Goal: Task Accomplishment & Management: Use online tool/utility

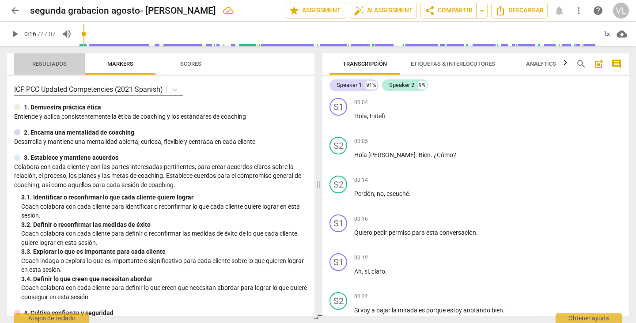
click at [56, 66] on span "Resultados" at bounding box center [49, 64] width 34 height 7
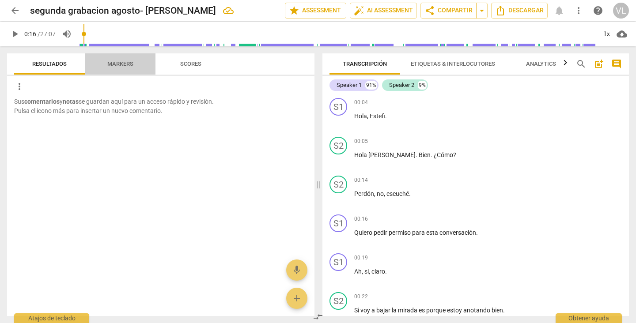
click at [117, 64] on span "Markers" at bounding box center [120, 64] width 26 height 7
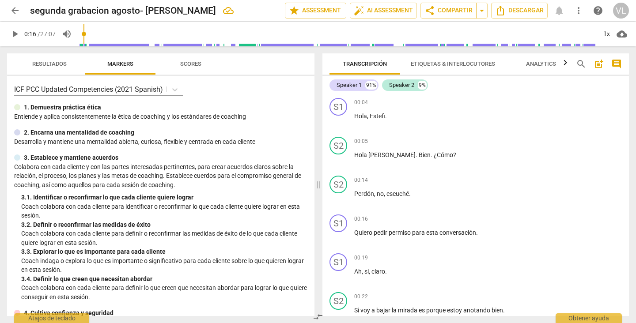
click at [181, 63] on span "Scores" at bounding box center [190, 64] width 21 height 7
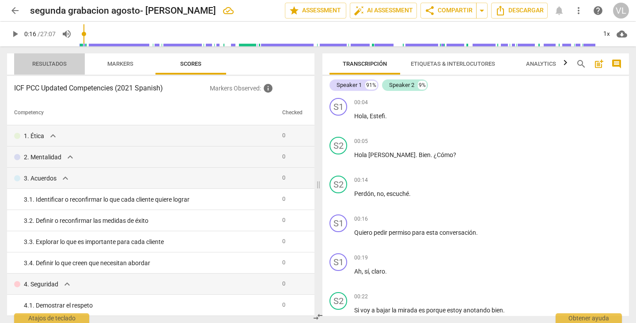
click at [57, 65] on span "Resultados" at bounding box center [49, 64] width 34 height 7
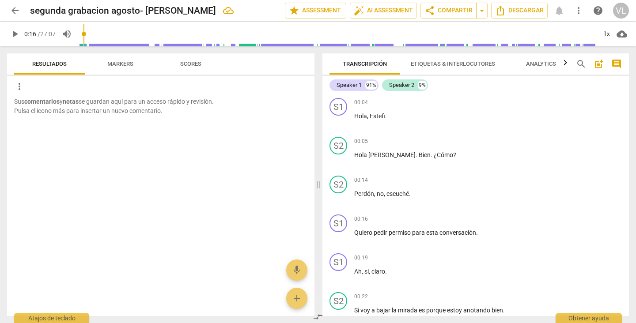
click at [115, 66] on span "Markers" at bounding box center [120, 64] width 26 height 7
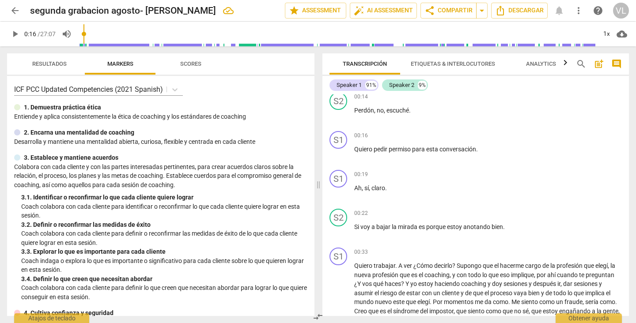
scroll to position [88, 0]
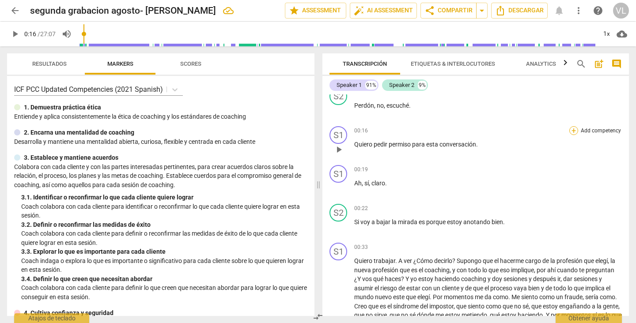
click at [569, 129] on div "+" at bounding box center [573, 130] width 9 height 9
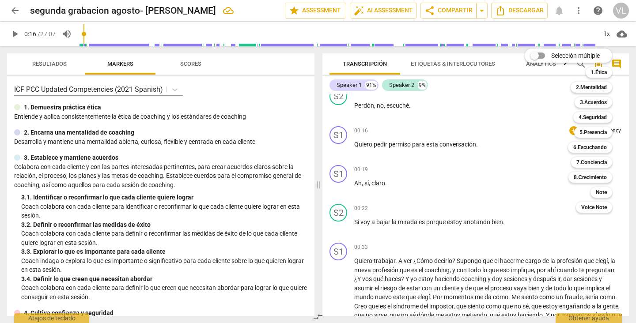
click at [425, 144] on div at bounding box center [318, 161] width 636 height 323
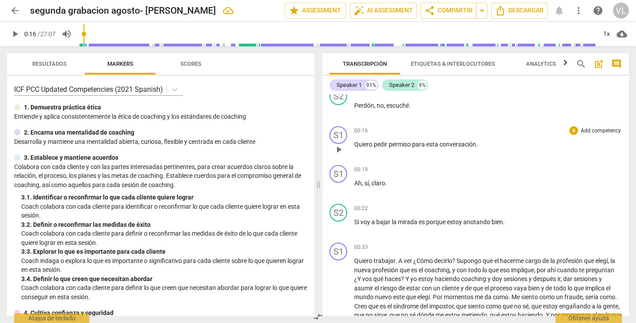
click at [425, 144] on span "para" at bounding box center [419, 144] width 14 height 7
click at [571, 129] on div "+" at bounding box center [573, 130] width 9 height 9
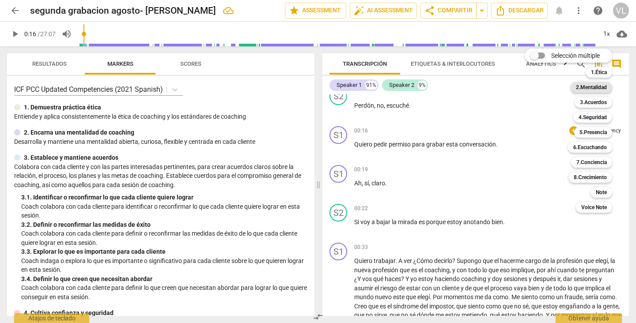
click at [587, 87] on b "2.Mentalidad" at bounding box center [591, 87] width 31 height 11
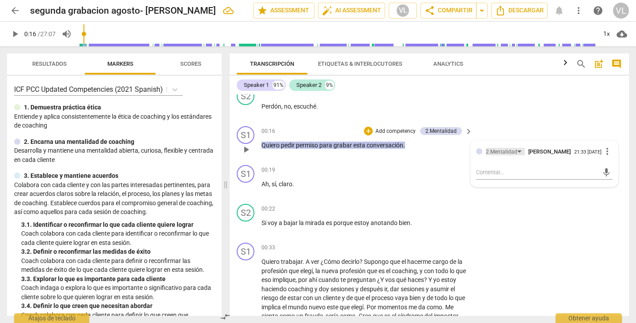
click at [517, 150] on div "2.Mentalidad" at bounding box center [505, 152] width 39 height 8
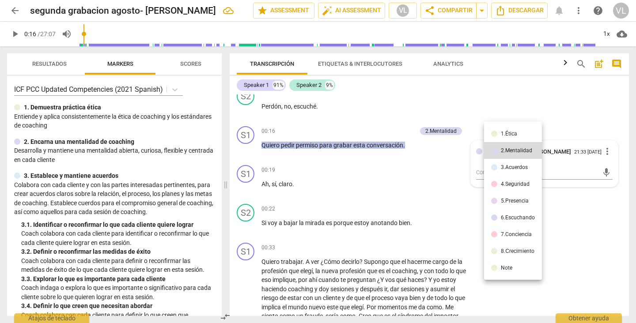
click at [453, 197] on div at bounding box center [318, 161] width 636 height 323
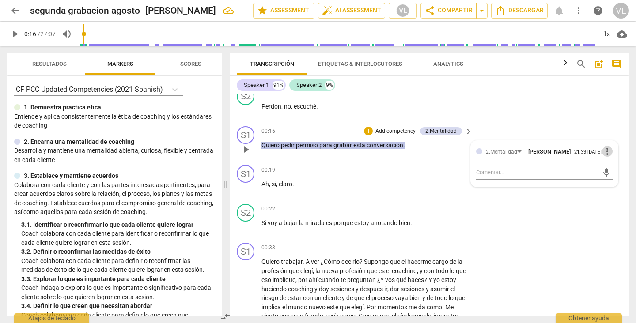
click at [604, 152] on span "more_vert" at bounding box center [607, 151] width 11 height 11
click at [505, 215] on div at bounding box center [318, 161] width 636 height 323
click at [602, 153] on span "more_vert" at bounding box center [607, 151] width 11 height 11
click at [617, 170] on li "Borrar" at bounding box center [612, 169] width 31 height 17
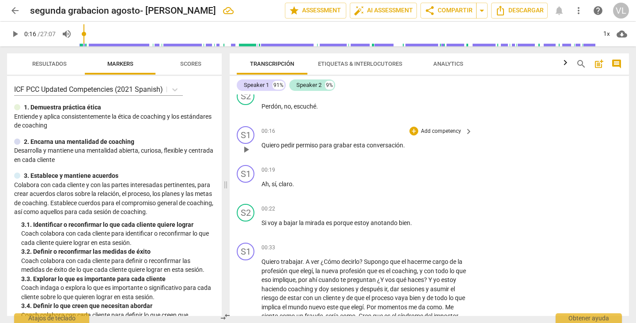
click at [407, 151] on div "00:16 + Add competency keyboard_arrow_right Quiero pedir permiso para grabar es…" at bounding box center [367, 142] width 212 height 32
click at [411, 132] on div "+" at bounding box center [413, 131] width 9 height 9
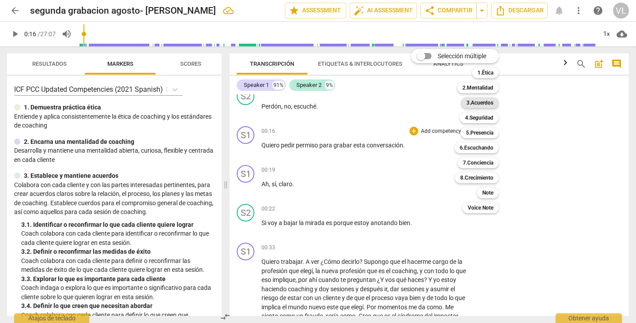
click at [474, 100] on b "3.Acuerdos" at bounding box center [479, 103] width 27 height 11
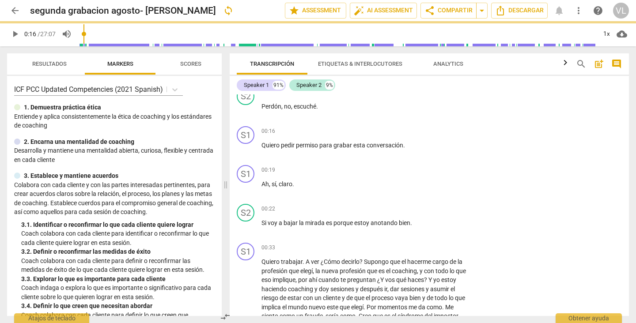
click at [472, 112] on b "3.Acuerdos" at bounding box center [462, 115] width 20 height 6
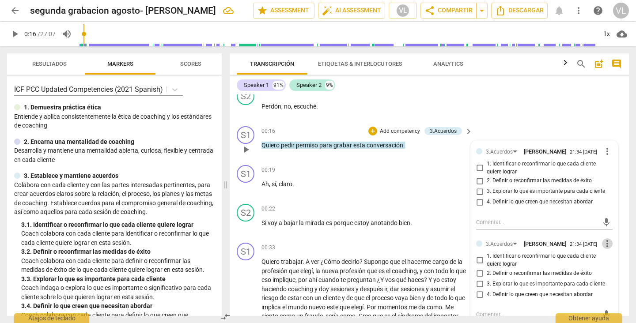
click at [602, 241] on span "more_vert" at bounding box center [607, 243] width 11 height 11
click at [603, 257] on li "Borrar" at bounding box center [612, 260] width 31 height 17
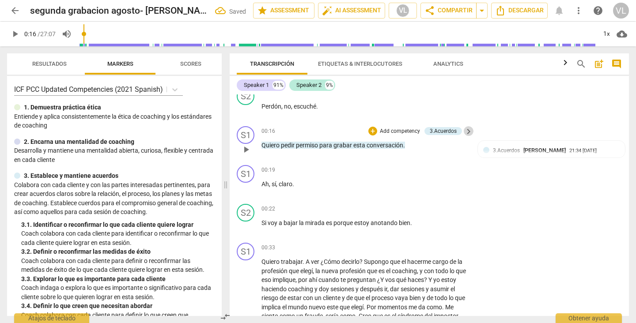
click at [465, 132] on span "keyboard_arrow_right" at bounding box center [468, 131] width 11 height 11
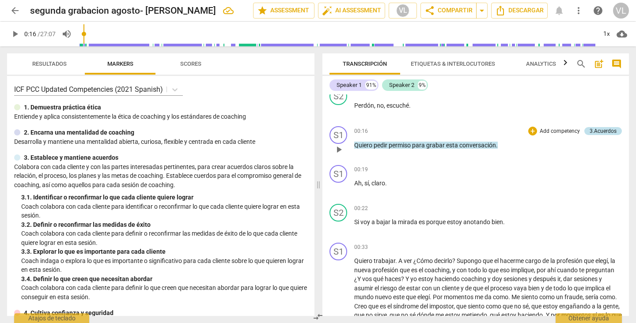
click at [600, 132] on div "3.Acuerdos" at bounding box center [603, 131] width 27 height 8
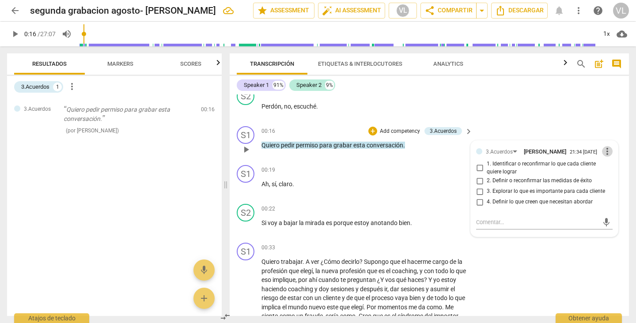
click at [602, 151] on span "more_vert" at bounding box center [607, 151] width 11 height 11
click at [607, 170] on li "Borrar" at bounding box center [612, 168] width 31 height 17
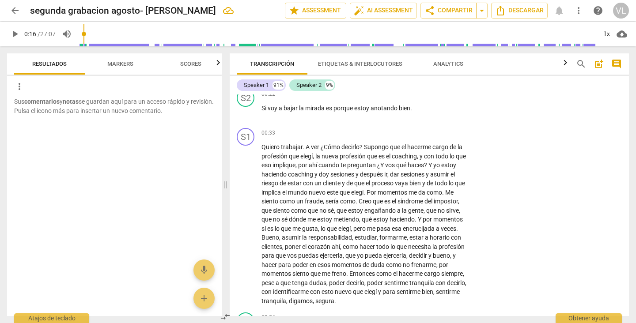
scroll to position [191, 0]
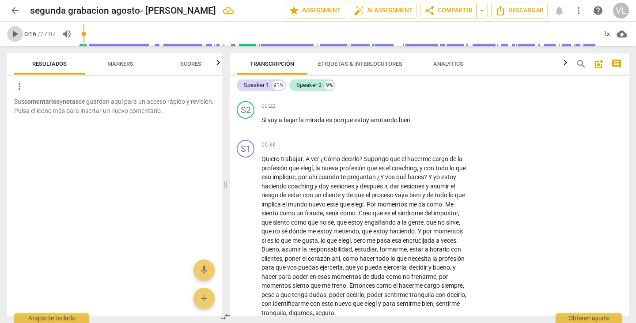
click at [13, 36] on span "play_arrow" at bounding box center [15, 34] width 11 height 11
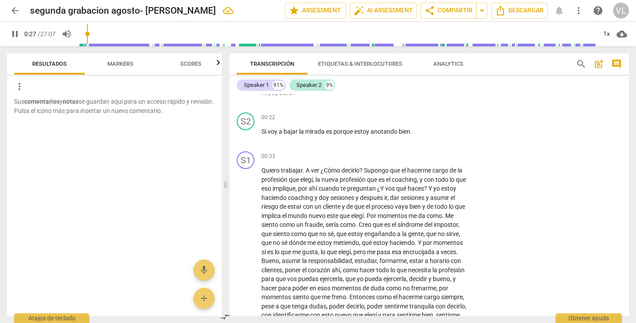
scroll to position [180, 0]
click at [16, 30] on span "pause" at bounding box center [15, 34] width 11 height 11
click at [397, 130] on span "anotando" at bounding box center [385, 131] width 28 height 7
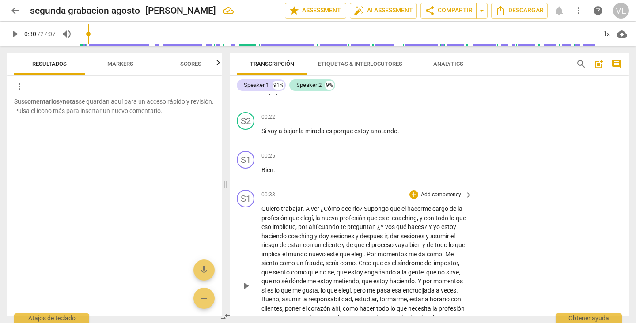
click at [303, 208] on span "." at bounding box center [304, 208] width 3 height 7
click at [16, 32] on span "play_arrow" at bounding box center [15, 34] width 11 height 11
click at [88, 34] on input "range" at bounding box center [337, 34] width 518 height 28
click at [16, 34] on span "pause" at bounding box center [15, 34] width 11 height 11
type input "31"
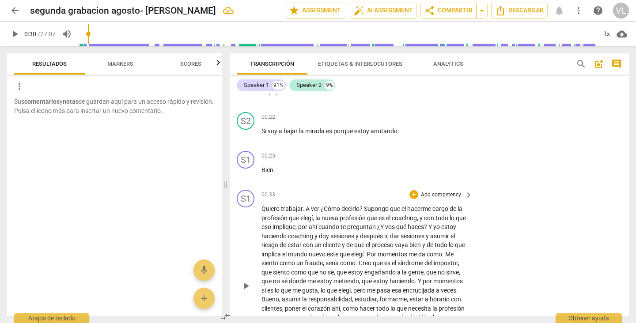
click at [279, 208] on span "Quiero" at bounding box center [270, 208] width 19 height 7
click at [260, 183] on div "S1 play_arrow pause 00:25 + Add competency keyboard_arrow_right Bien ." at bounding box center [429, 166] width 399 height 39
click at [278, 170] on p "Bien ." at bounding box center [364, 170] width 207 height 9
drag, startPoint x: 297, startPoint y: 171, endPoint x: 288, endPoint y: 188, distance: 18.8
click at [288, 188] on div "S1 play_arrow pause 00:33 + Add competency keyboard_arrow_right Quiero trabajar…" at bounding box center [429, 278] width 399 height 185
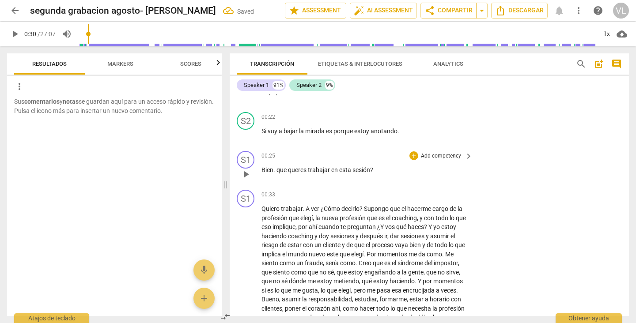
click at [276, 170] on span "." at bounding box center [274, 169] width 3 height 7
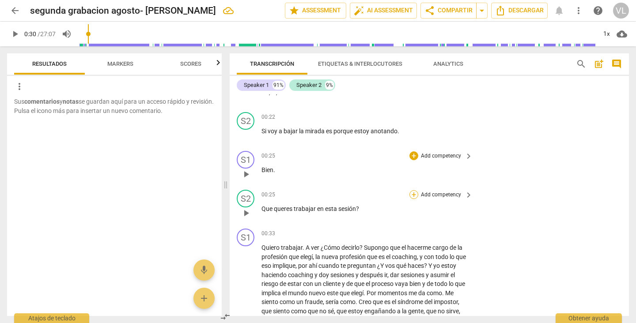
click at [412, 193] on div "+" at bounding box center [413, 194] width 9 height 9
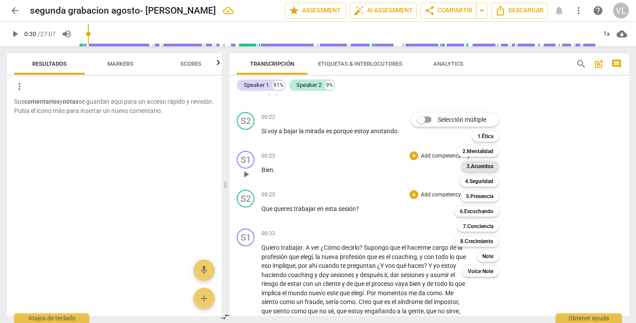
click at [484, 165] on b "3.Acuerdos" at bounding box center [479, 166] width 27 height 11
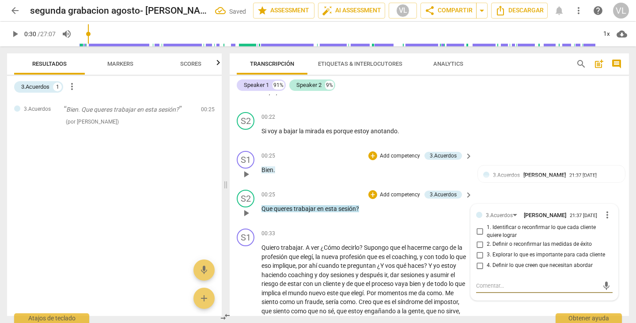
click at [477, 231] on input "1. Identificar o reconfirmar lo que cada cliente quiere lograr" at bounding box center [480, 232] width 14 height 11
checkbox input "true"
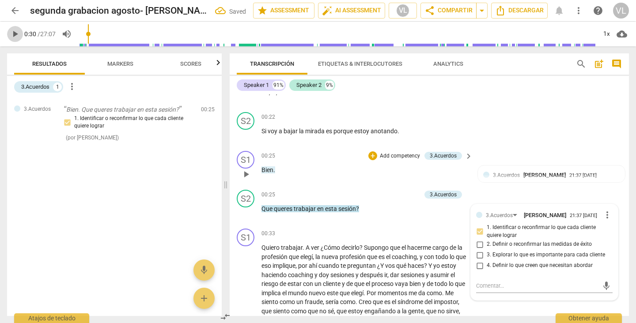
click at [13, 34] on span "play_arrow" at bounding box center [15, 34] width 11 height 11
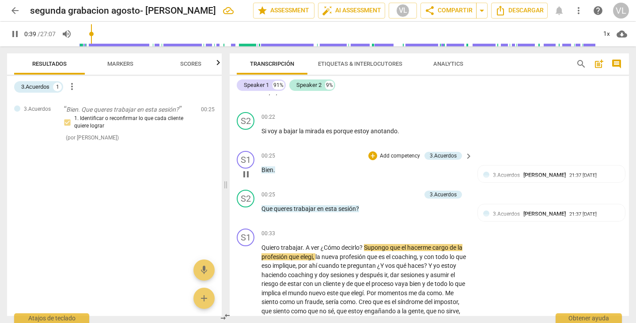
click at [465, 156] on span "keyboard_arrow_right" at bounding box center [468, 156] width 11 height 11
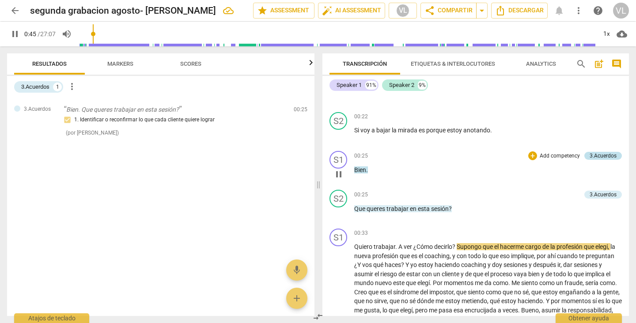
click at [590, 157] on div "3.Acuerdos" at bounding box center [603, 156] width 27 height 8
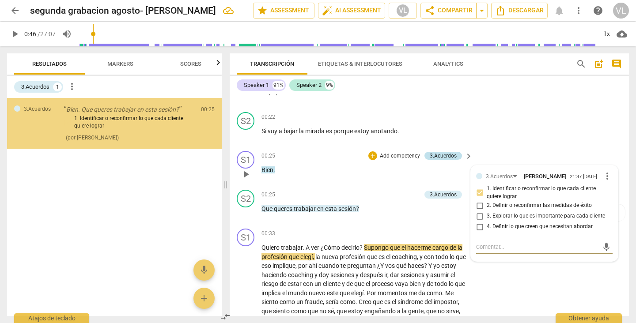
type input "46"
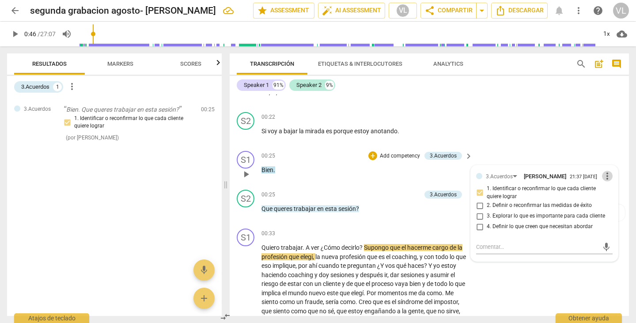
click at [603, 177] on span "more_vert" at bounding box center [607, 176] width 11 height 11
click at [601, 194] on li "Borrar" at bounding box center [612, 193] width 31 height 17
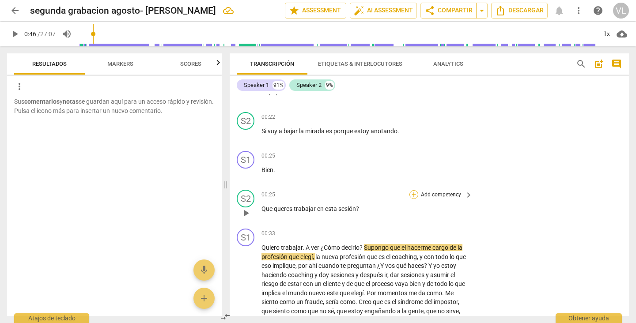
click at [410, 196] on div "+" at bounding box center [413, 194] width 9 height 9
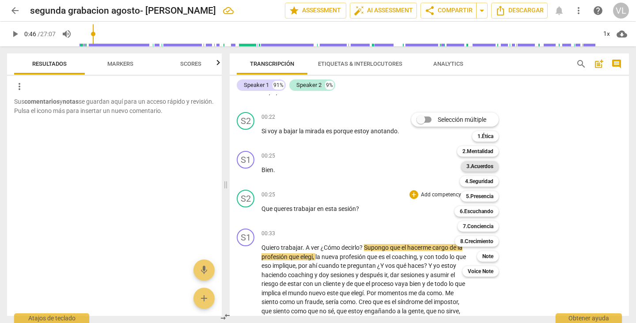
click at [469, 165] on b "3.Acuerdos" at bounding box center [479, 166] width 27 height 11
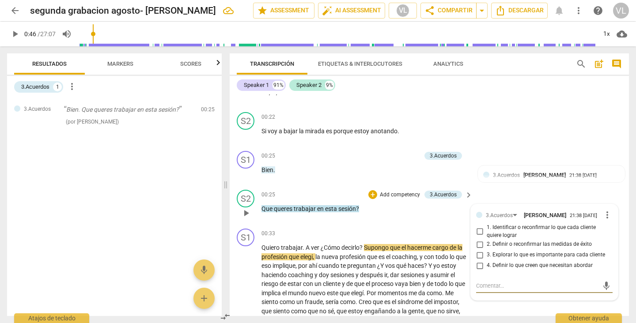
click at [477, 231] on input "1. Identificar o reconfirmar lo que cada cliente quiere lograr" at bounding box center [480, 232] width 14 height 11
checkbox input "true"
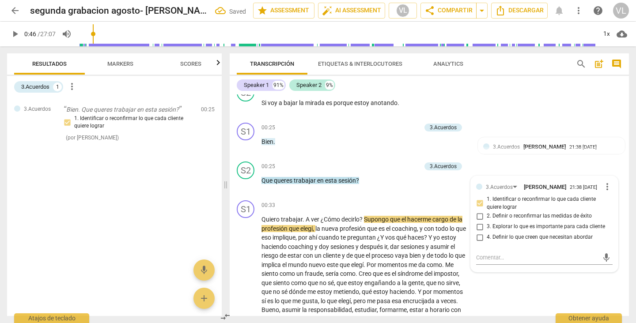
scroll to position [185, 0]
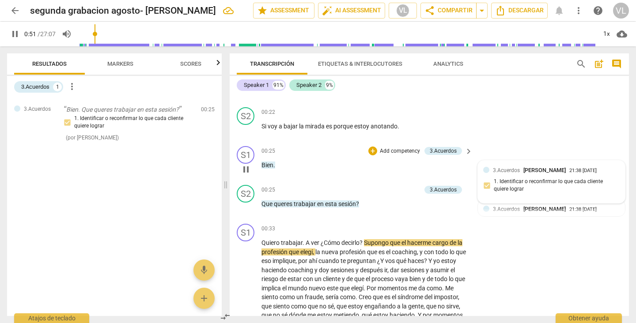
click at [604, 168] on div "3.Acuerdos [PERSON_NAME] 21:38 [DATE]" at bounding box center [556, 170] width 127 height 8
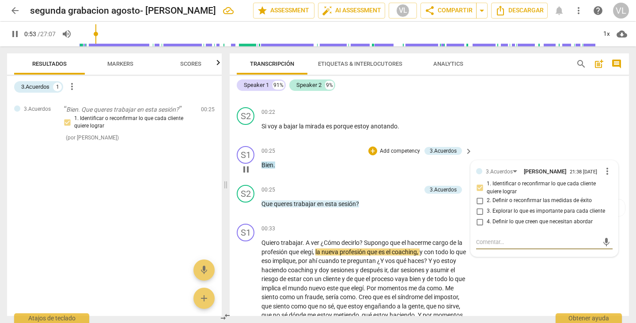
type input "54"
type textarea "q"
type textarea "qu"
type input "54"
type textarea "qu"
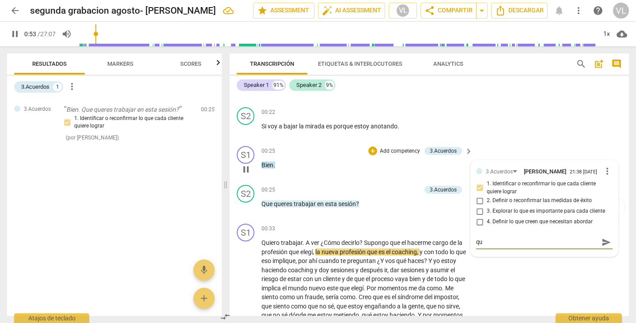
type input "54"
type textarea "qui"
type input "55"
type textarea "quie"
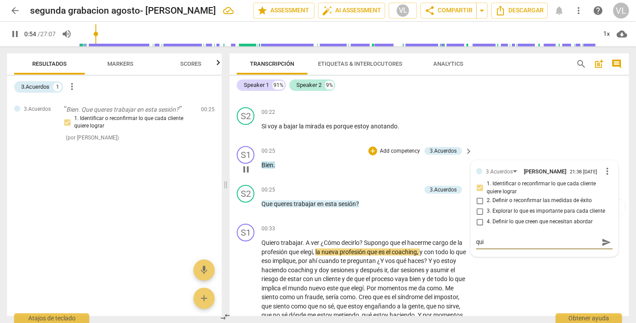
type input "55"
type textarea "quie"
type textarea "quier"
type input "55"
type textarea "quier"
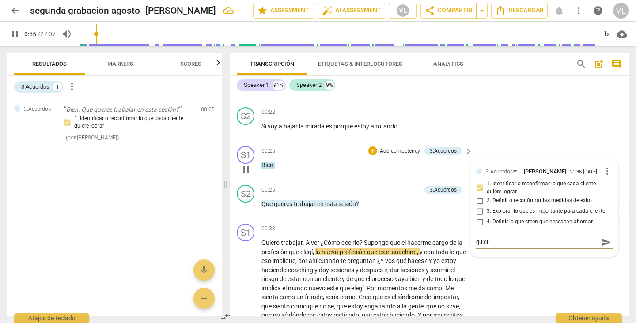
type input "55"
type textarea "quiero"
type input "56"
type textarea "quiero"
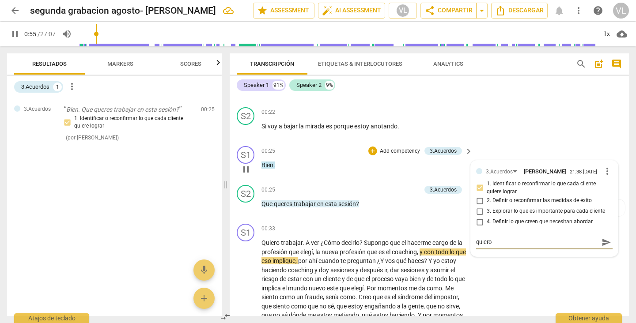
type textarea "quiero"
type input "56"
type textarea "quiero a"
type input "57"
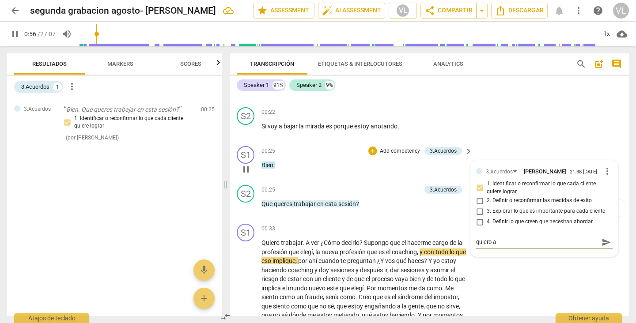
type textarea "quiero ac"
type input "57"
type textarea "quiero acl"
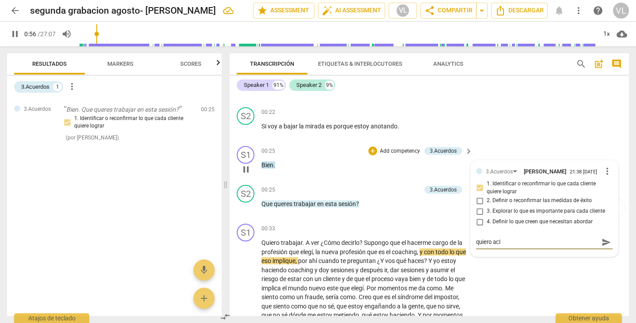
type input "57"
type textarea "quiero acla"
type input "58"
type textarea "quiero aclar"
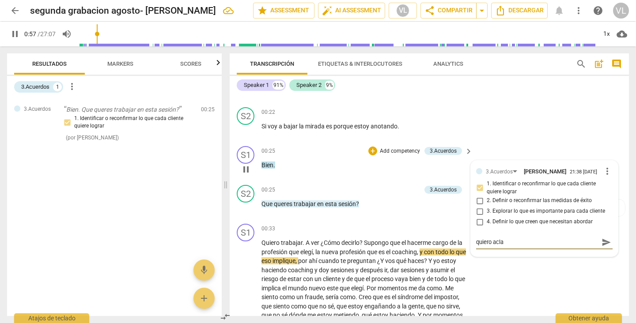
type textarea "quiero aclar"
type input "58"
type textarea "quiero aclara"
type input "58"
type textarea "quiero aclara"
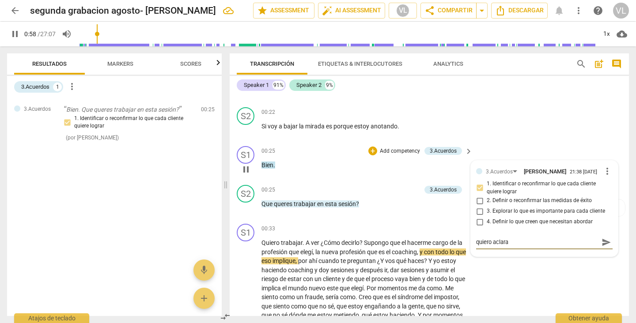
type input "59"
type textarea "quiero aclarar"
type input "60"
type textarea "quiero aclarar"
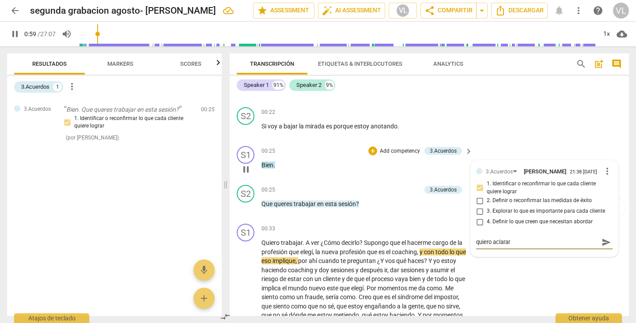
type textarea "quiero aclarar"
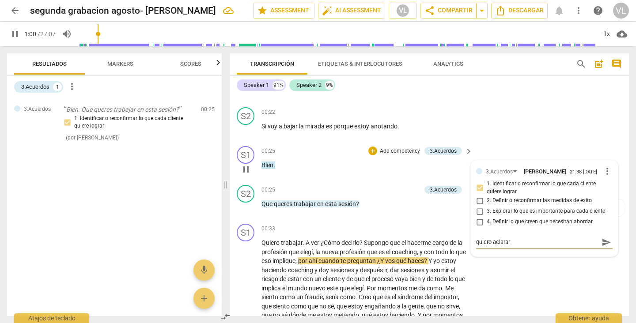
type input "61"
type textarea "quiero aclarar q"
type input "61"
type textarea "quiero aclarar qu"
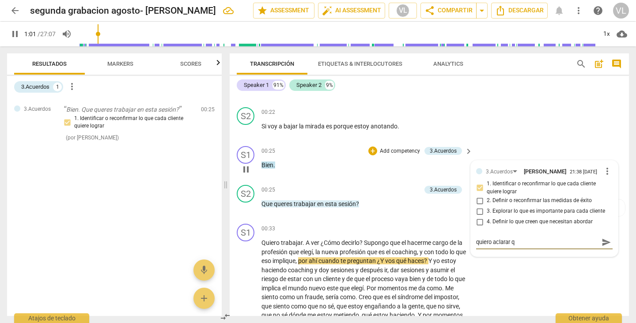
type textarea "quiero aclarar qu"
type input "62"
type textarea "quiero aclarar que"
type input "62"
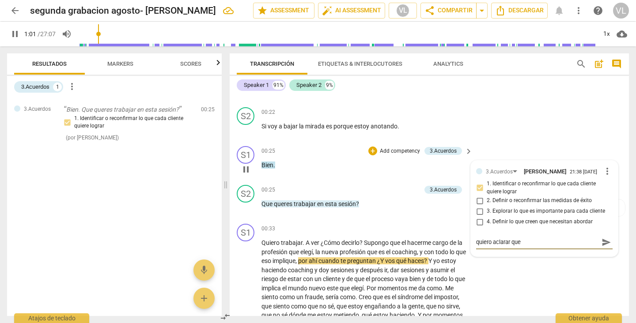
type textarea "quiero aclarar que"
type input "63"
type textarea "quiero aclarar que m"
type input "63"
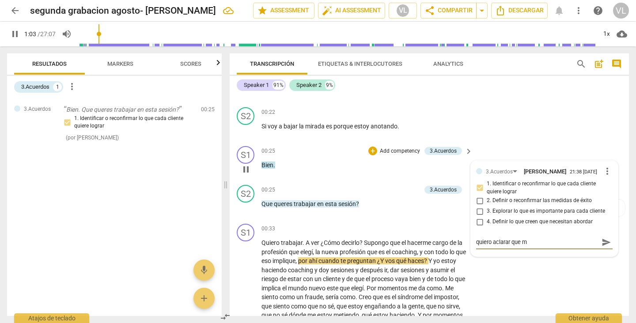
type textarea "quiero aclarar que m"
type textarea "quiero aclarar que me"
type input "64"
type textarea "quiero aclarar que me"
type input "64"
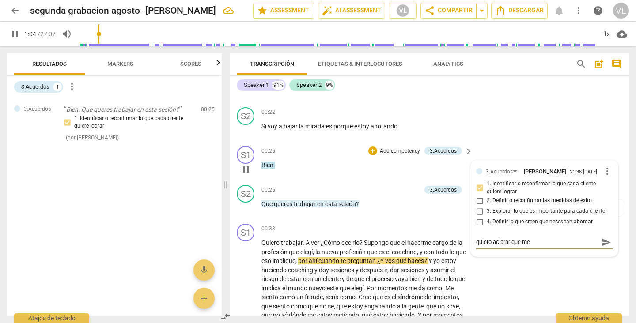
type textarea "quiero aclarar que me"
type input "65"
type textarea "quiero aclarar que me t"
type input "65"
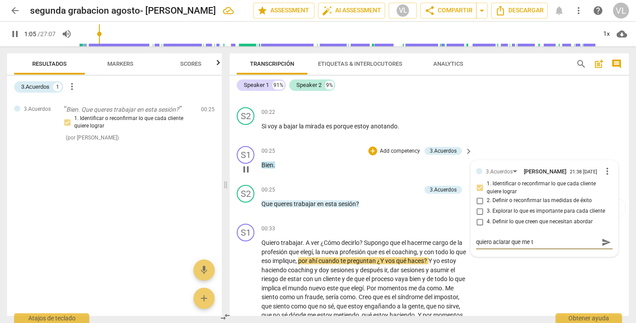
type textarea "quiero aclarar que me t"
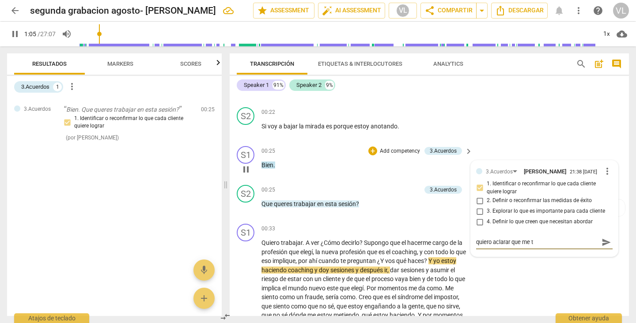
type textarea "quiero aclarar que me to"
type input "66"
type textarea "quiero aclarar que me to"
type input "66"
type textarea "quiero aclarar que me [PERSON_NAME]"
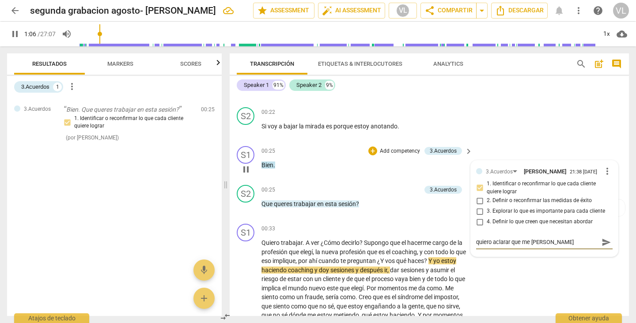
type textarea "quiero aclarar que me toma"
type input "66"
type textarea "quiero aclarar que me toma"
type input "67"
type textarea "quiero aclarar que me toma"
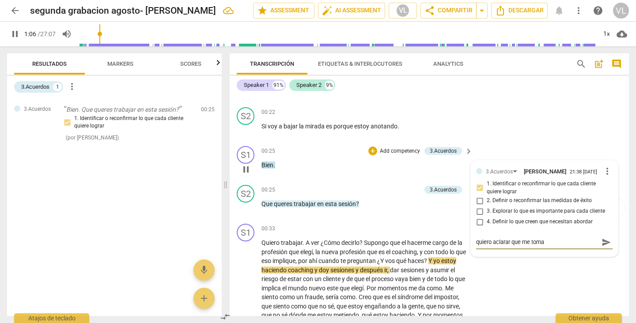
type input "67"
type textarea "quiero aclarar que me toma"
type input "67"
type textarea "quiero aclarar que me toma e"
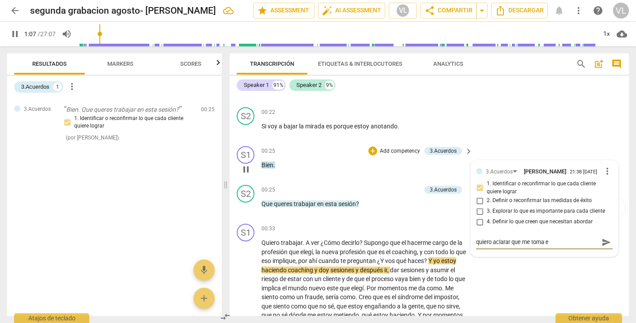
type input "67"
type textarea "quiero aclarar que me toma el"
type input "68"
type textarea "quiero aclarar que me toma el"
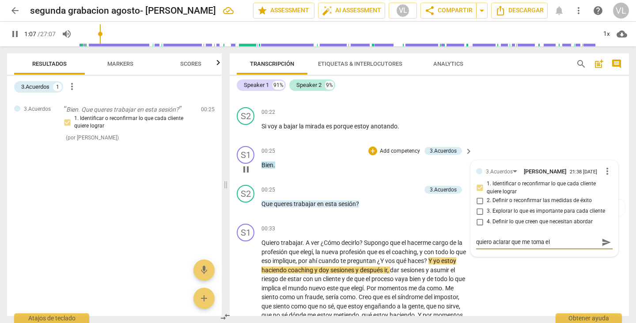
type input "68"
type textarea "quiero aclarar que me toma el"
type input "69"
type textarea "quiero aclarar que me toma el b"
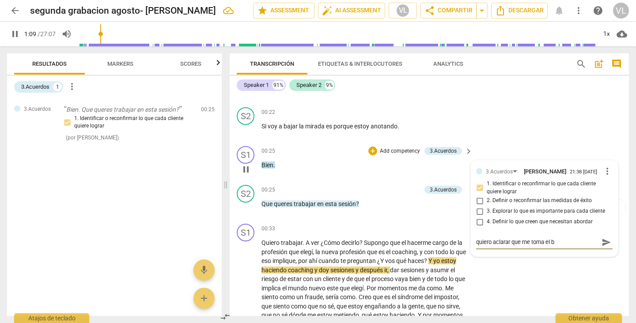
type input "70"
type textarea "quiero aclarar que me toma el bi"
type input "70"
type textarea "quiero aclarar que me toma el bie"
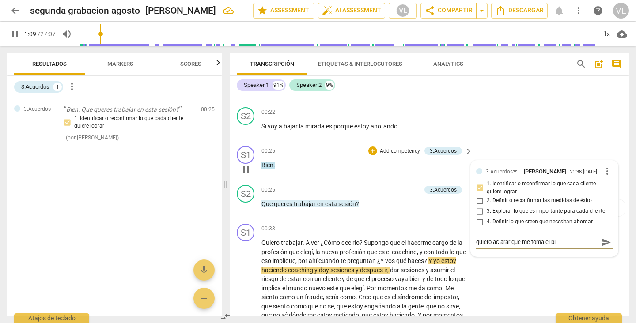
type textarea "quiero aclarar que me toma el bie"
type input "70"
type textarea "quiero aclarar que me toma el bien"
type input "70"
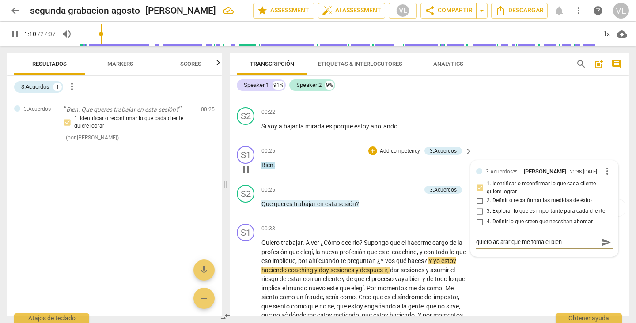
type textarea "quiero aclarar que me toma el bien"
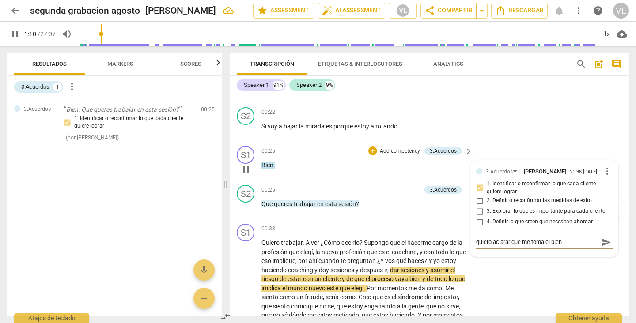
type input "71"
type textarea "quiero aclarar que me toma el bien c"
type input "71"
type textarea "quiero aclarar que me toma el bien co"
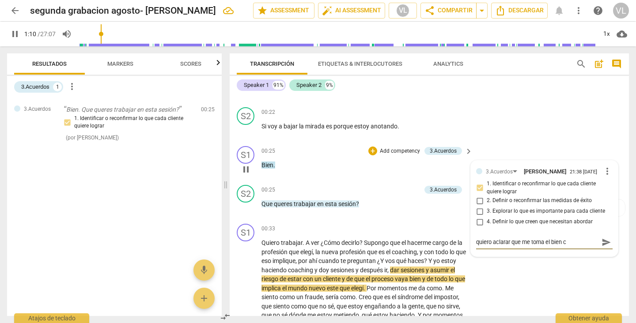
type textarea "quiero aclarar que me toma el bien co"
type input "71"
type textarea "quiero aclarar que me toma el bien com"
type input "71"
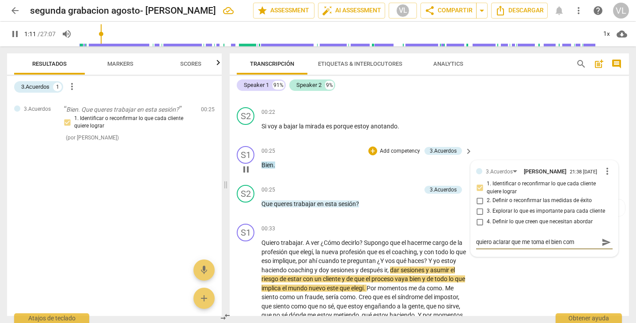
type textarea "quiero aclarar que me toma el bien como"
type input "72"
type textarea "quiero aclarar que me toma el bien como"
type input "72"
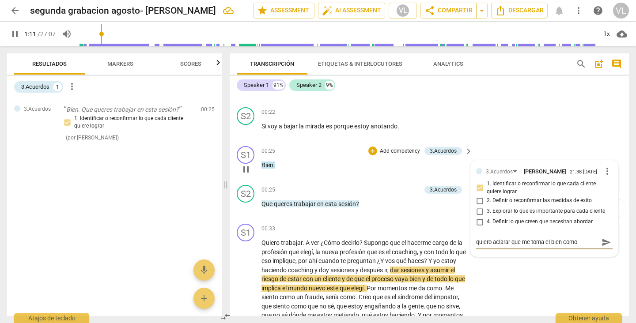
type textarea "quiero aclarar que me toma el bien como"
type input "72"
type textarea "quiero aclarar que me toma el bien como a"
type input "73"
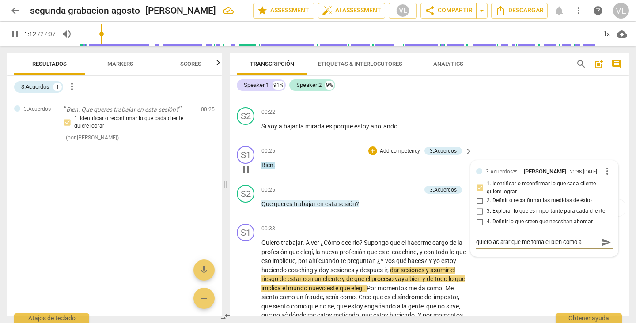
type textarea "quiero aclarar que me toma el bien como ac"
type textarea "quiero aclarar que me toma el bien como acu"
type input "73"
type textarea "quiero aclarar que me toma el bien como acu"
type textarea "quiero aclarar que me toma el bien como acue"
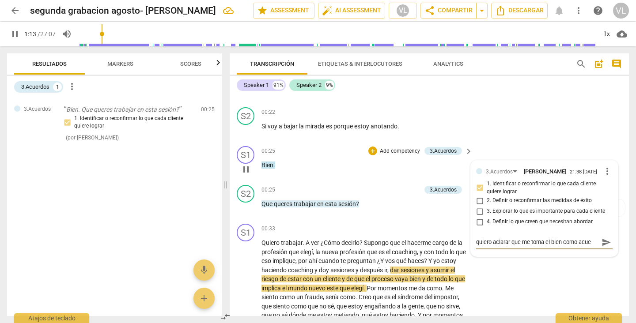
type input "73"
type textarea "quiero aclarar que me toma el bien como acue"
type textarea "quiero aclarar que me toma el bien como acuer"
type input "74"
type textarea "quiero aclarar que me toma el bien como acuer"
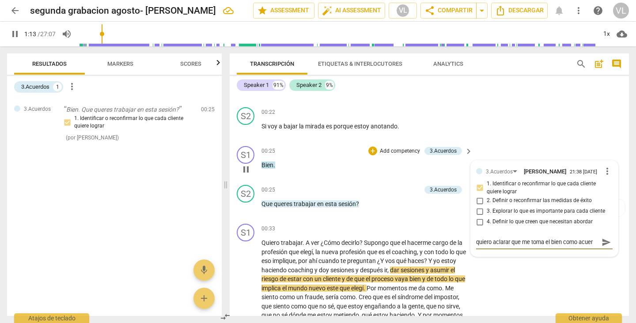
type input "74"
type textarea "quiero aclarar que me toma el bien como acuerd"
type input "74"
type textarea "quiero aclarar que me toma el bien como acuerd"
type input "74"
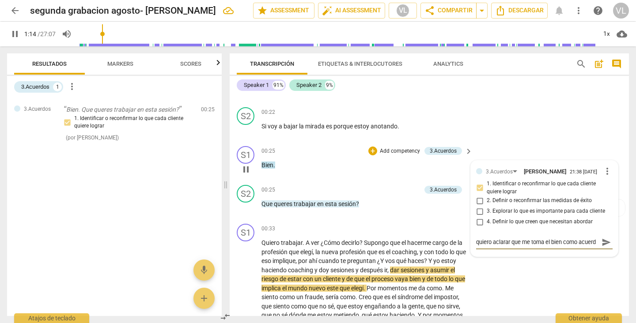
type textarea "quiero aclarar que me toma el bien como acuerdo"
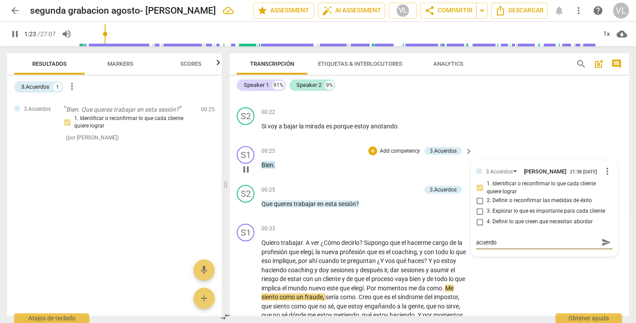
type input "84"
type textarea "quiero aclarar que me toma el bien como acuerdo"
click at [602, 244] on span "send" at bounding box center [606, 243] width 10 height 10
type input "84"
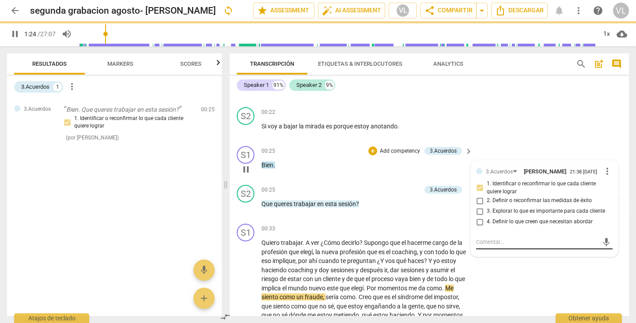
scroll to position [0, 0]
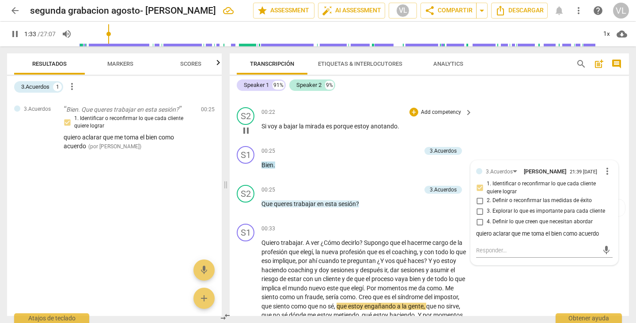
click at [557, 115] on div "S2 play_arrow pause 00:22 + Add competency keyboard_arrow_right Si voy a bajar …" at bounding box center [429, 123] width 399 height 39
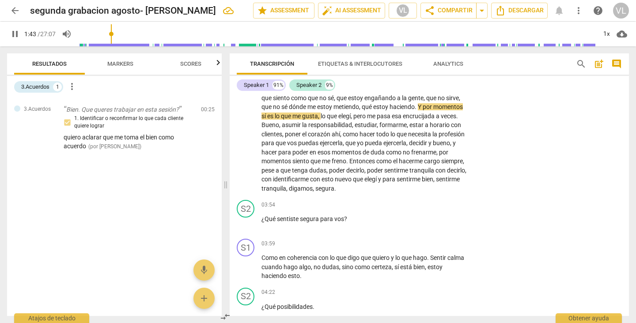
scroll to position [399, 0]
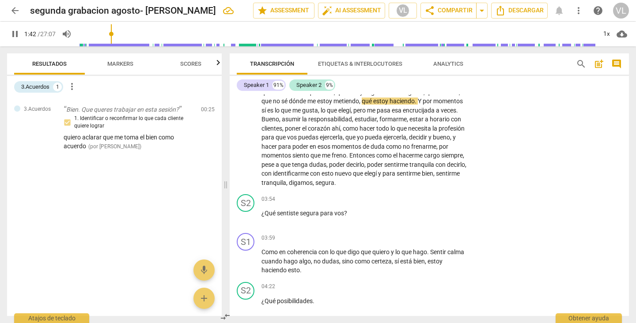
click at [112, 34] on input "range" at bounding box center [337, 34] width 518 height 28
click at [458, 110] on span "." at bounding box center [457, 110] width 2 height 7
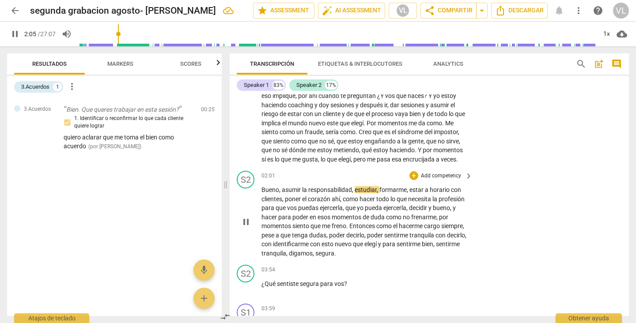
scroll to position [333, 0]
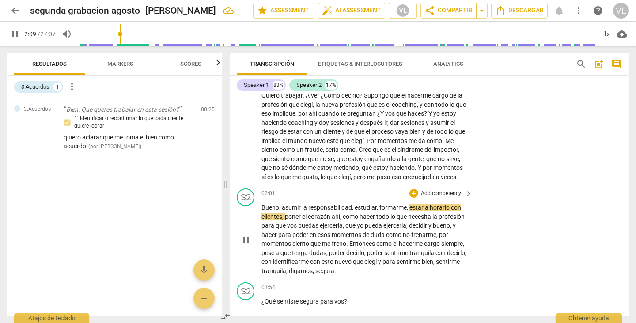
click at [278, 207] on span "Bueno" at bounding box center [270, 207] width 18 height 7
type input "131"
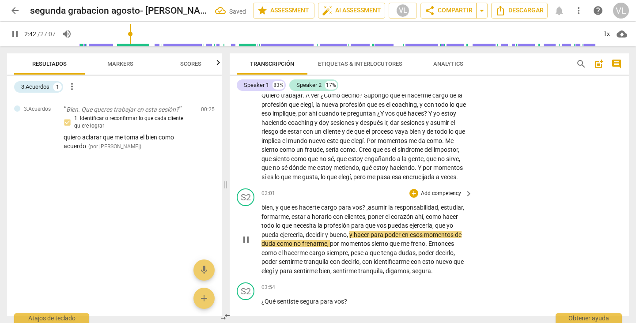
click at [121, 35] on input "range" at bounding box center [337, 34] width 518 height 28
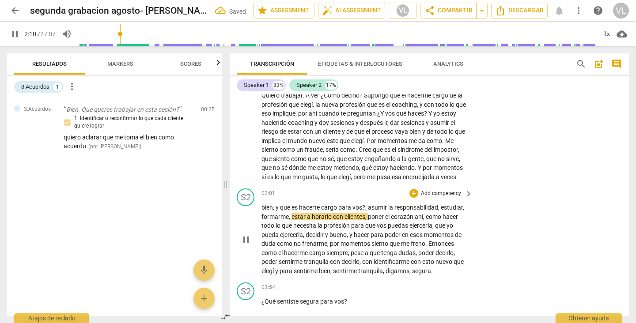
click at [110, 34] on input "range" at bounding box center [337, 34] width 518 height 28
click at [114, 33] on input "range" at bounding box center [337, 34] width 518 height 28
click at [365, 206] on span "," at bounding box center [366, 207] width 3 height 7
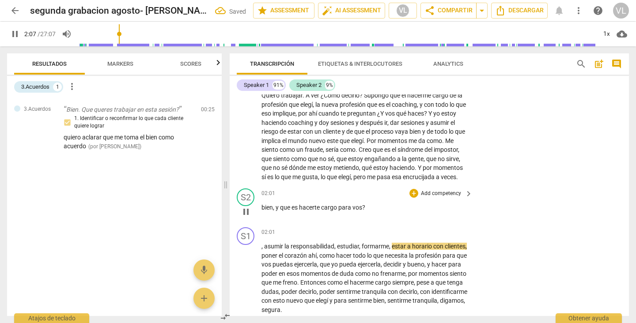
click at [561, 208] on div "S2 play_arrow pause 02:01 + Add competency keyboard_arrow_right bien , y que es…" at bounding box center [429, 204] width 399 height 39
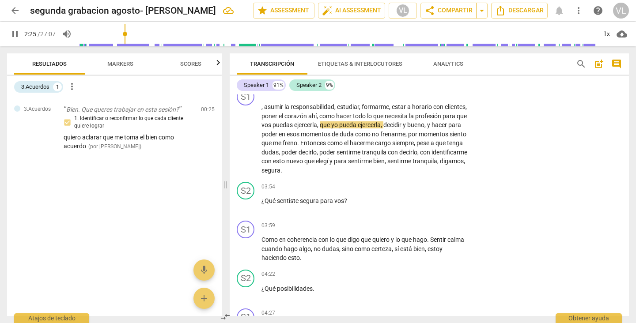
scroll to position [474, 0]
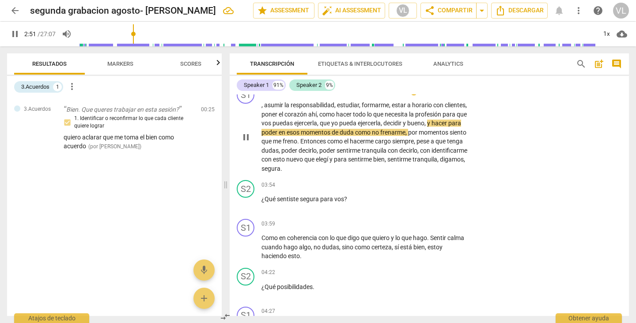
click at [431, 127] on span "hacer" at bounding box center [439, 123] width 17 height 7
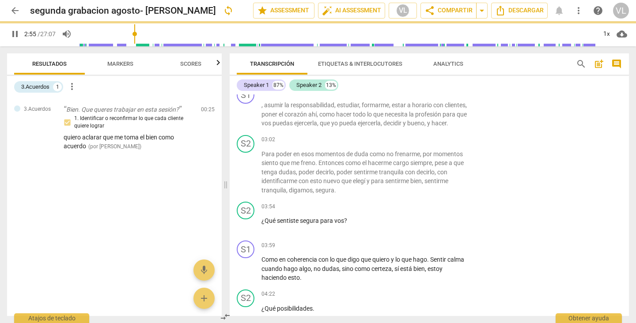
scroll to position [505, 0]
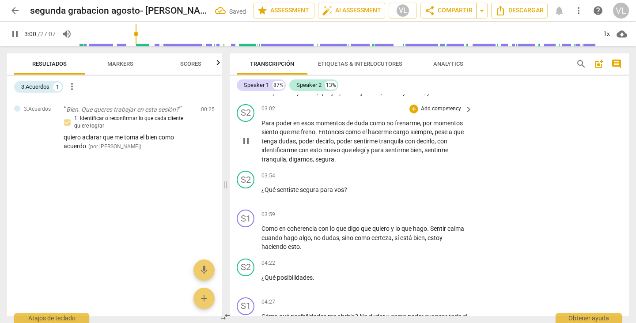
click at [275, 127] on span "Para" at bounding box center [268, 123] width 15 height 7
type input "183"
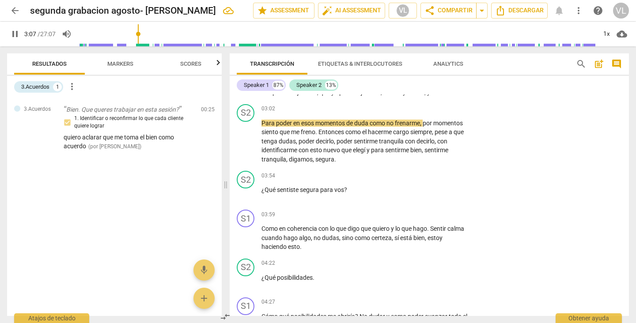
click at [132, 34] on input "range" at bounding box center [337, 34] width 518 height 28
click at [16, 37] on span "pause" at bounding box center [15, 34] width 11 height 11
type input "170"
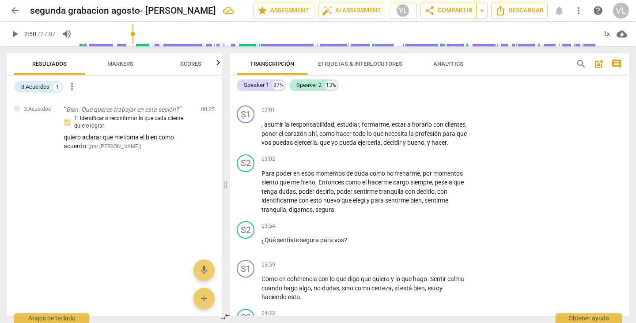
scroll to position [442, 0]
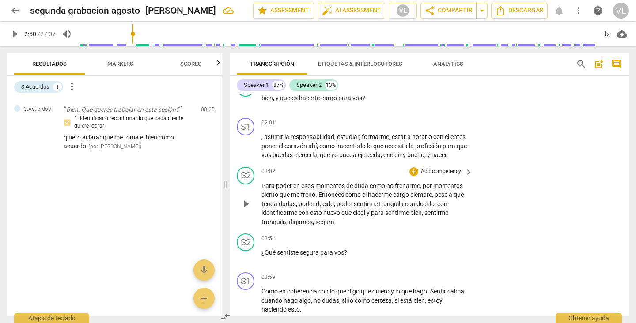
click at [274, 189] on span "Para" at bounding box center [268, 185] width 15 height 7
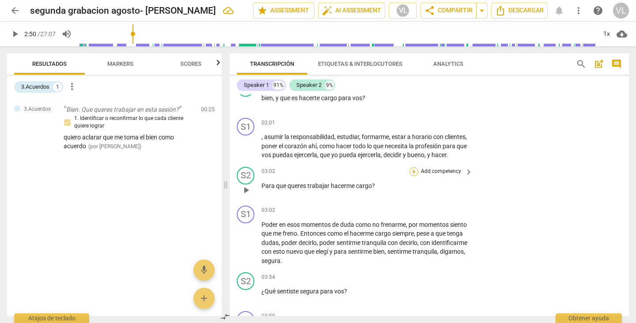
click at [411, 176] on div "+" at bounding box center [413, 171] width 9 height 9
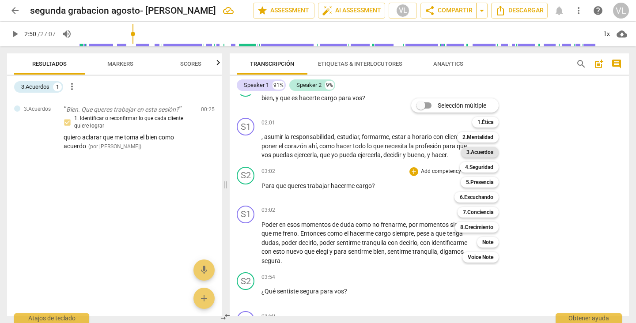
click at [481, 153] on b "3.Acuerdos" at bounding box center [479, 152] width 27 height 11
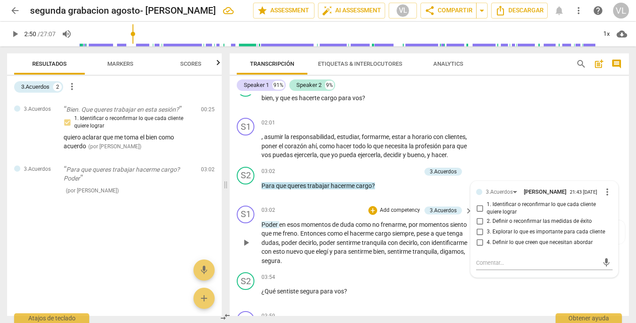
click at [279, 228] on span "en" at bounding box center [283, 224] width 8 height 7
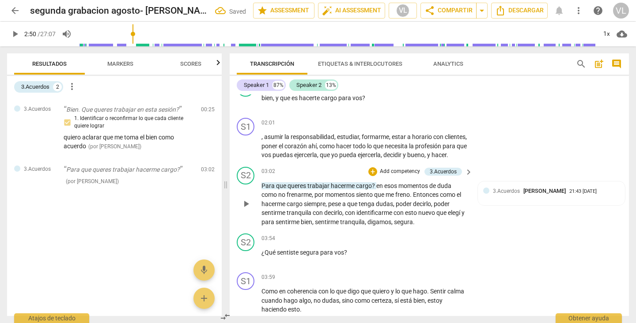
click at [375, 189] on span "?" at bounding box center [374, 185] width 4 height 7
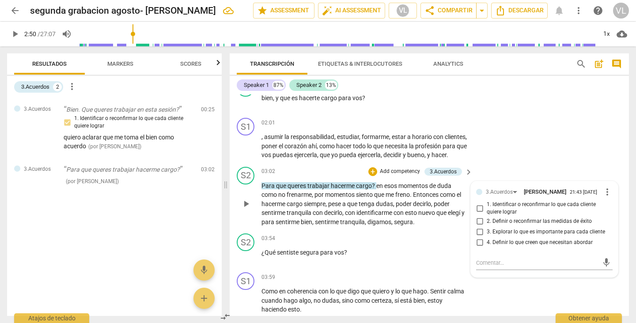
click at [329, 189] on span "trabajar" at bounding box center [318, 185] width 23 height 7
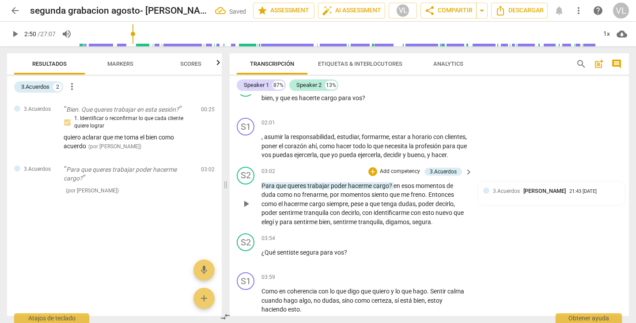
click at [392, 189] on span "?" at bounding box center [391, 185] width 4 height 7
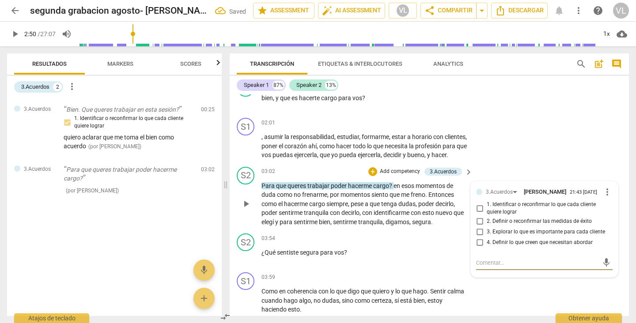
click at [393, 189] on span "en" at bounding box center [397, 185] width 8 height 7
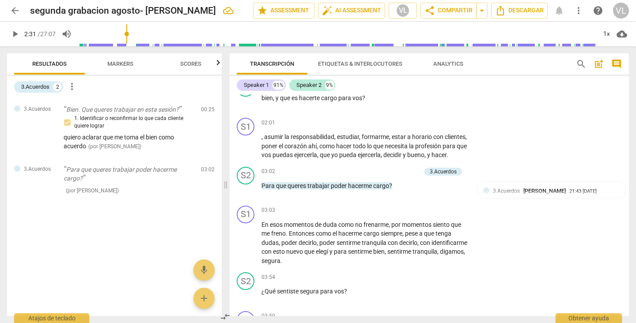
click at [128, 32] on input "range" at bounding box center [337, 34] width 518 height 28
click at [16, 34] on span "play_arrow" at bounding box center [15, 34] width 11 height 11
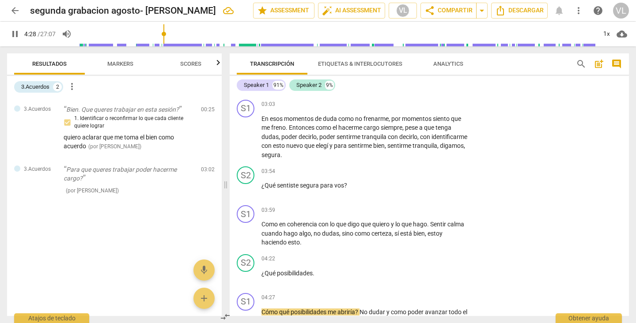
scroll to position [771, 0]
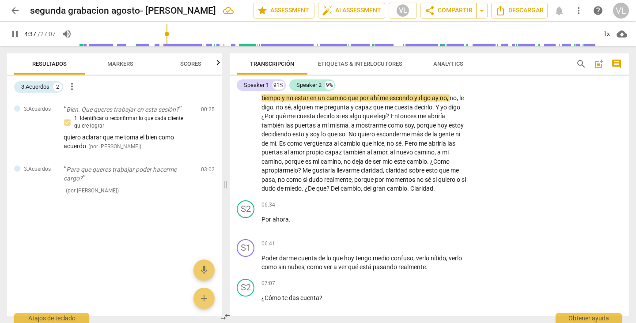
type input "277"
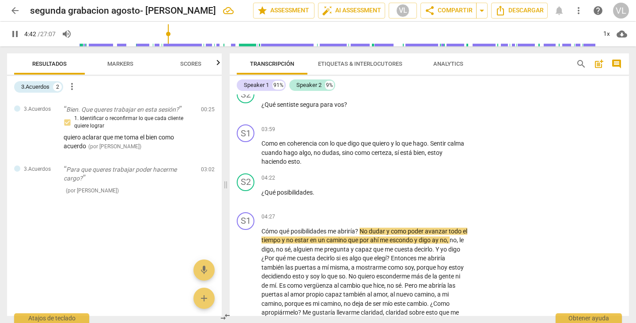
scroll to position [660, 0]
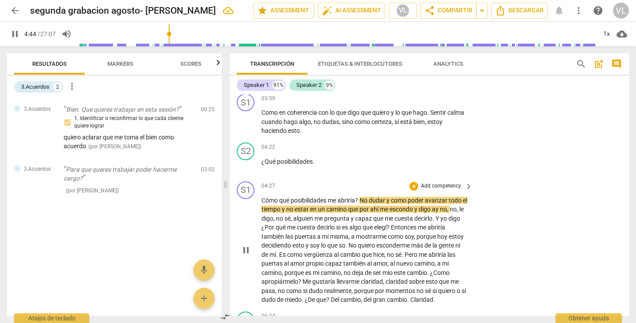
click at [357, 204] on span "?" at bounding box center [357, 200] width 4 height 7
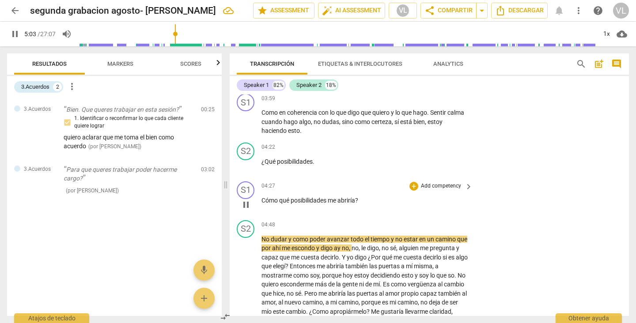
click at [261, 204] on span "Cómo" at bounding box center [270, 200] width 18 height 7
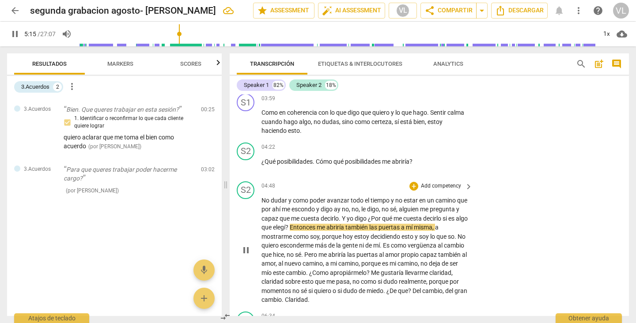
drag, startPoint x: 244, startPoint y: 196, endPoint x: 232, endPoint y: 239, distance: 45.0
click at [232, 239] on div "S2 play_arrow pause 04:48 + Add competency keyboard_arrow_right No dudar y como…" at bounding box center [429, 243] width 399 height 130
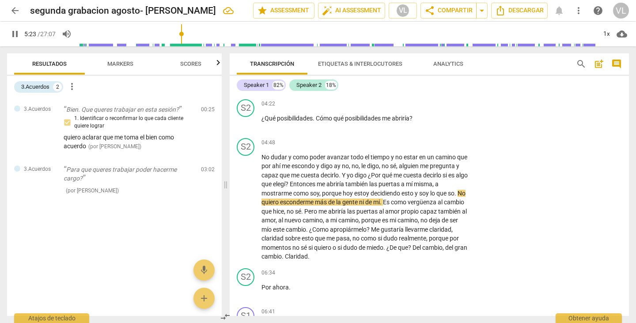
scroll to position [703, 0]
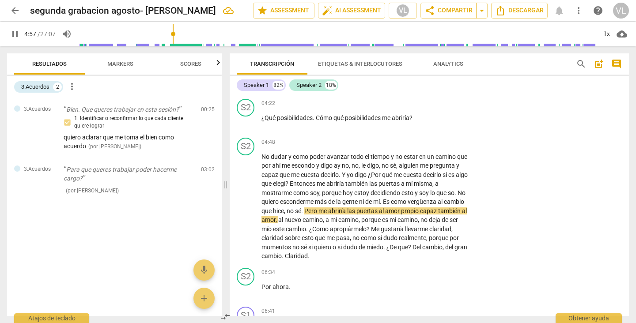
click at [174, 34] on input "range" at bounding box center [337, 34] width 518 height 28
click at [167, 33] on input "range" at bounding box center [337, 34] width 518 height 28
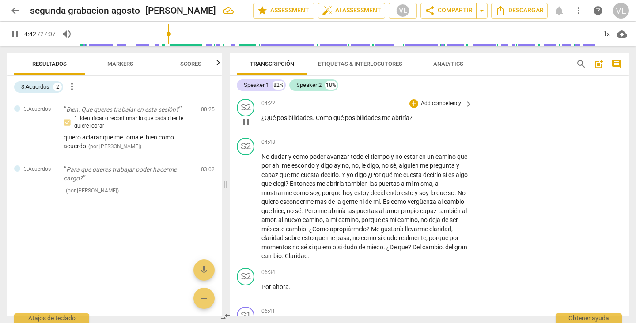
click at [483, 126] on div "S2 play_arrow pause 04:22 + Add competency keyboard_arrow_right ¿Qué posibilida…" at bounding box center [429, 114] width 399 height 39
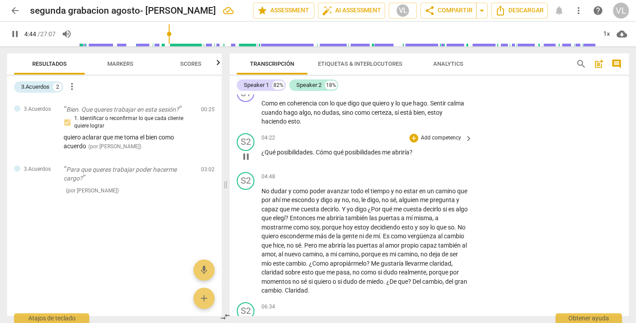
scroll to position [668, 0]
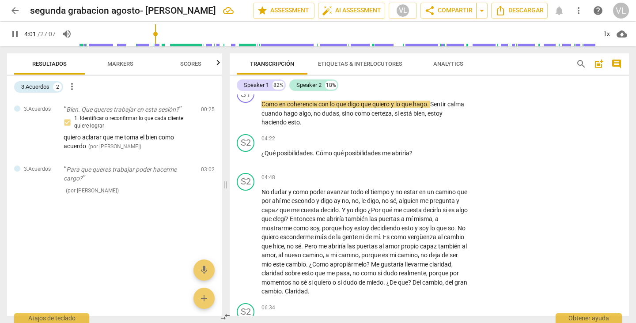
click at [156, 34] on input "range" at bounding box center [337, 34] width 518 height 28
click at [159, 34] on input "range" at bounding box center [337, 34] width 518 height 28
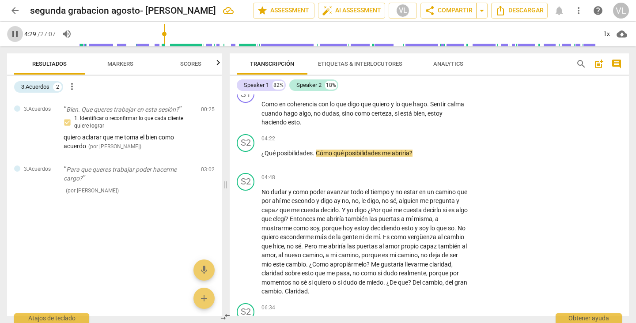
click at [13, 37] on span "pause" at bounding box center [15, 34] width 11 height 11
type input "270"
click at [332, 157] on span "Cómo" at bounding box center [325, 153] width 18 height 7
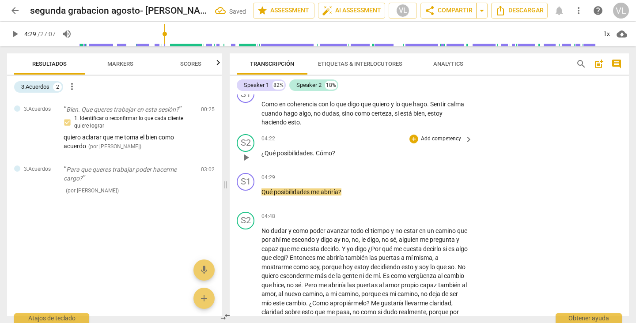
click at [314, 157] on span "." at bounding box center [314, 153] width 3 height 7
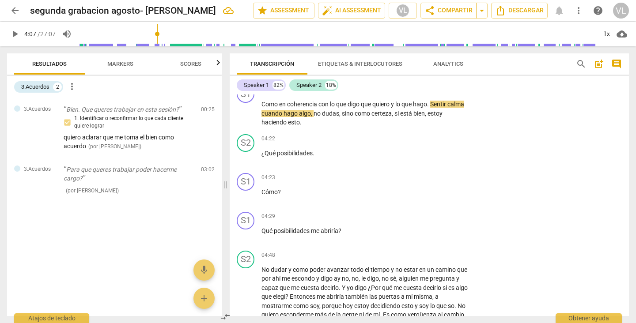
click at [158, 34] on input "range" at bounding box center [337, 34] width 518 height 28
click at [15, 37] on span "play_arrow" at bounding box center [15, 34] width 11 height 11
click at [318, 234] on span "me" at bounding box center [316, 230] width 10 height 7
type input "261"
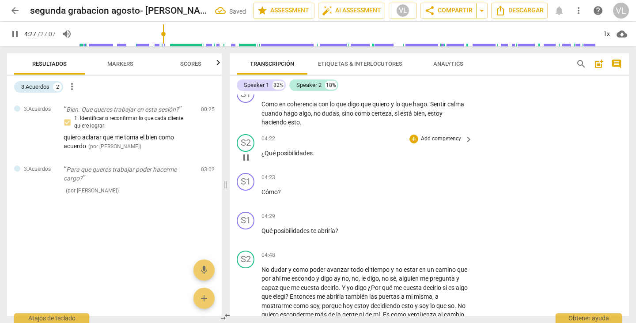
click at [316, 158] on p "¿Qué posibilidades ." at bounding box center [364, 153] width 207 height 9
type input "269"
click at [267, 234] on span "Qué" at bounding box center [267, 230] width 12 height 7
click at [248, 230] on div "S1" at bounding box center [246, 221] width 18 height 18
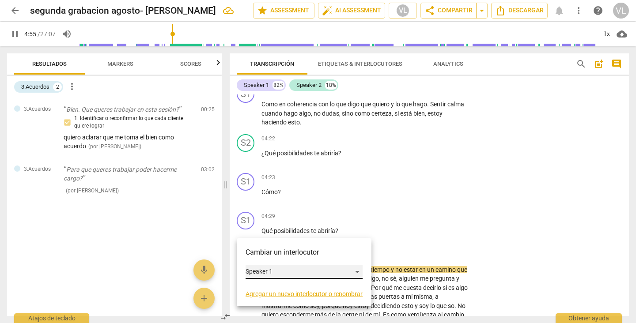
click at [356, 272] on div "Speaker 1" at bounding box center [304, 272] width 117 height 14
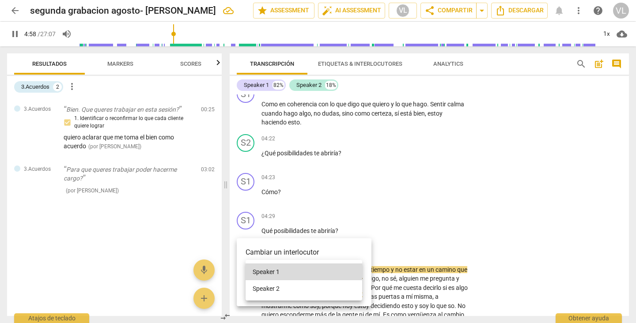
click at [341, 287] on li "Speaker 2" at bounding box center [304, 288] width 117 height 17
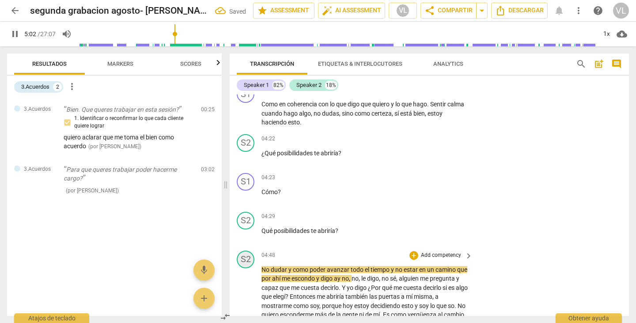
click at [244, 268] on div "S2" at bounding box center [246, 260] width 18 height 18
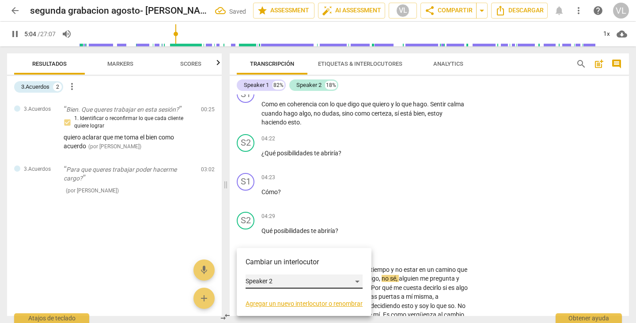
click at [355, 282] on div "Speaker 2" at bounding box center [304, 282] width 117 height 14
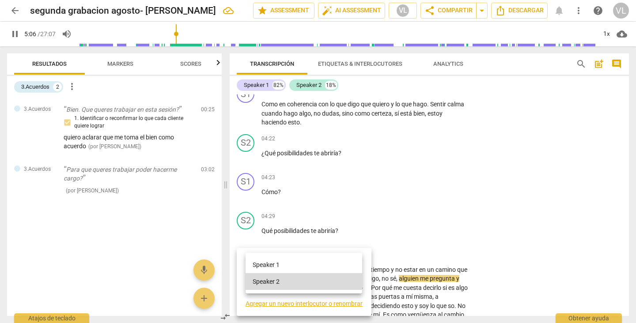
click at [320, 264] on li "Speaker 1" at bounding box center [304, 265] width 117 height 17
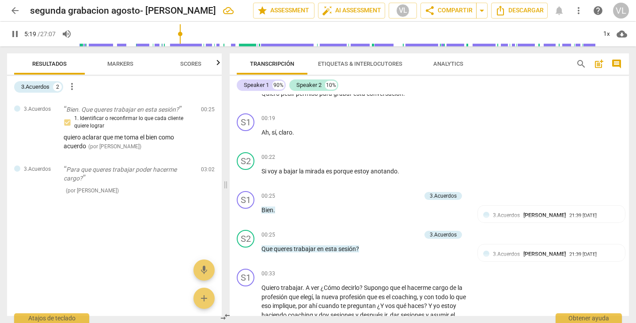
scroll to position [153, 0]
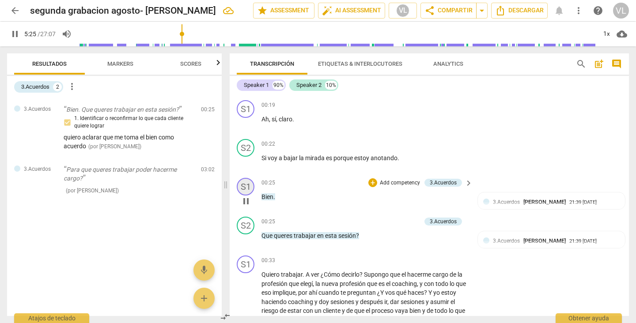
click at [248, 184] on div "S1" at bounding box center [246, 187] width 18 height 18
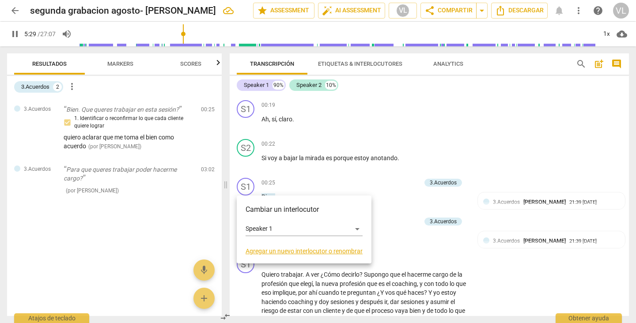
click at [537, 108] on div at bounding box center [318, 161] width 636 height 323
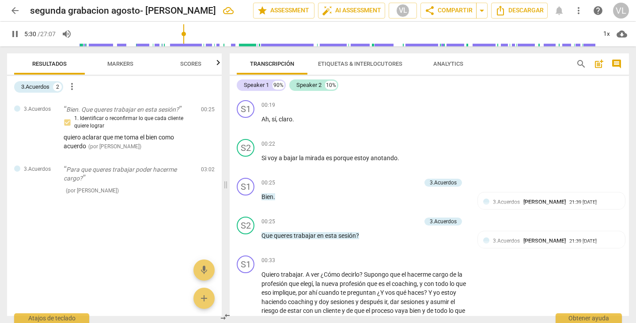
scroll to position [903, 0]
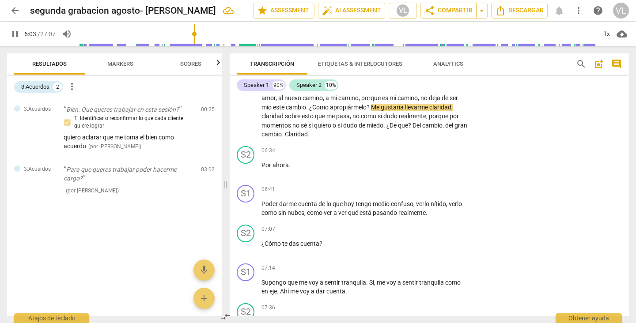
click at [12, 35] on span "pause" at bounding box center [15, 34] width 11 height 11
type input "364"
click at [330, 111] on span "¿Como" at bounding box center [319, 107] width 21 height 7
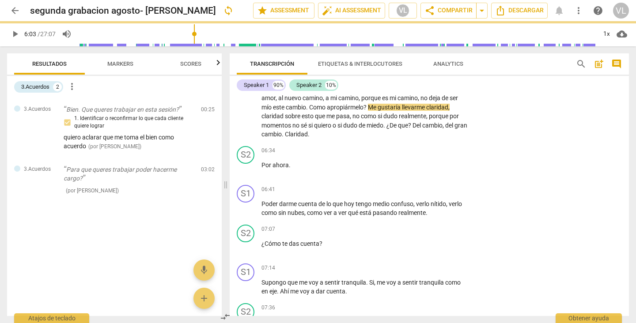
click at [368, 111] on span "?" at bounding box center [365, 107] width 4 height 7
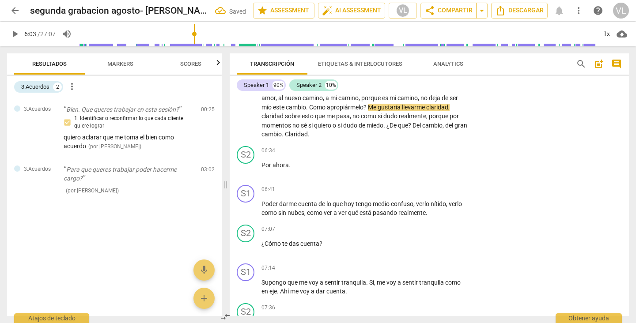
click at [368, 111] on span "?" at bounding box center [365, 107] width 4 height 7
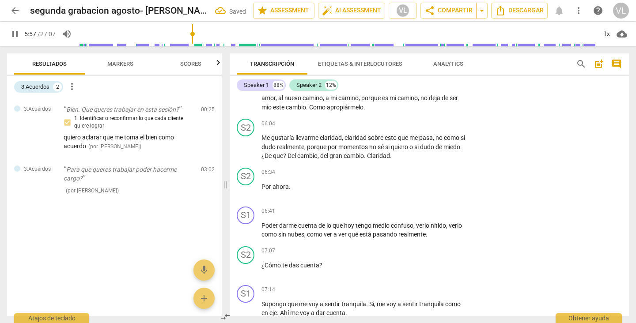
scroll to position [925, 0]
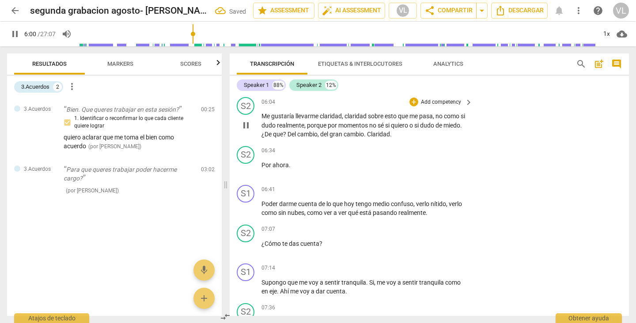
click at [472, 143] on div "S2 play_arrow pause 06:04 + Add competency keyboard_arrow_right Me gustaría lle…" at bounding box center [429, 118] width 399 height 49
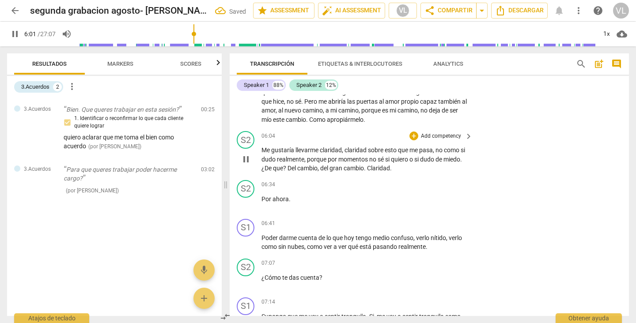
scroll to position [889, 0]
click at [433, 126] on p "No dudar y como poder avanzar todo el tiempo y no estar en un camino que por ah…" at bounding box center [364, 85] width 207 height 82
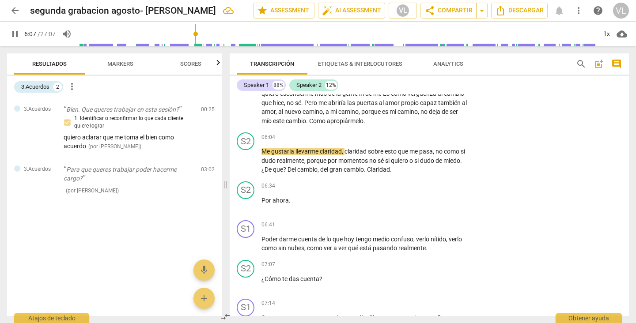
type input "368"
click at [427, 125] on span ". que te queres llevar de esta sesion?" at bounding box center [412, 120] width 99 height 7
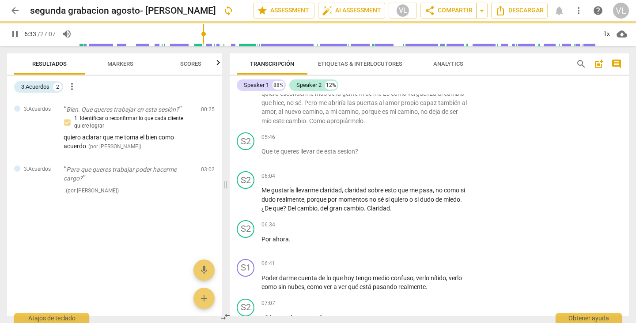
scroll to position [885, 0]
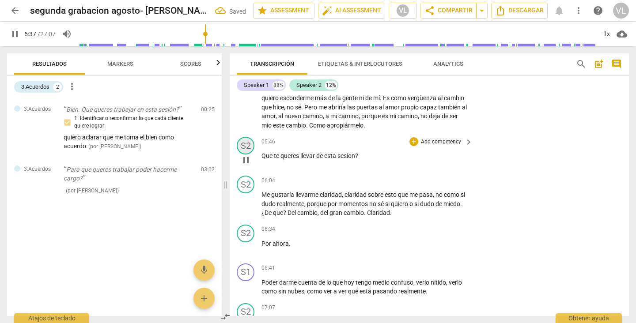
click at [245, 155] on div "S2" at bounding box center [246, 146] width 18 height 18
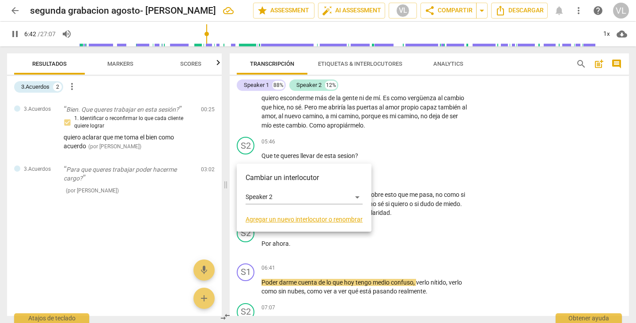
click at [383, 155] on div at bounding box center [318, 161] width 636 height 323
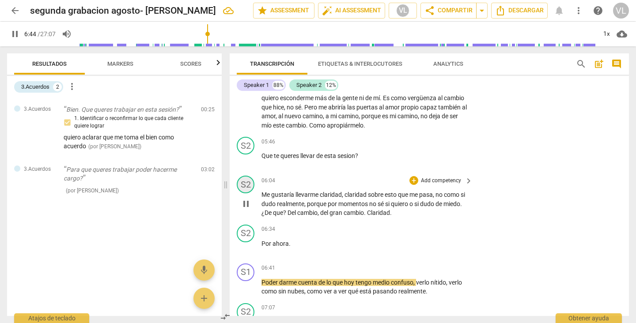
click at [244, 193] on div "S2" at bounding box center [246, 185] width 18 height 18
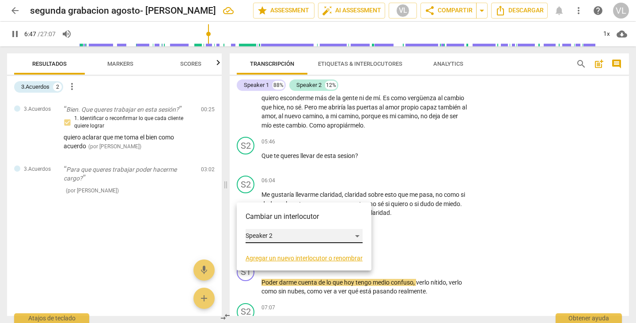
click at [355, 235] on div "Speaker 2" at bounding box center [304, 236] width 117 height 14
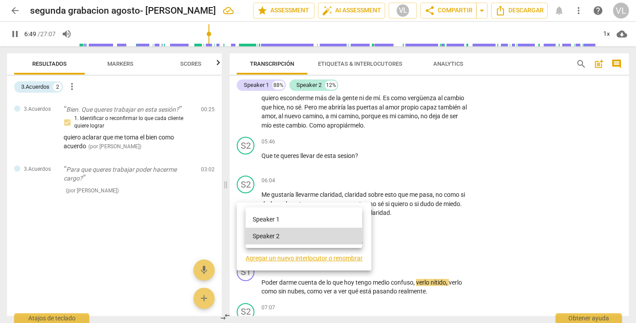
click at [326, 223] on li "Speaker 1" at bounding box center [304, 219] width 117 height 17
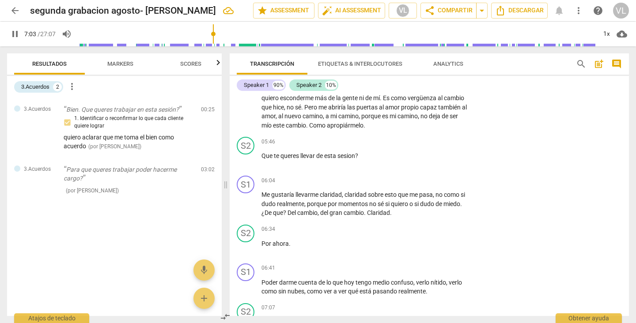
scroll to position [915, 0]
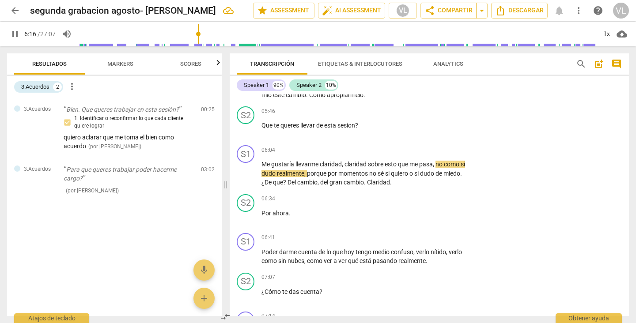
click at [199, 44] on input "range" at bounding box center [337, 34] width 518 height 28
click at [412, 116] on div "+" at bounding box center [413, 111] width 9 height 9
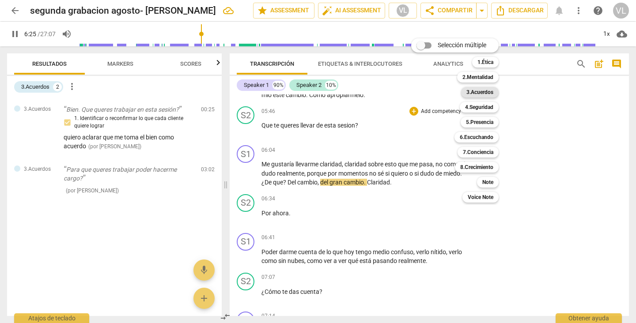
click at [471, 91] on b "3.Acuerdos" at bounding box center [479, 92] width 27 height 11
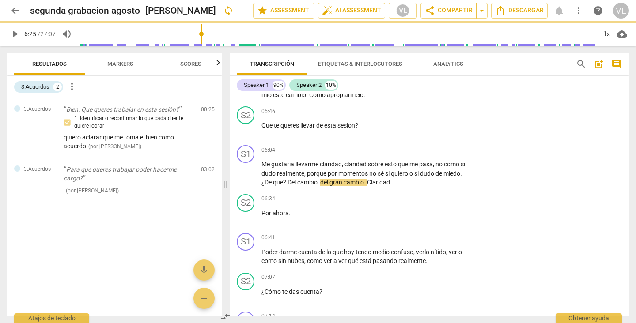
type input "386"
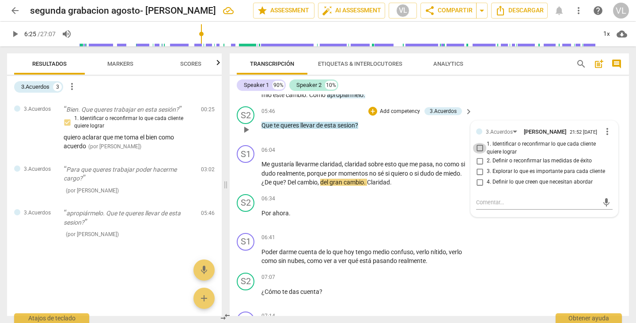
click at [479, 154] on input "1. Identificar o reconfirmar lo que cada cliente quiere lograr" at bounding box center [480, 148] width 14 height 11
checkbox input "true"
click at [514, 92] on div "Speaker 1 90% Speaker 2 10%" at bounding box center [429, 85] width 385 height 15
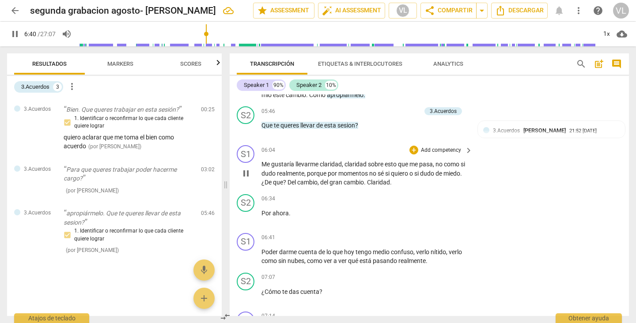
click at [394, 187] on p "Me gustaría llevarme claridad , claridad sobre esto que me pasa , no como si du…" at bounding box center [364, 173] width 207 height 27
click at [12, 34] on span "pause" at bounding box center [15, 34] width 11 height 11
type input "403"
click at [398, 187] on p "Me gustaría llevarme claridad , claridad sobre esto que me pasa , no como si du…" at bounding box center [364, 173] width 207 height 27
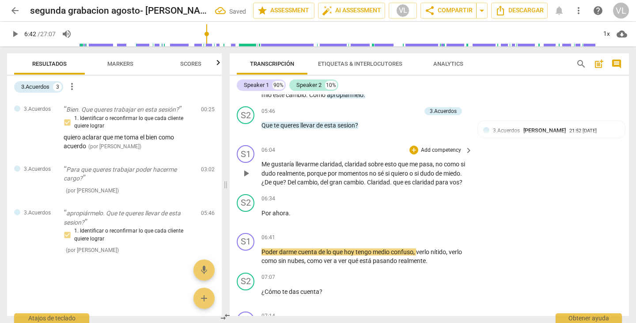
click at [392, 186] on span ". que es claridad para vos?" at bounding box center [426, 182] width 72 height 7
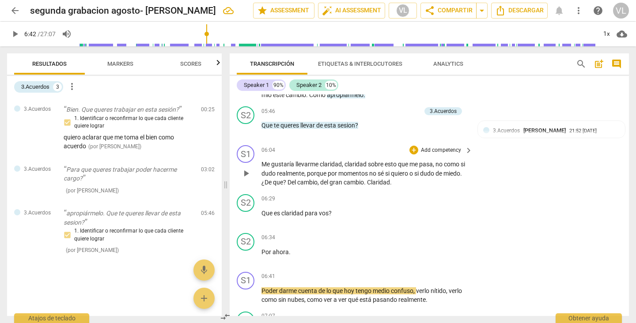
click at [338, 177] on span "momentos" at bounding box center [353, 173] width 31 height 7
click at [198, 35] on input "range" at bounding box center [337, 34] width 518 height 28
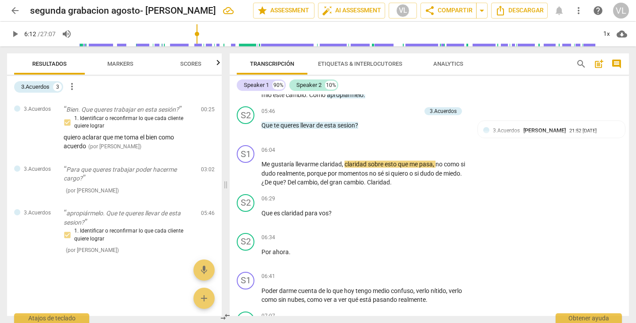
click at [15, 36] on span "play_arrow" at bounding box center [15, 34] width 11 height 11
click at [12, 30] on span "pause" at bounding box center [15, 34] width 11 height 11
type input "394"
click at [391, 186] on span "." at bounding box center [391, 182] width 2 height 7
click at [15, 37] on span "play_arrow" at bounding box center [15, 34] width 11 height 11
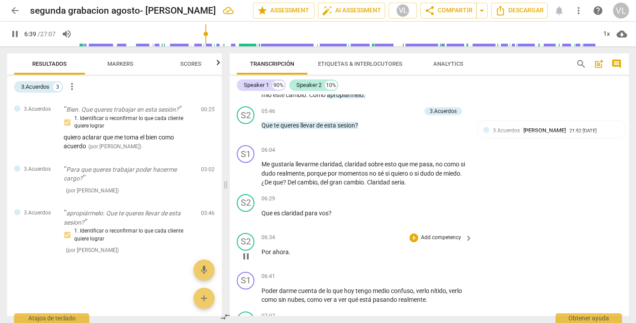
click at [291, 257] on p "Por ahora ." at bounding box center [364, 252] width 207 height 9
type input "400"
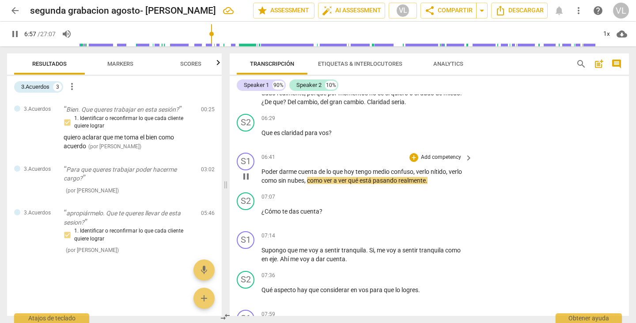
scroll to position [1004, 0]
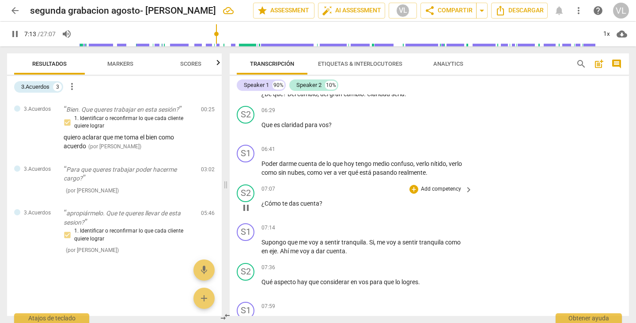
click at [321, 207] on span "?" at bounding box center [320, 203] width 3 height 7
type input "435"
click at [13, 37] on span "pause" at bounding box center [15, 34] width 11 height 11
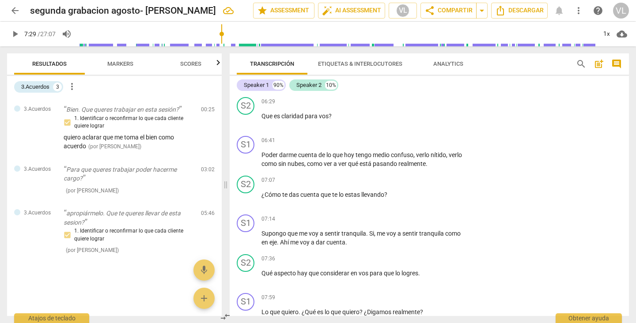
scroll to position [1026, 0]
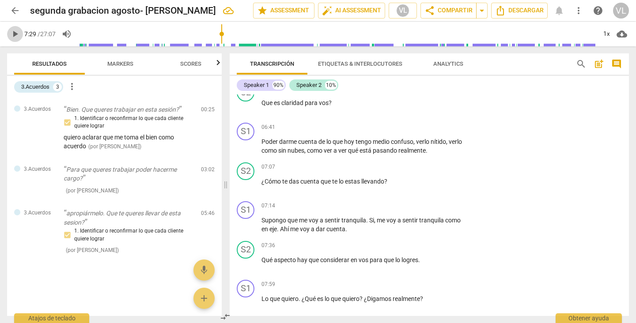
click at [13, 35] on span "play_arrow" at bounding box center [15, 34] width 11 height 11
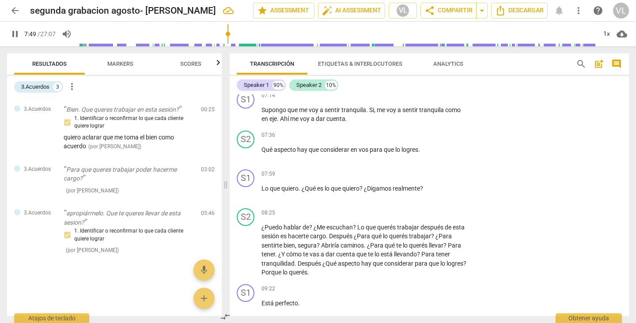
scroll to position [1110, 0]
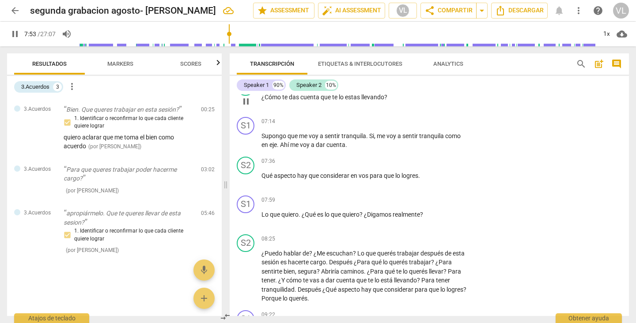
click at [412, 87] on div "+" at bounding box center [413, 83] width 9 height 9
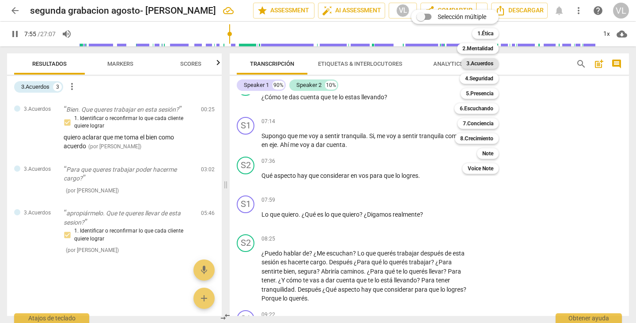
click at [479, 63] on b "3.Acuerdos" at bounding box center [479, 63] width 27 height 11
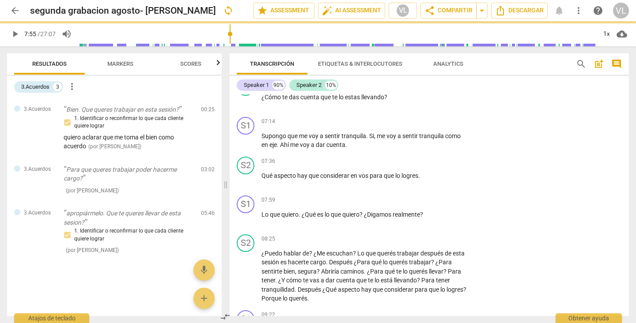
type input "475"
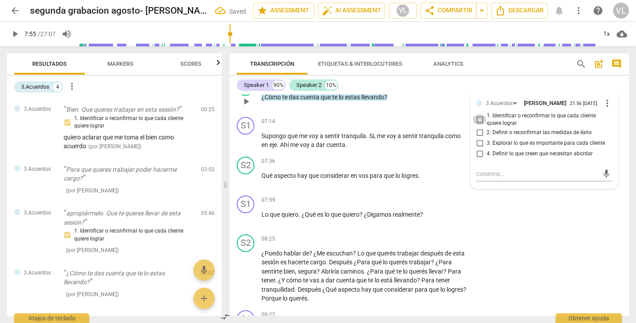
click at [478, 125] on input "1. Identificar o reconfirmar lo que cada cliente quiere lograr" at bounding box center [480, 119] width 14 height 11
checkbox input "true"
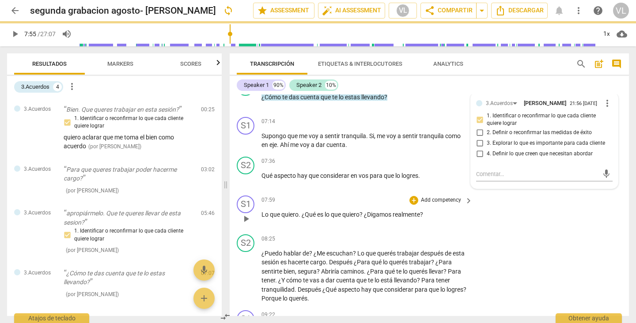
click at [487, 221] on div "S1 play_arrow pause 07:59 + Add competency keyboard_arrow_right Lo que quiero .…" at bounding box center [429, 211] width 399 height 39
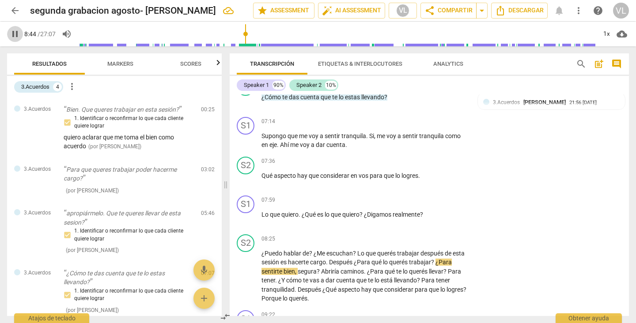
click at [12, 33] on span "pause" at bounding box center [15, 34] width 11 height 11
click at [309, 85] on div "Speaker 2" at bounding box center [308, 85] width 25 height 9
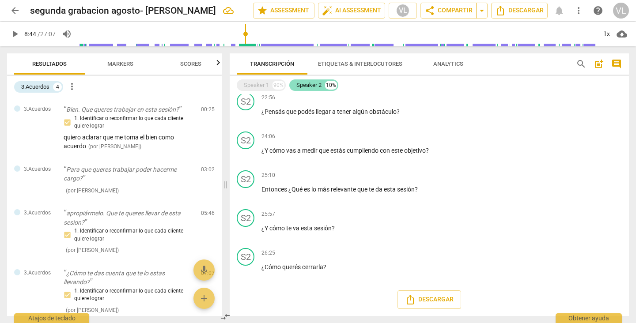
scroll to position [439, 0]
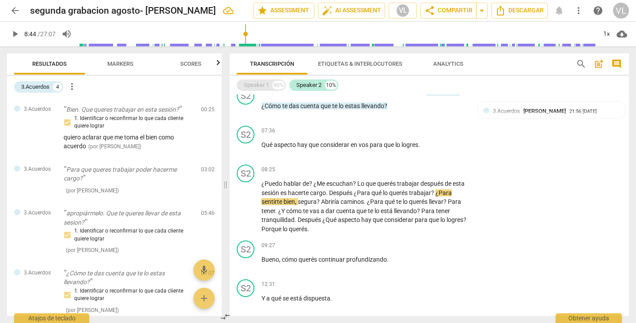
click at [264, 83] on div "Speaker 1" at bounding box center [256, 85] width 25 height 9
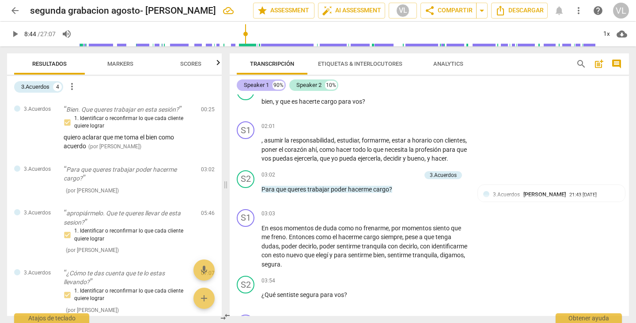
scroll to position [1110, 0]
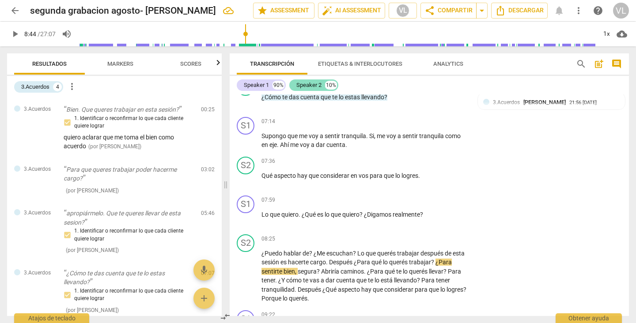
click at [304, 85] on div "Speaker 2" at bounding box center [308, 85] width 25 height 9
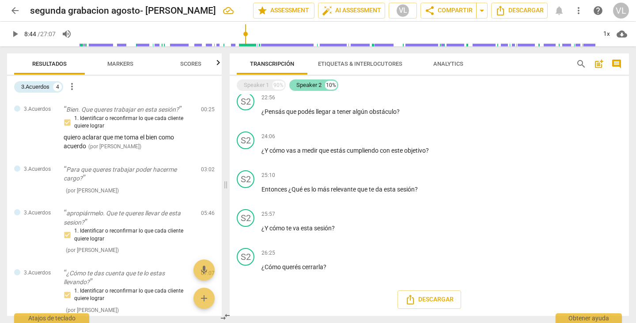
scroll to position [439, 0]
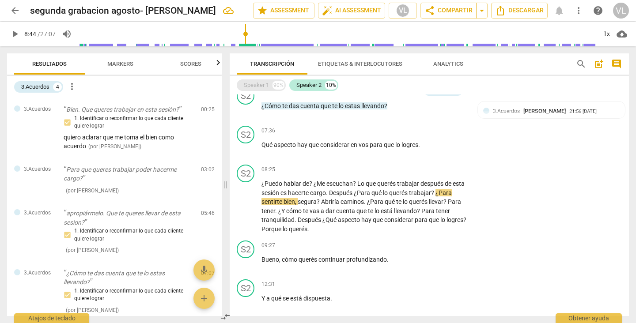
click at [253, 85] on div "Speaker 1" at bounding box center [256, 85] width 25 height 9
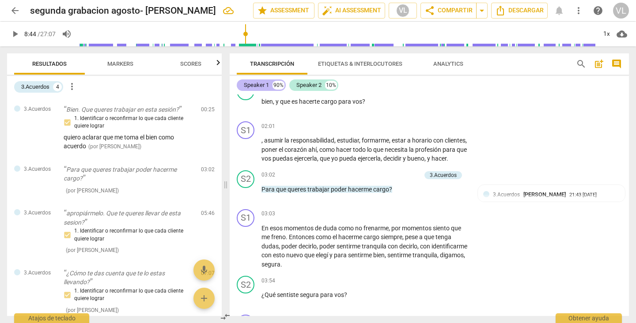
scroll to position [1110, 0]
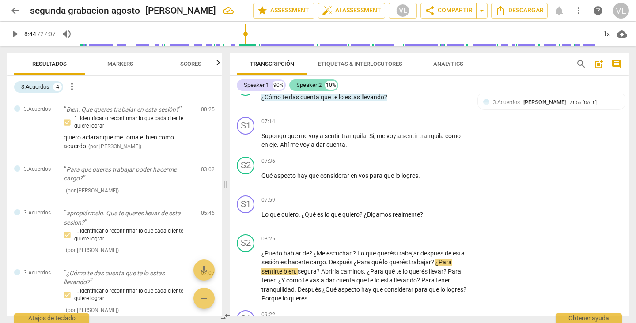
click at [303, 83] on div "Speaker 2" at bounding box center [308, 85] width 25 height 9
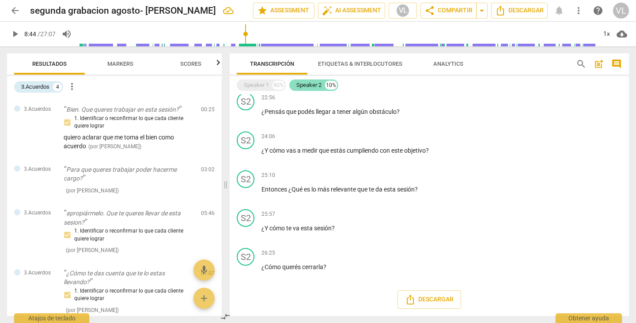
scroll to position [439, 0]
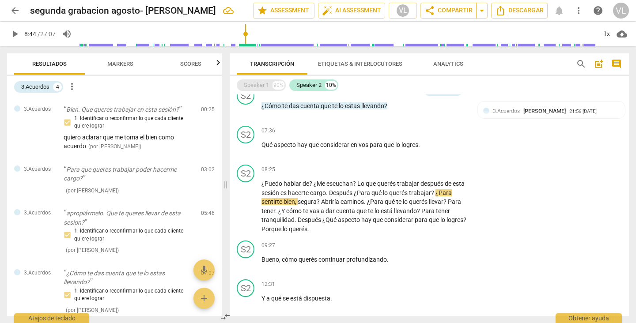
click at [248, 88] on div "Speaker 1" at bounding box center [256, 85] width 25 height 9
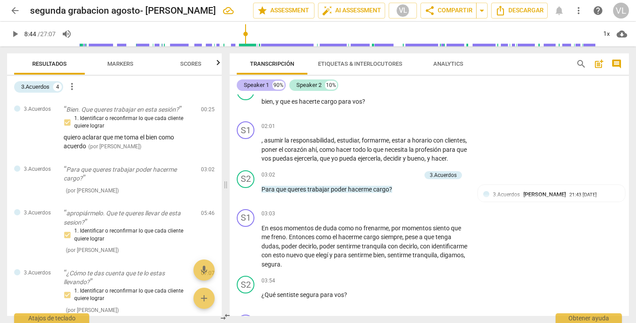
scroll to position [1110, 0]
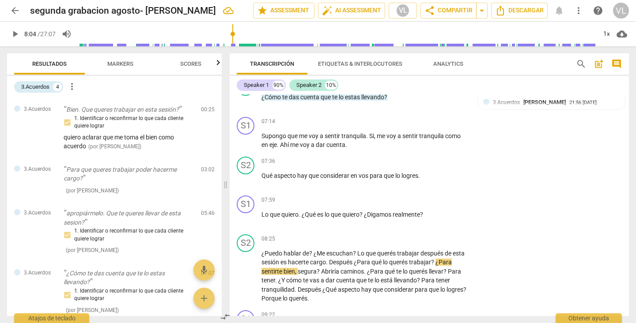
click at [233, 35] on input "range" at bounding box center [337, 34] width 518 height 28
click at [14, 33] on span "play_arrow" at bounding box center [15, 34] width 11 height 11
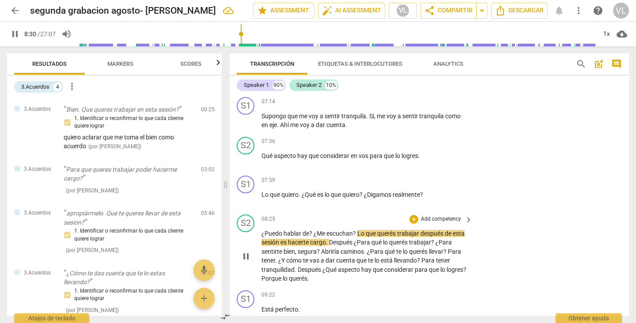
click at [356, 237] on span "?" at bounding box center [355, 233] width 4 height 7
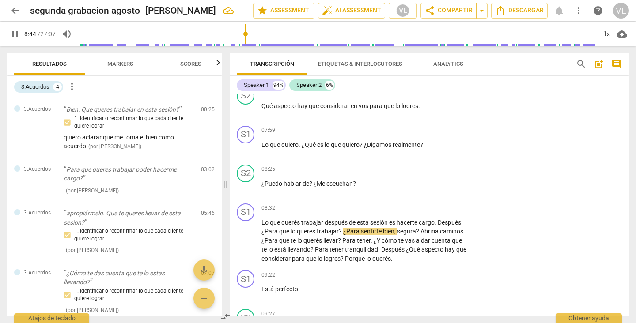
scroll to position [1193, 0]
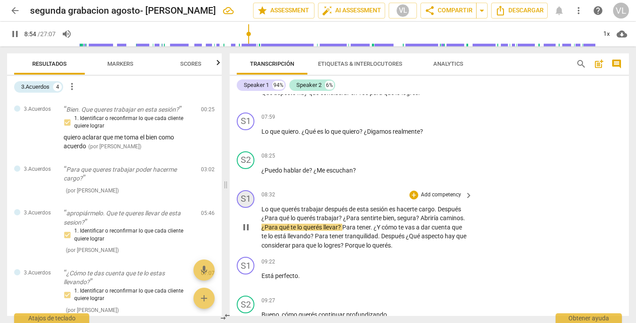
click at [247, 208] on div "S1" at bounding box center [246, 199] width 18 height 18
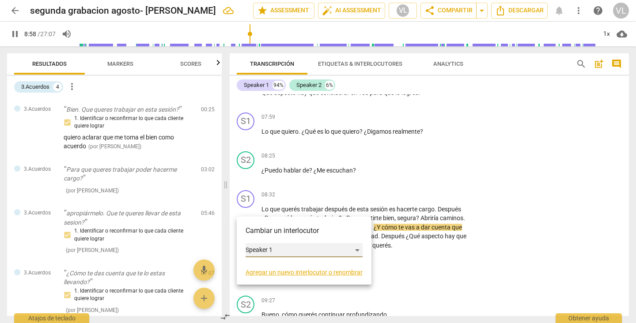
click at [355, 250] on div "Speaker 1" at bounding box center [304, 250] width 117 height 14
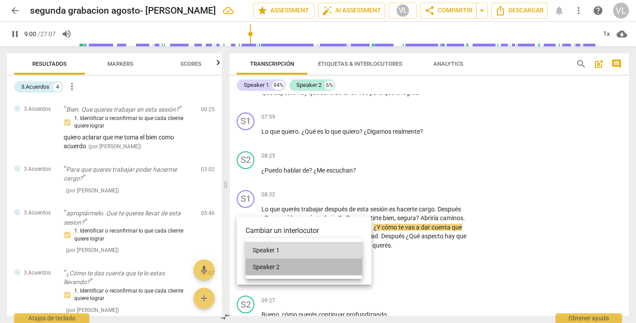
click at [334, 266] on li "Speaker 2" at bounding box center [304, 267] width 117 height 17
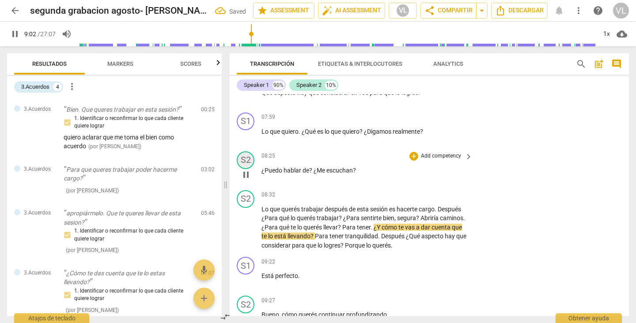
click at [246, 167] on div "S2" at bounding box center [246, 160] width 18 height 18
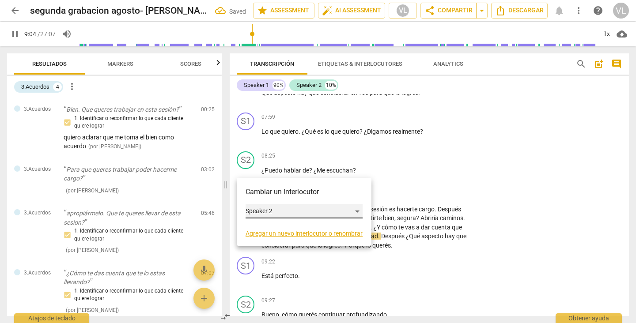
click at [357, 211] on div "Speaker 2" at bounding box center [304, 211] width 117 height 14
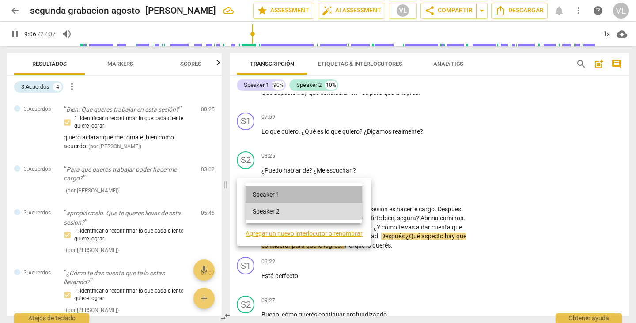
click at [340, 198] on li "Speaker 1" at bounding box center [304, 194] width 117 height 17
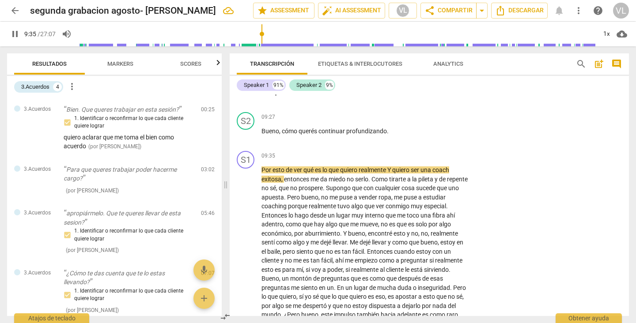
scroll to position [1384, 0]
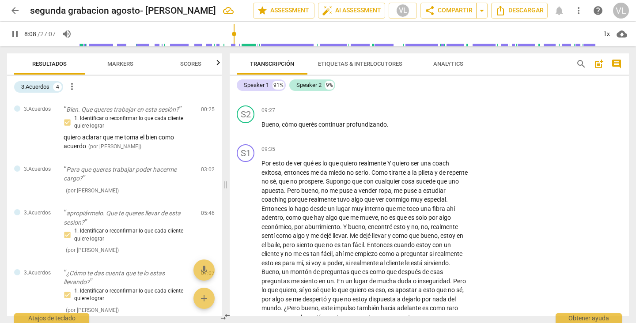
click at [234, 43] on input "range" at bounding box center [337, 34] width 518 height 28
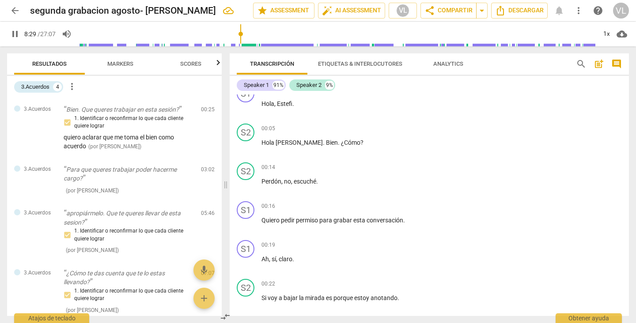
scroll to position [0, 0]
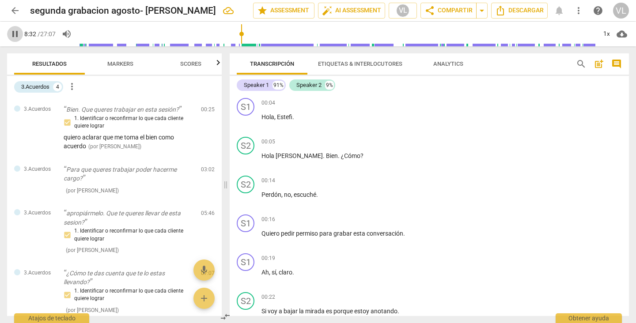
click at [13, 31] on span "pause" at bounding box center [15, 34] width 11 height 11
click at [81, 34] on input "range" at bounding box center [337, 34] width 518 height 28
click at [243, 104] on div "S1" at bounding box center [246, 107] width 18 height 18
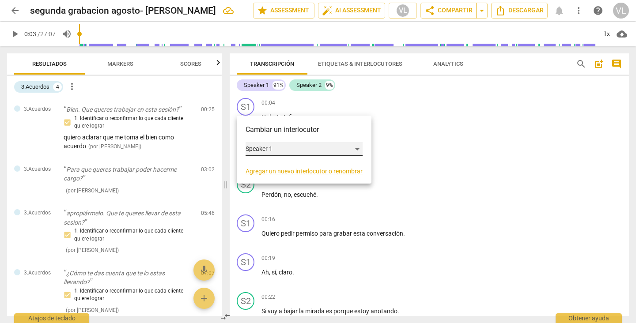
click at [356, 149] on div "Speaker 1" at bounding box center [304, 149] width 117 height 14
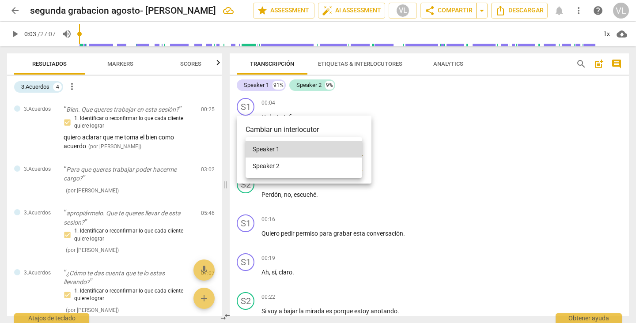
click at [415, 122] on div at bounding box center [318, 161] width 636 height 323
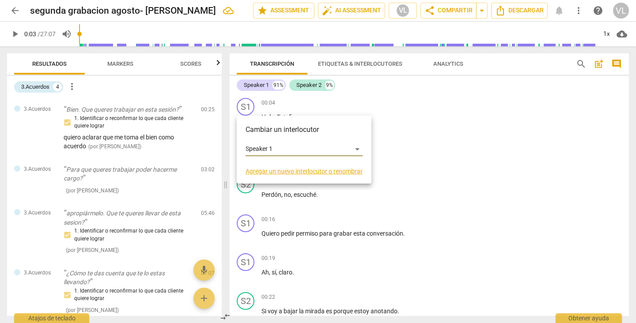
click at [415, 122] on div at bounding box center [318, 161] width 636 height 323
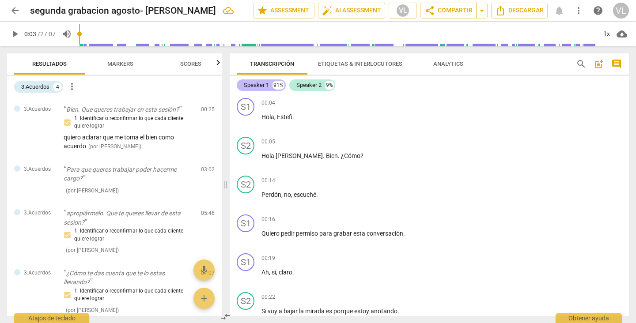
click at [260, 85] on div "Speaker 1" at bounding box center [256, 85] width 25 height 9
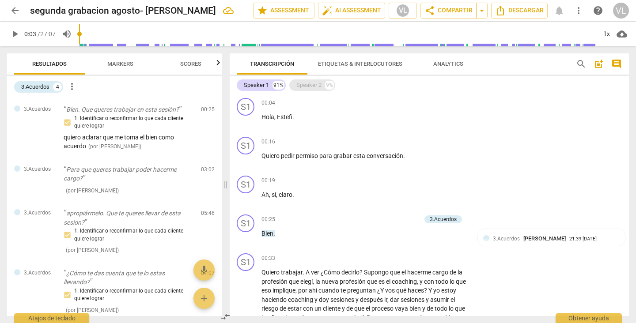
click at [303, 85] on div "Speaker 2" at bounding box center [308, 85] width 25 height 9
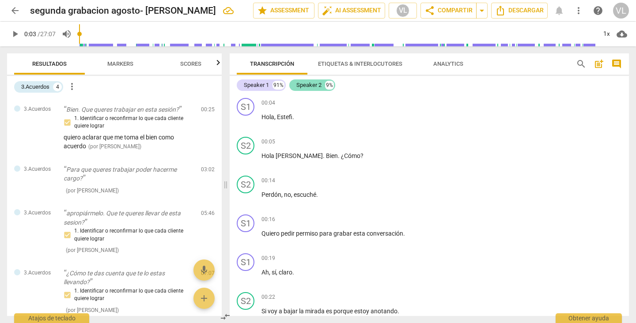
click at [303, 85] on div "Speaker 2" at bounding box center [308, 85] width 25 height 9
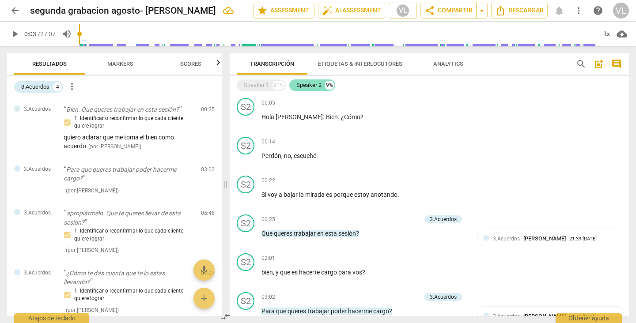
click at [303, 85] on div "Speaker 2" at bounding box center [308, 85] width 25 height 9
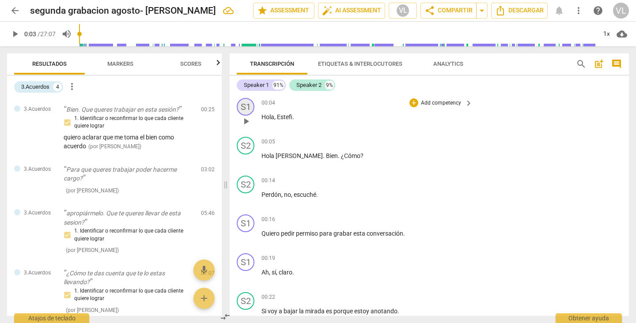
click at [245, 108] on div "S1" at bounding box center [246, 107] width 18 height 18
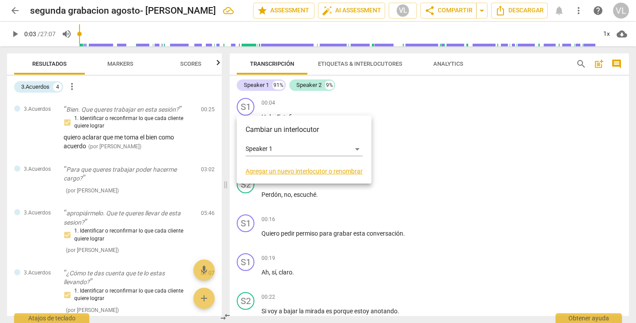
click at [305, 103] on div at bounding box center [318, 161] width 636 height 323
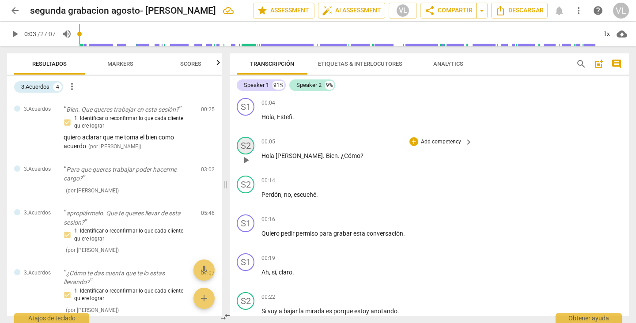
click at [246, 144] on div "S2" at bounding box center [246, 146] width 18 height 18
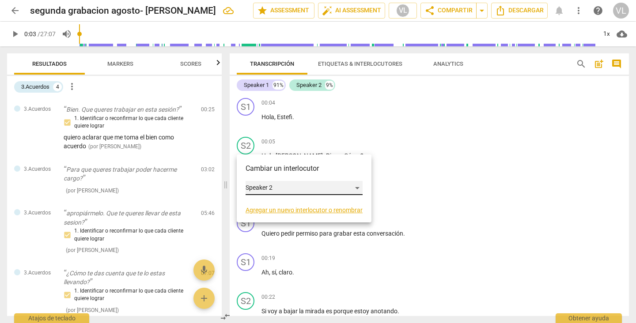
click at [356, 188] on div "Speaker 2" at bounding box center [304, 188] width 117 height 14
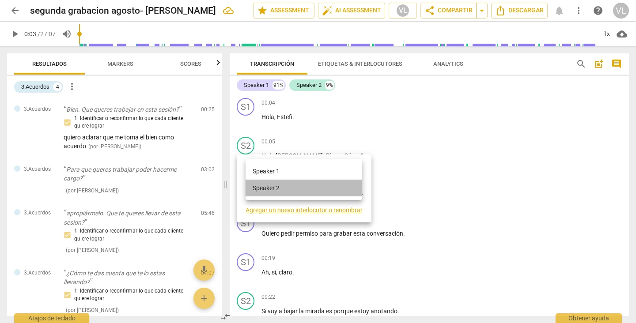
click at [342, 192] on li "Speaker 2" at bounding box center [304, 188] width 117 height 17
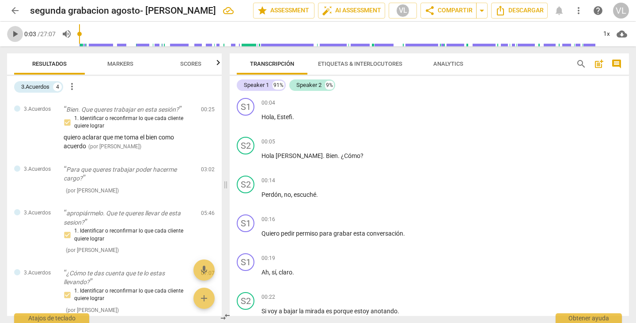
click at [16, 37] on span "play_arrow" at bounding box center [15, 34] width 11 height 11
click at [15, 34] on span "pause" at bounding box center [15, 34] width 11 height 11
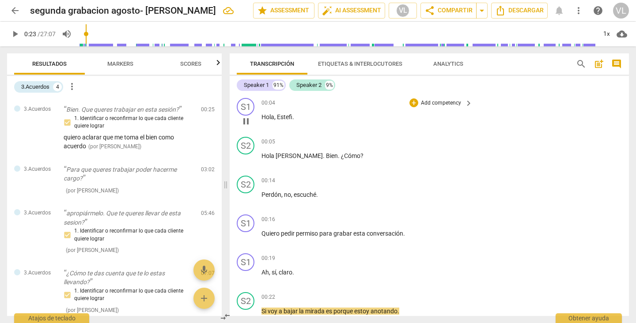
type input "24"
click at [332, 154] on p "[PERSON_NAME] . Bien . ¿Cómo ?" at bounding box center [364, 155] width 207 height 9
click at [338, 156] on span ". como?" at bounding box center [348, 155] width 20 height 7
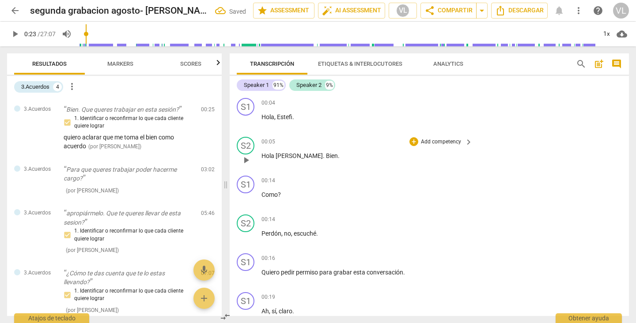
drag, startPoint x: 247, startPoint y: 183, endPoint x: 287, endPoint y: 164, distance: 44.7
click at [287, 164] on div "00:05 + Add competency keyboard_arrow_right [PERSON_NAME] . Bien ." at bounding box center [367, 153] width 212 height 32
click at [246, 186] on div "S1" at bounding box center [246, 185] width 18 height 18
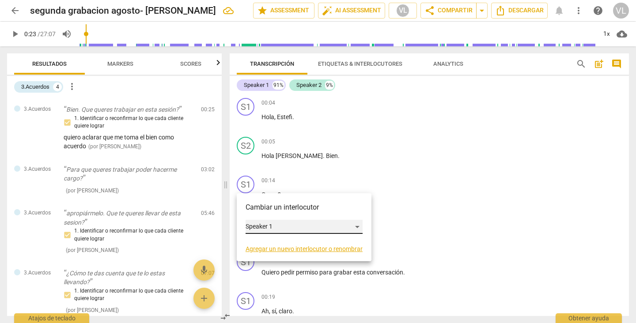
click at [355, 227] on div "Speaker 1" at bounding box center [304, 227] width 117 height 14
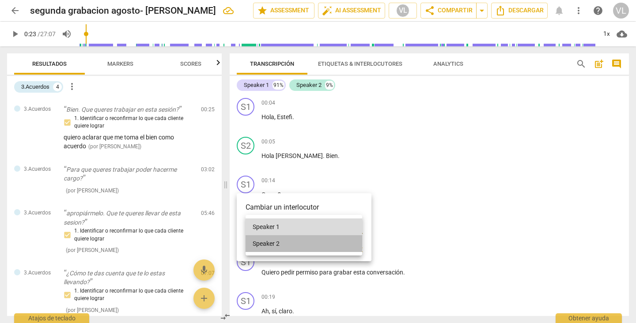
click at [335, 240] on li "Speaker 2" at bounding box center [304, 243] width 117 height 17
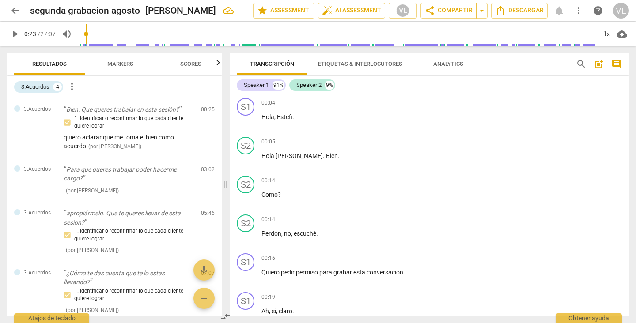
click at [81, 34] on input "range" at bounding box center [337, 34] width 518 height 28
click at [15, 36] on span "play_arrow" at bounding box center [15, 34] width 11 height 11
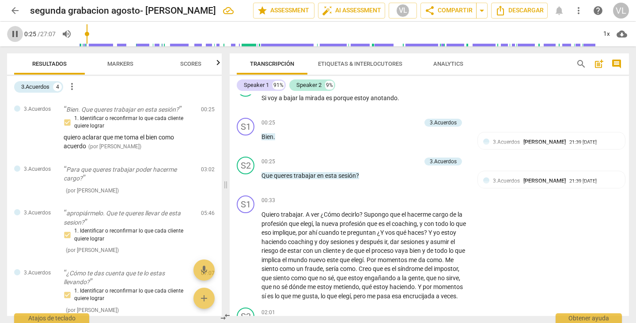
click at [16, 33] on span "pause" at bounding box center [15, 34] width 11 height 11
type input "26"
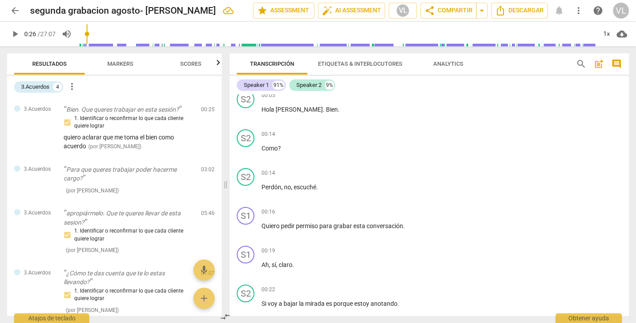
scroll to position [53, 0]
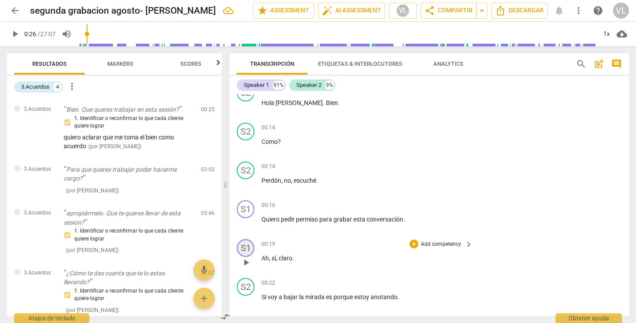
click at [244, 250] on div "S1" at bounding box center [246, 248] width 18 height 18
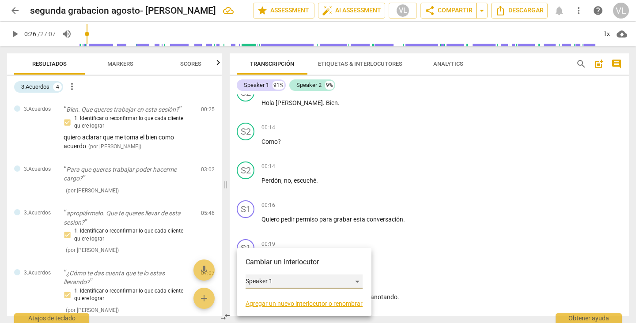
click at [356, 281] on div "Speaker 1" at bounding box center [304, 282] width 117 height 14
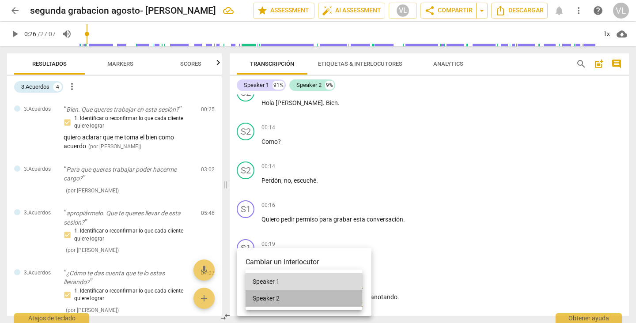
click at [332, 297] on li "Speaker 2" at bounding box center [304, 298] width 117 height 17
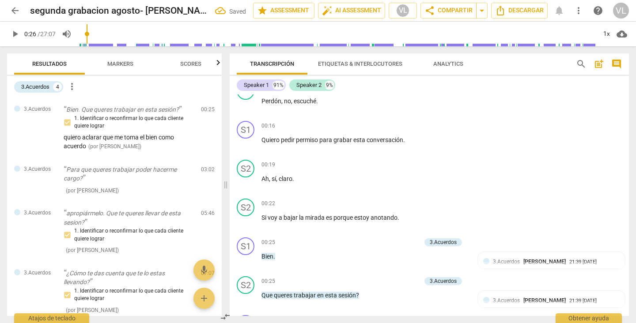
scroll to position [152, 0]
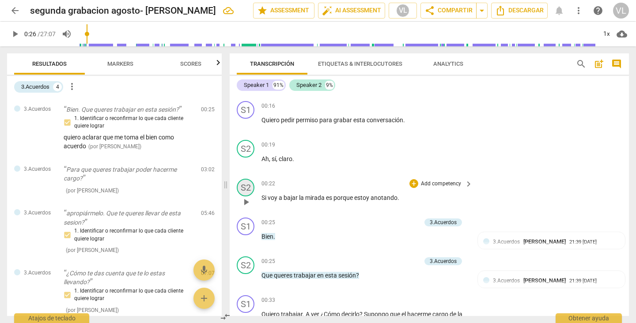
click at [251, 182] on div "S2" at bounding box center [246, 188] width 18 height 18
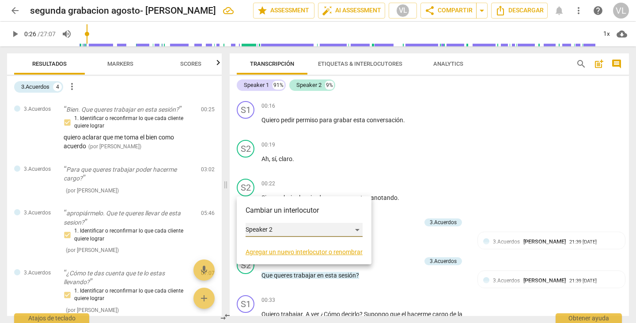
click at [357, 231] on div "Speaker 2" at bounding box center [304, 230] width 117 height 14
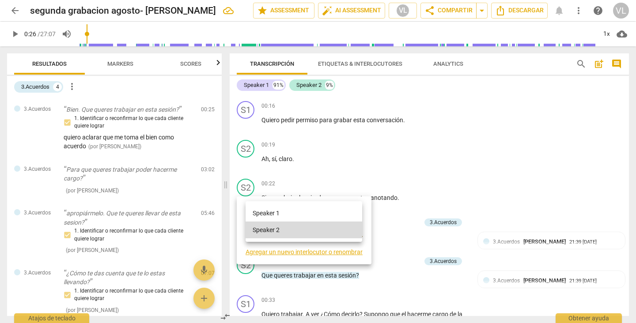
click at [333, 219] on li "Speaker 1" at bounding box center [304, 213] width 117 height 17
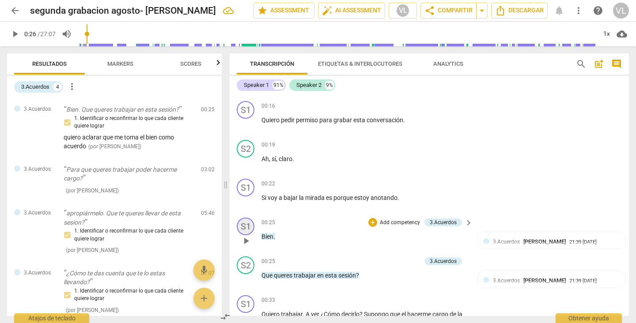
click at [248, 224] on div "S1" at bounding box center [246, 227] width 18 height 18
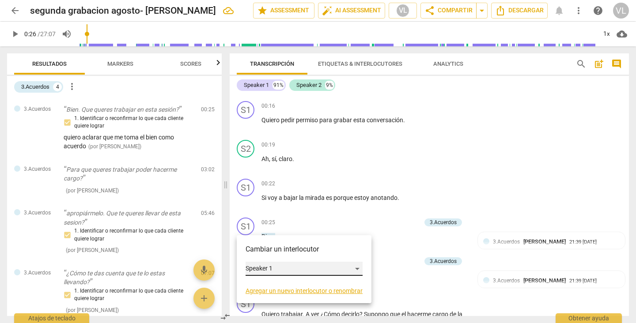
click at [355, 268] on div "Speaker 1" at bounding box center [304, 269] width 117 height 14
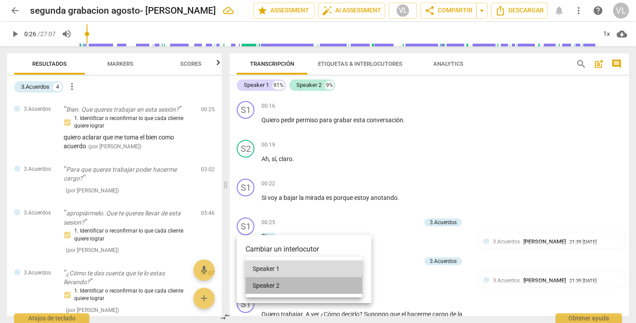
click at [326, 287] on li "Speaker 2" at bounding box center [304, 285] width 117 height 17
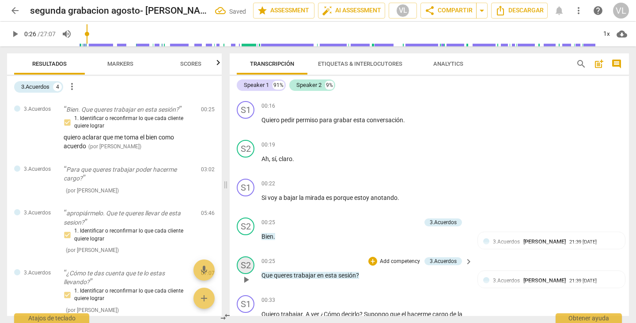
click at [248, 263] on div "S2" at bounding box center [246, 266] width 18 height 18
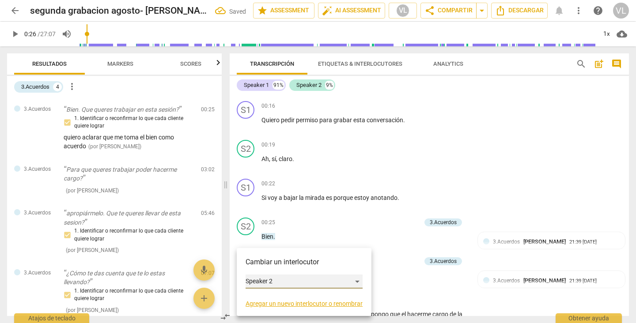
click at [355, 280] on div "Speaker 2" at bounding box center [304, 282] width 117 height 14
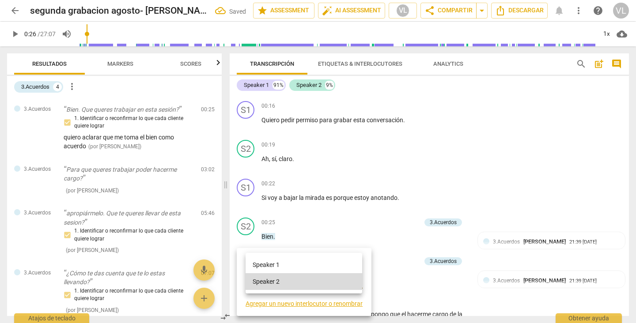
click at [345, 269] on li "Speaker 1" at bounding box center [304, 265] width 117 height 17
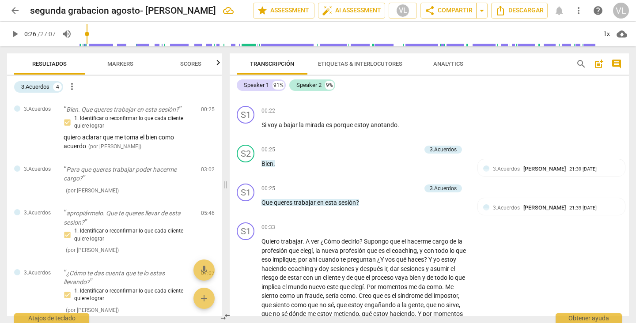
scroll to position [232, 0]
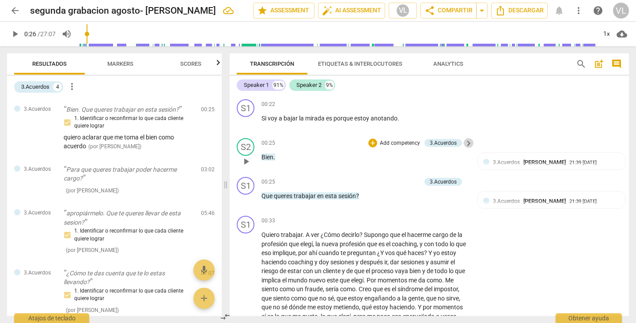
click at [467, 144] on span "keyboard_arrow_right" at bounding box center [468, 143] width 11 height 11
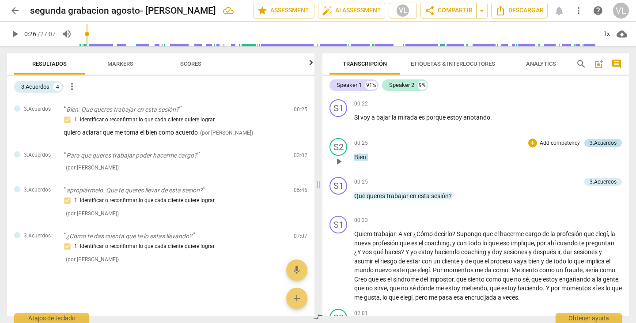
click at [594, 141] on div "3.Acuerdos" at bounding box center [603, 143] width 27 height 8
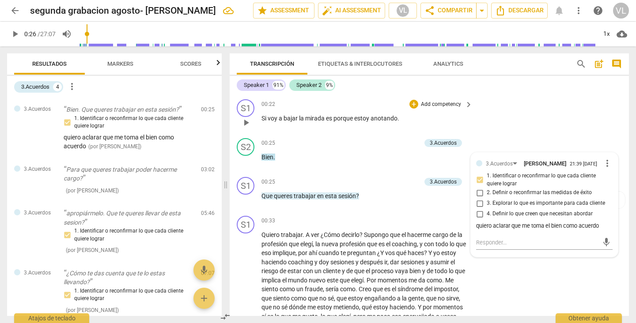
click at [571, 116] on div "S1 play_arrow pause 00:22 + Add competency keyboard_arrow_right Si voy a bajar …" at bounding box center [429, 115] width 399 height 39
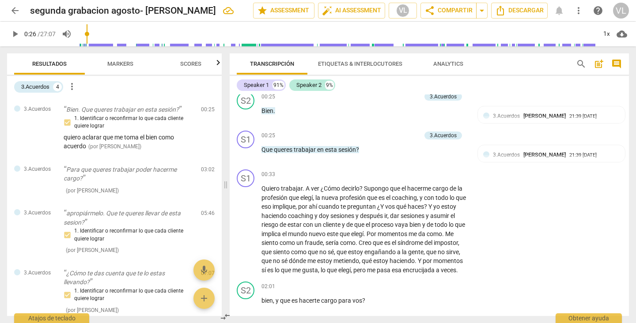
scroll to position [285, 0]
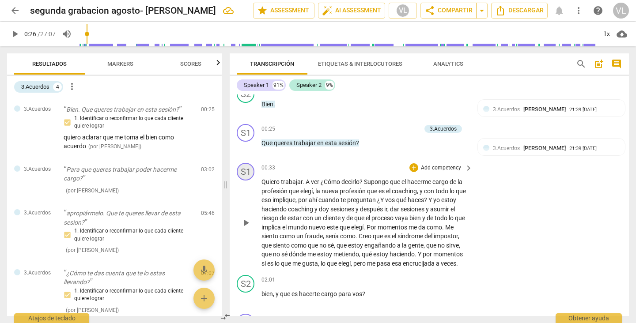
click at [244, 170] on div "S1" at bounding box center [246, 172] width 18 height 18
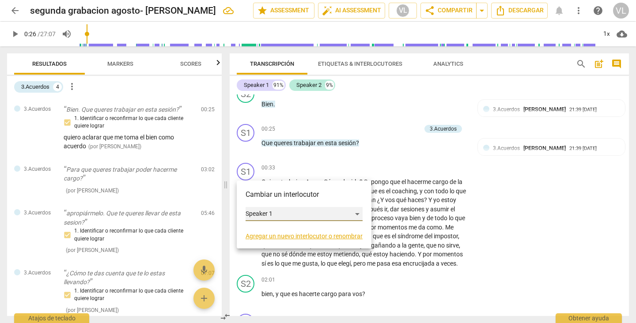
click at [329, 213] on div "Speaker 1" at bounding box center [304, 214] width 117 height 14
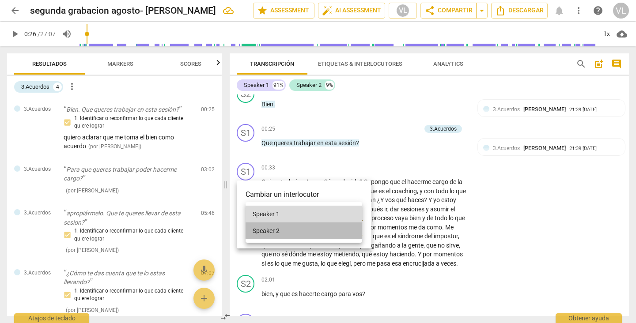
click at [333, 232] on li "Speaker 2" at bounding box center [304, 231] width 117 height 17
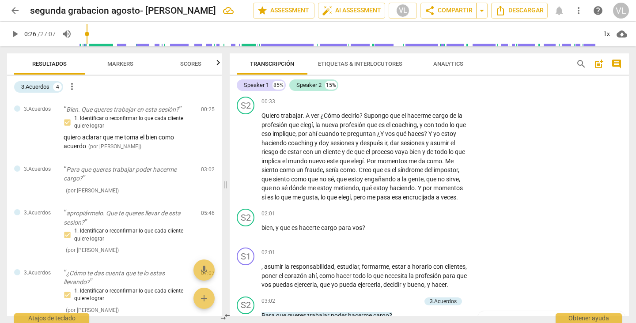
scroll to position [358, 0]
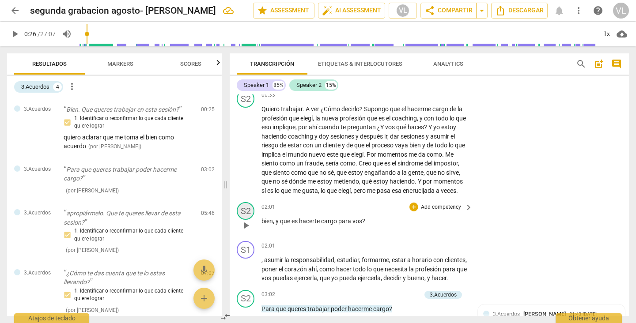
click at [248, 213] on div "S2" at bounding box center [246, 211] width 18 height 18
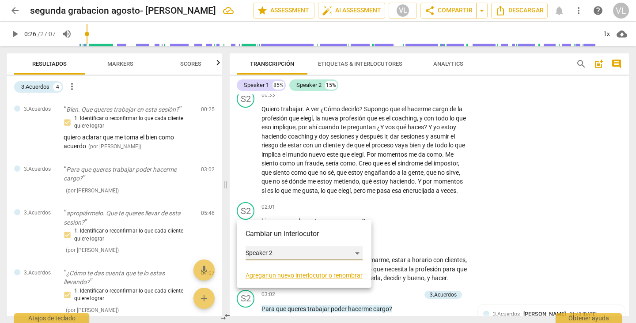
click at [272, 249] on div "Speaker 2" at bounding box center [304, 253] width 117 height 14
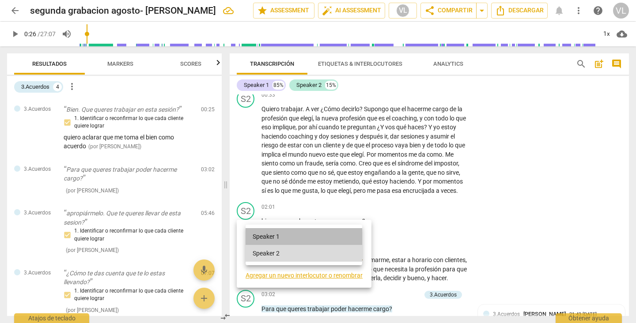
click at [281, 239] on li "Speaker 1" at bounding box center [304, 236] width 117 height 17
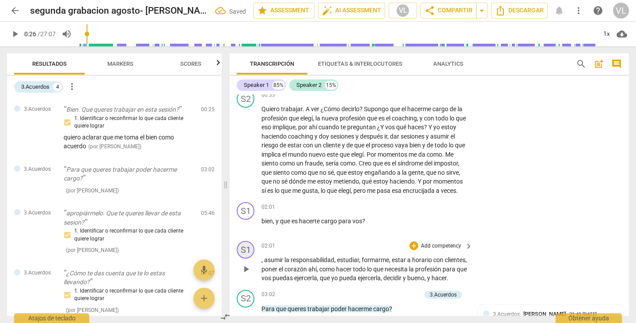
click at [246, 252] on div "S1" at bounding box center [246, 250] width 18 height 18
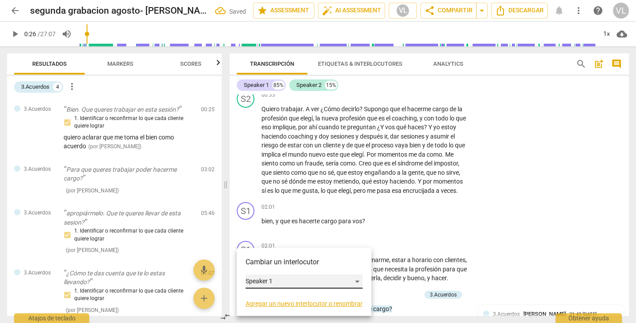
click at [323, 287] on div "Speaker 1" at bounding box center [304, 282] width 117 height 14
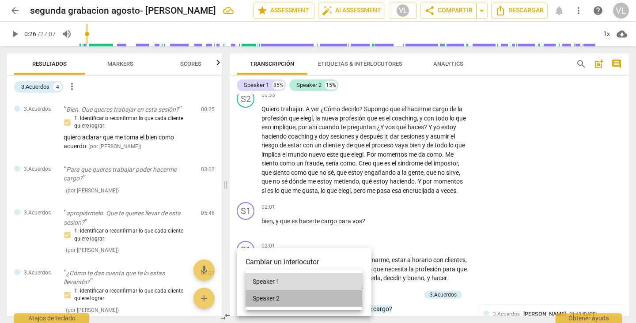
click at [318, 297] on li "Speaker 2" at bounding box center [304, 298] width 117 height 17
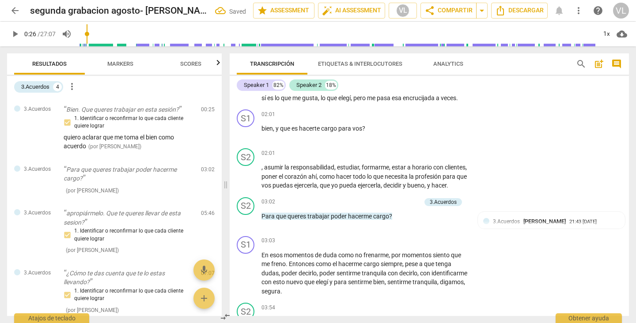
scroll to position [457, 0]
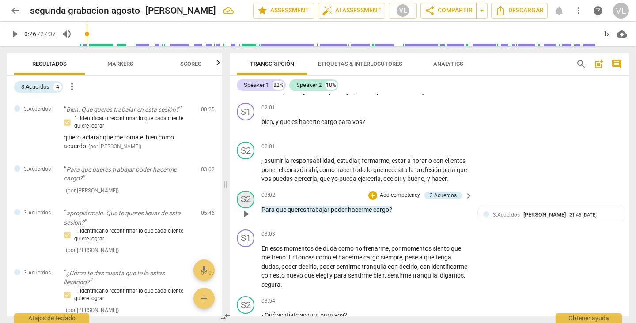
click at [245, 206] on div "S2" at bounding box center [246, 200] width 18 height 18
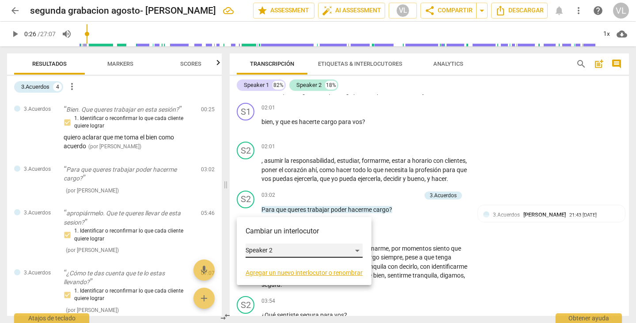
click at [356, 246] on div "Speaker 2" at bounding box center [304, 251] width 117 height 14
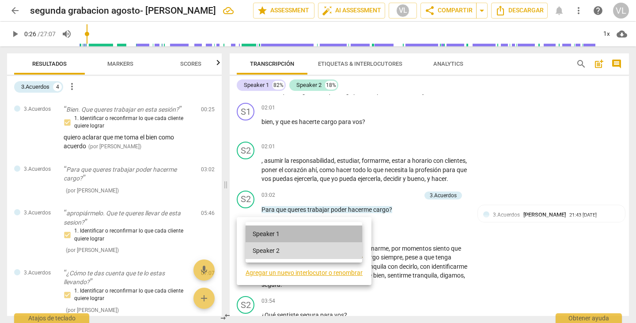
click at [303, 229] on li "Speaker 1" at bounding box center [304, 234] width 117 height 17
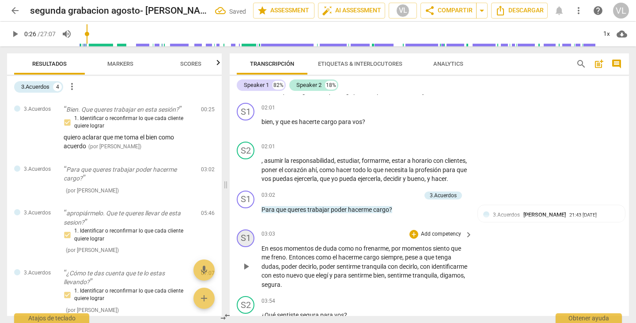
click at [250, 245] on div "S1" at bounding box center [246, 239] width 18 height 18
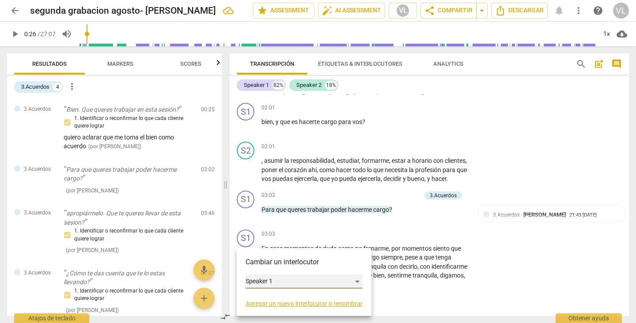
click at [285, 280] on div "Speaker 1" at bounding box center [304, 282] width 117 height 14
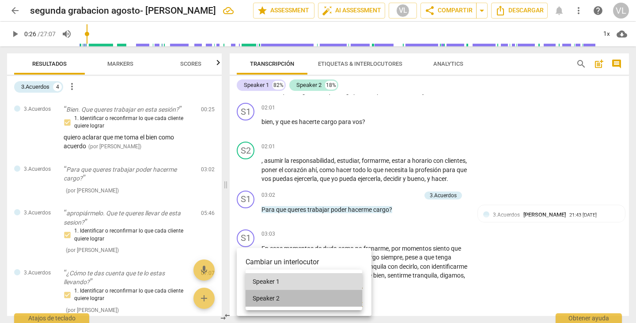
click at [291, 297] on li "Speaker 2" at bounding box center [304, 298] width 117 height 17
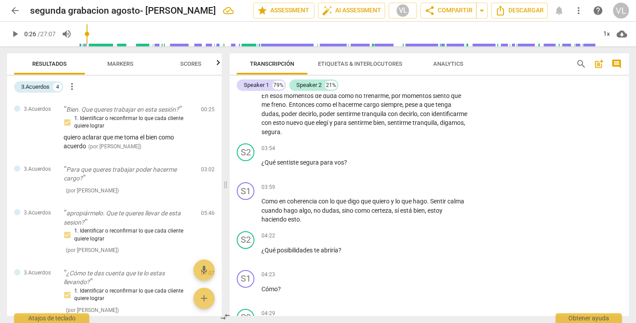
scroll to position [616, 0]
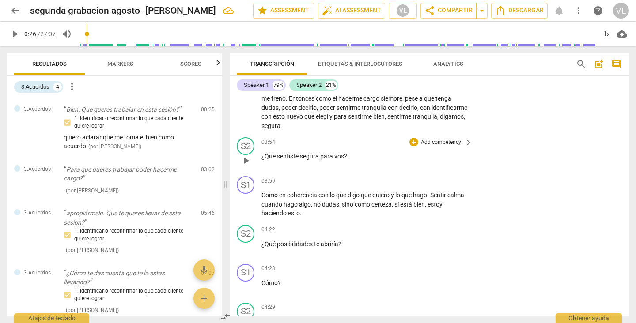
click at [275, 160] on span "¿Qué" at bounding box center [268, 156] width 15 height 7
click at [246, 155] on div "S2" at bounding box center [246, 146] width 18 height 18
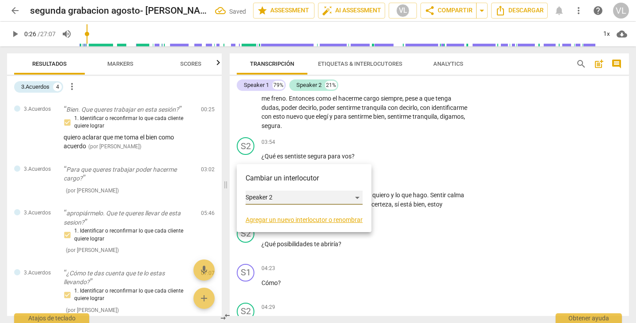
click at [283, 196] on div "Speaker 2" at bounding box center [304, 198] width 117 height 14
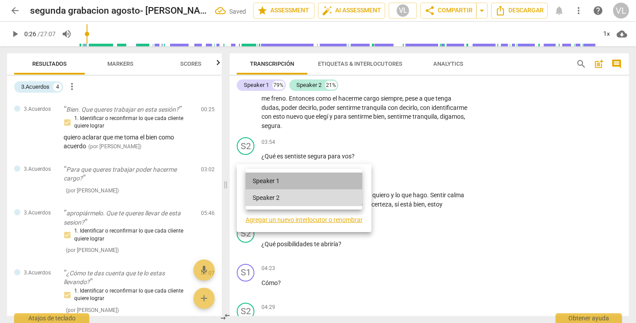
click at [283, 180] on li "Speaker 1" at bounding box center [304, 181] width 117 height 17
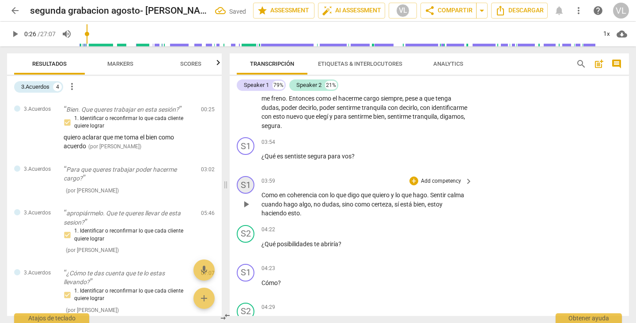
click at [246, 191] on div "S1" at bounding box center [246, 185] width 18 height 18
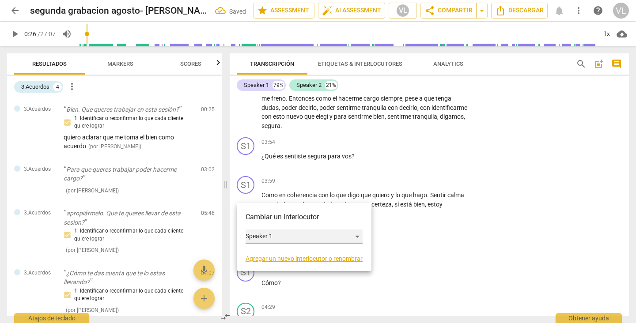
click at [291, 238] on div "Speaker 1" at bounding box center [304, 237] width 117 height 14
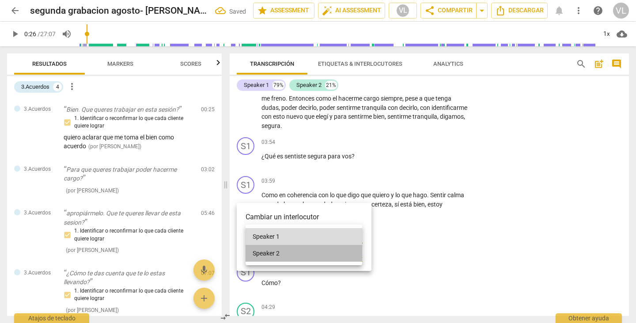
click at [291, 255] on li "Speaker 2" at bounding box center [304, 253] width 117 height 17
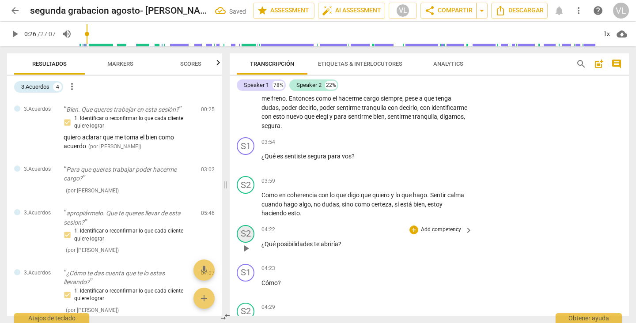
click at [246, 242] on div "S2" at bounding box center [246, 234] width 18 height 18
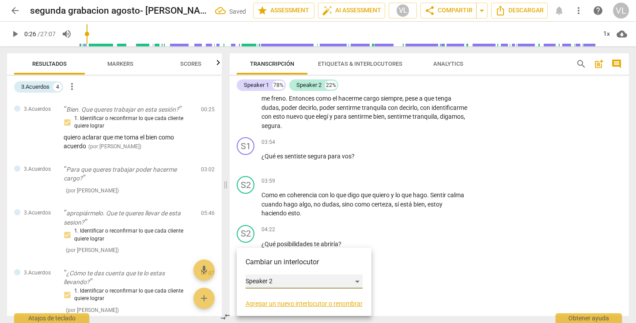
click at [275, 281] on div "Speaker 2" at bounding box center [304, 282] width 117 height 14
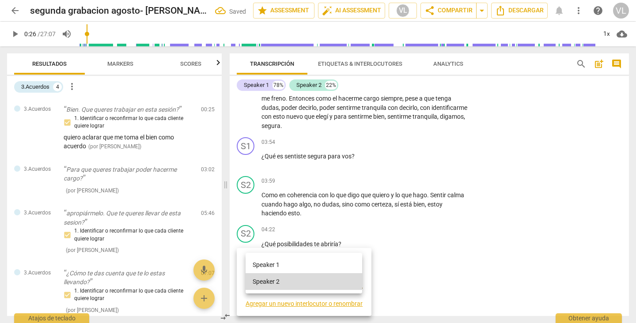
click at [284, 266] on li "Speaker 1" at bounding box center [304, 265] width 117 height 17
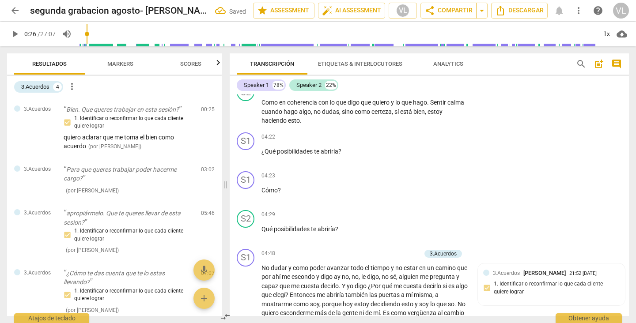
scroll to position [722, 0]
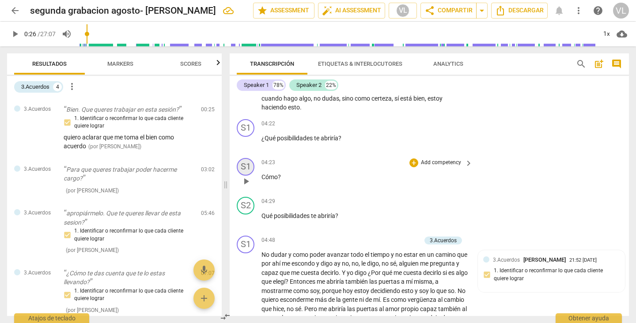
click at [248, 176] on div "S1" at bounding box center [246, 167] width 18 height 18
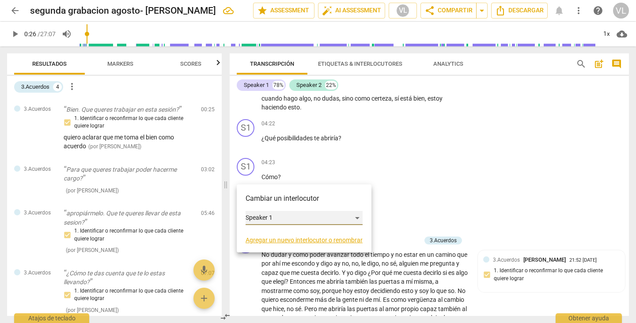
click at [270, 213] on div "Speaker 1" at bounding box center [304, 218] width 117 height 14
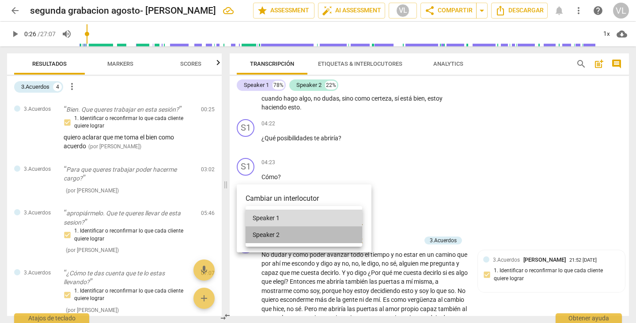
click at [274, 234] on li "Speaker 2" at bounding box center [304, 235] width 117 height 17
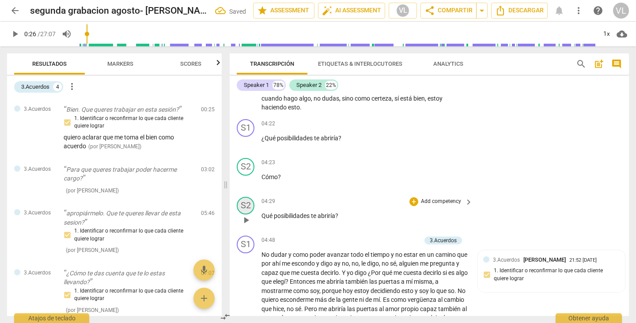
click at [244, 212] on div "S2" at bounding box center [246, 206] width 18 height 18
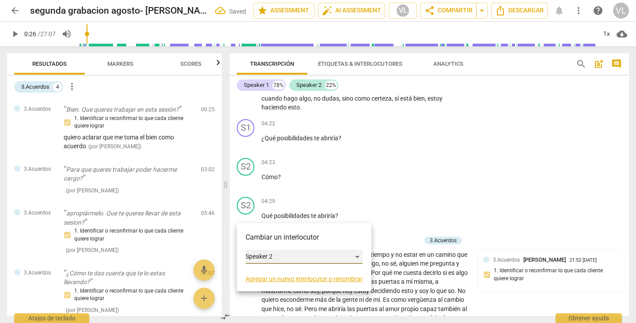
click at [265, 254] on div "Speaker 2" at bounding box center [304, 257] width 117 height 14
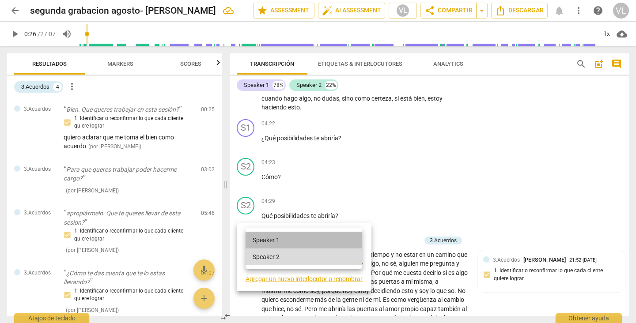
click at [273, 240] on li "Speaker 1" at bounding box center [304, 240] width 117 height 17
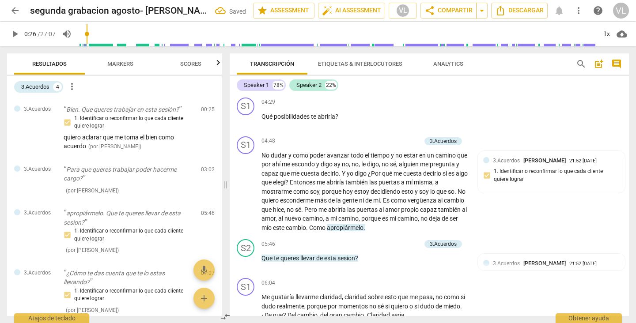
scroll to position [822, 0]
click at [244, 154] on div "S1" at bounding box center [246, 145] width 18 height 18
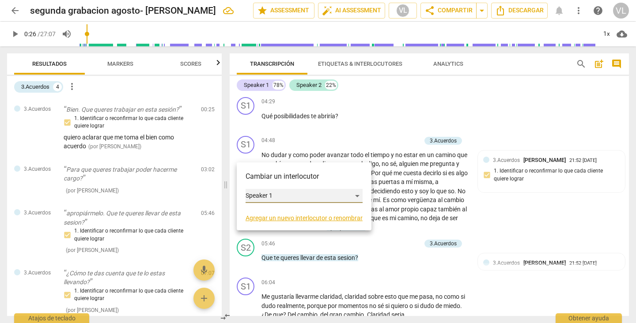
click at [272, 191] on div "Speaker 1" at bounding box center [304, 196] width 117 height 14
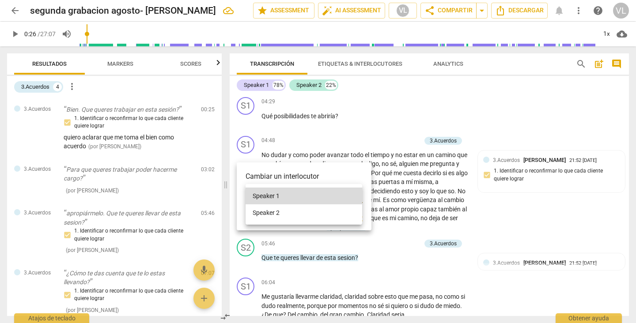
click at [274, 211] on li "Speaker 2" at bounding box center [304, 212] width 117 height 17
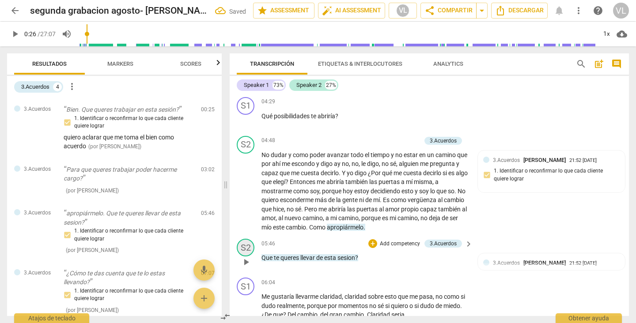
click at [246, 257] on div "S2" at bounding box center [246, 248] width 18 height 18
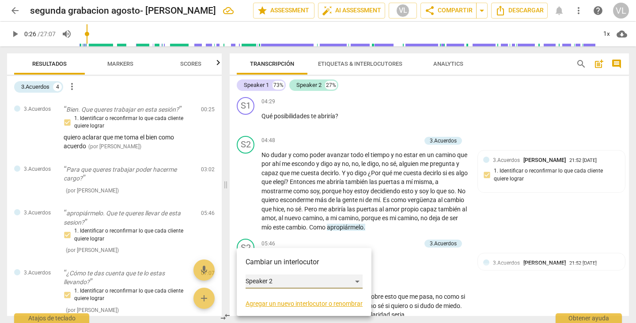
click at [268, 283] on div "Speaker 2" at bounding box center [304, 282] width 117 height 14
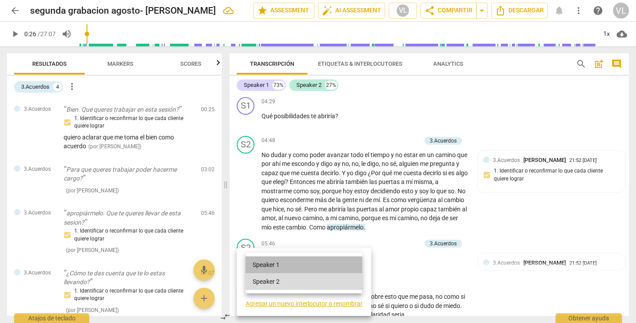
click at [273, 265] on li "Speaker 1" at bounding box center [304, 265] width 117 height 17
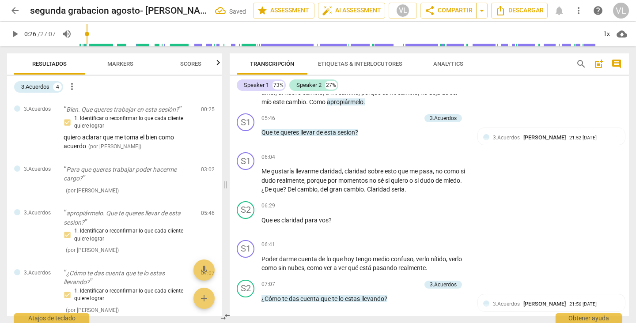
scroll to position [961, 0]
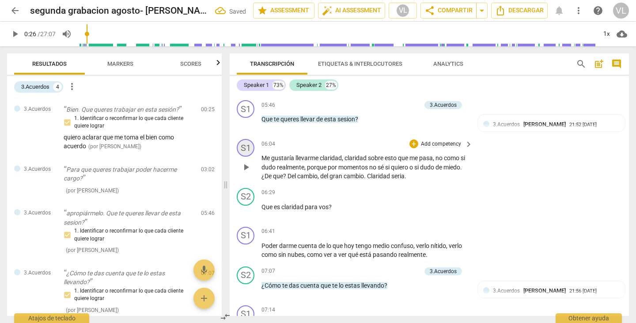
click at [242, 155] on div "S1" at bounding box center [246, 148] width 18 height 18
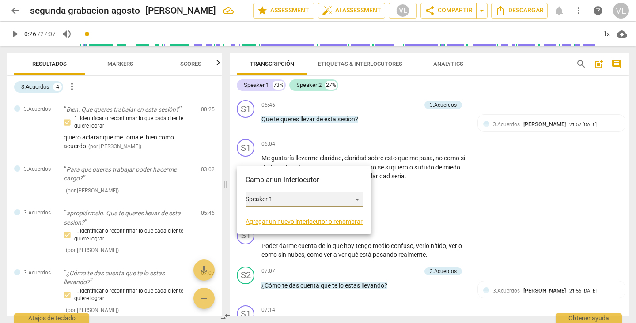
click at [268, 202] on div "Speaker 1" at bounding box center [304, 200] width 117 height 14
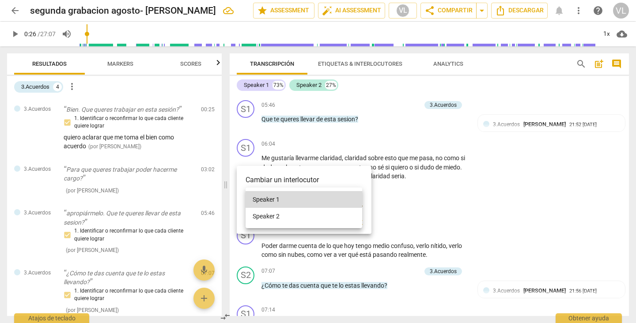
click at [271, 217] on li "Speaker 2" at bounding box center [304, 216] width 117 height 17
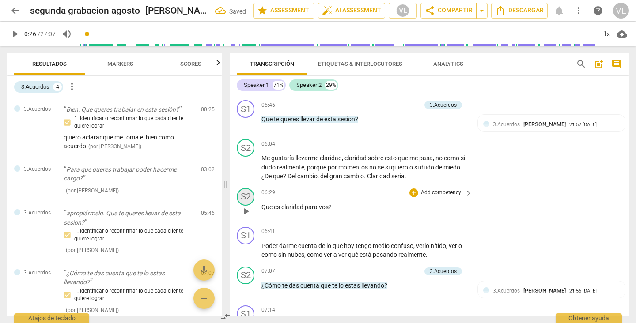
click at [245, 204] on div "S2" at bounding box center [246, 197] width 18 height 18
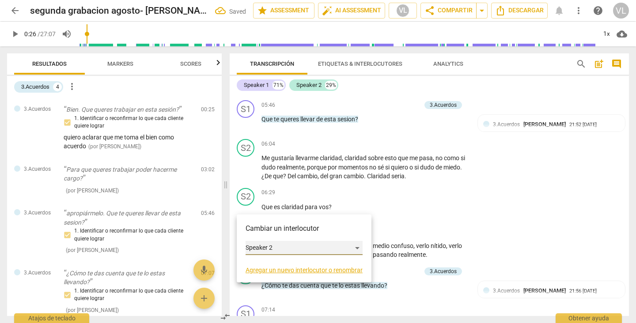
click at [258, 246] on div "Speaker 2" at bounding box center [304, 248] width 117 height 14
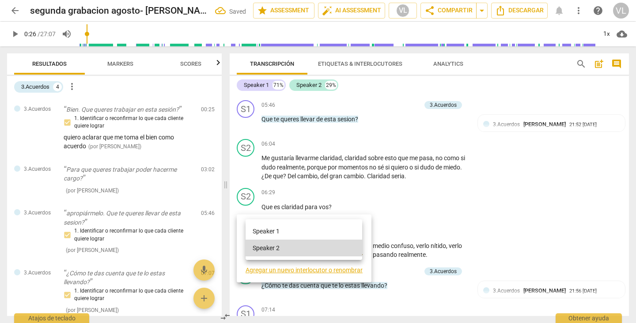
click at [260, 231] on li "Speaker 1" at bounding box center [304, 231] width 117 height 17
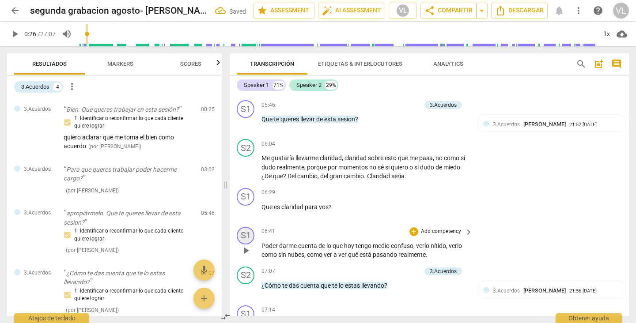
click at [245, 243] on div "S1" at bounding box center [246, 236] width 18 height 18
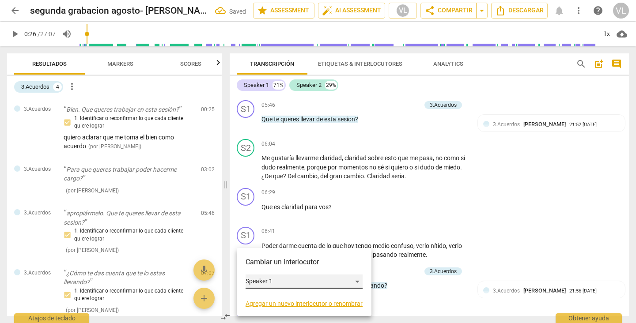
click at [256, 282] on div "Speaker 1" at bounding box center [304, 282] width 117 height 14
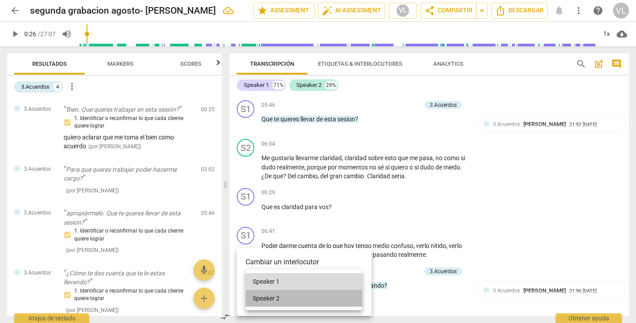
click at [257, 296] on li "Speaker 2" at bounding box center [304, 298] width 117 height 17
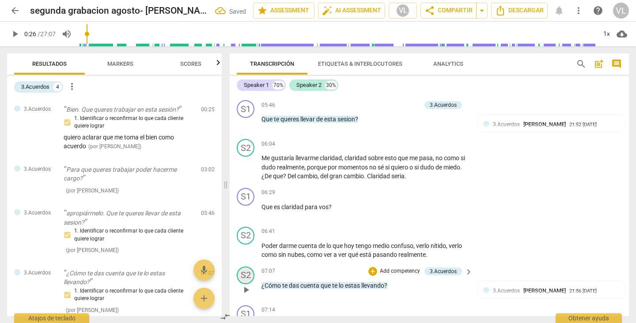
click at [250, 284] on div "S2" at bounding box center [246, 276] width 18 height 18
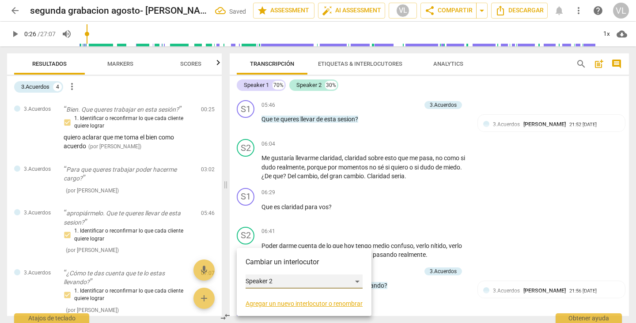
click at [259, 281] on div "Speaker 2" at bounding box center [304, 282] width 117 height 14
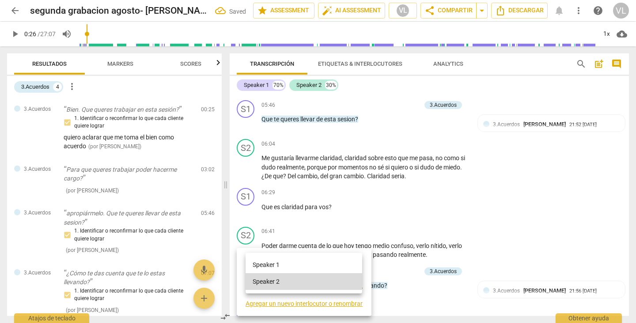
click at [261, 265] on li "Speaker 1" at bounding box center [304, 265] width 117 height 17
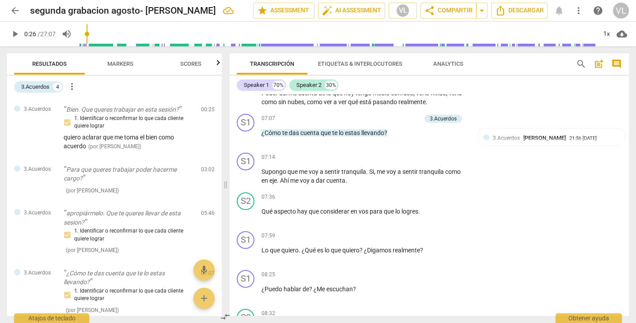
scroll to position [1126, 0]
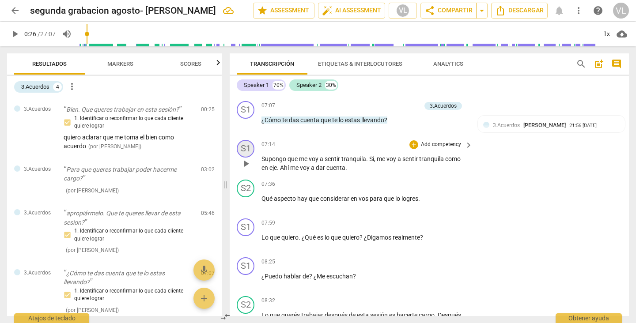
click at [246, 157] on div "S1" at bounding box center [246, 149] width 18 height 18
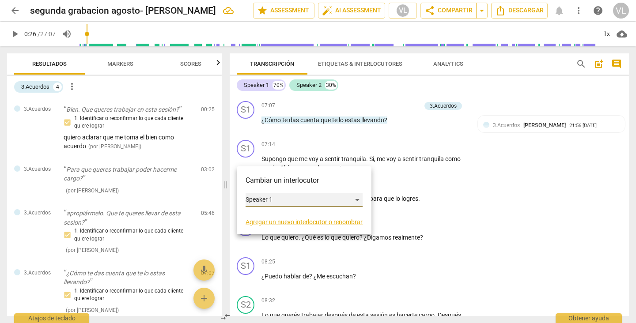
click at [275, 200] on div "Speaker 1" at bounding box center [304, 200] width 117 height 14
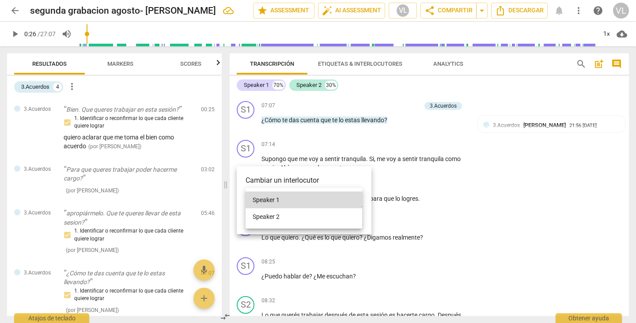
click at [277, 216] on li "Speaker 2" at bounding box center [304, 216] width 117 height 17
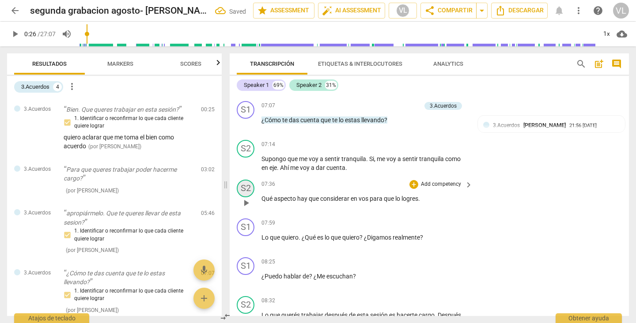
click at [246, 197] on div "S2" at bounding box center [246, 189] width 18 height 18
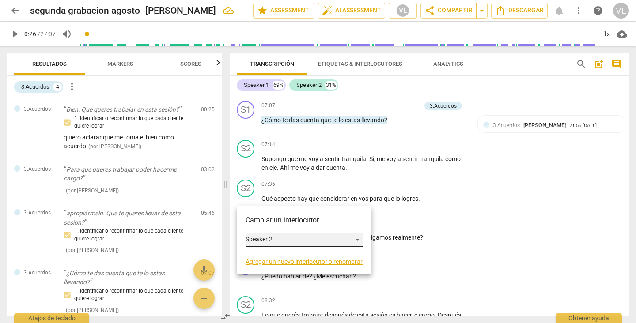
click at [259, 237] on div "Speaker 2" at bounding box center [304, 240] width 117 height 14
click at [261, 223] on li "Speaker 1" at bounding box center [304, 223] width 117 height 17
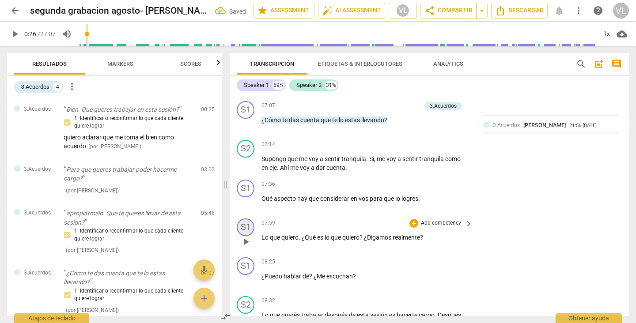
click at [246, 236] on div "S1" at bounding box center [246, 228] width 18 height 18
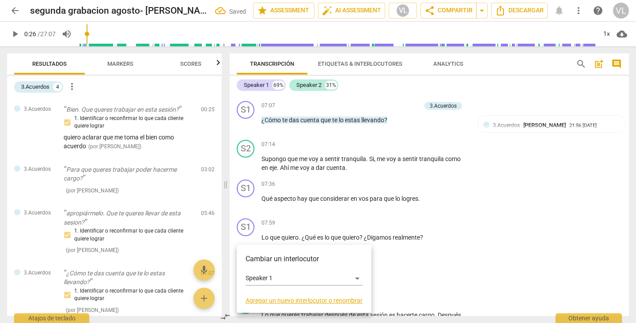
click at [287, 216] on div at bounding box center [318, 161] width 636 height 323
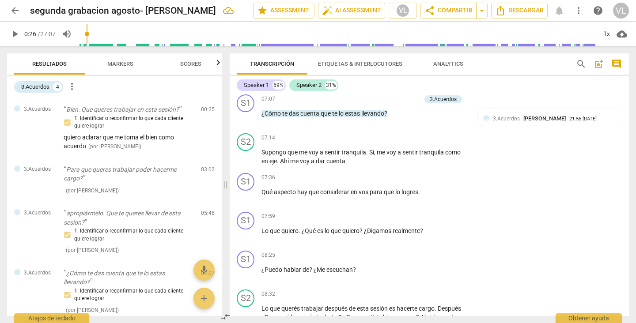
scroll to position [1146, 0]
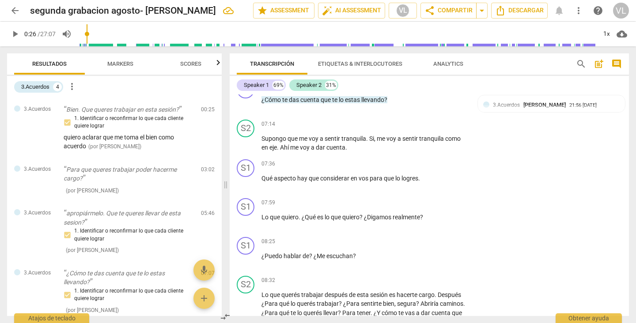
click at [94, 34] on input "range" at bounding box center [337, 34] width 518 height 28
click at [100, 32] on input "range" at bounding box center [337, 34] width 518 height 28
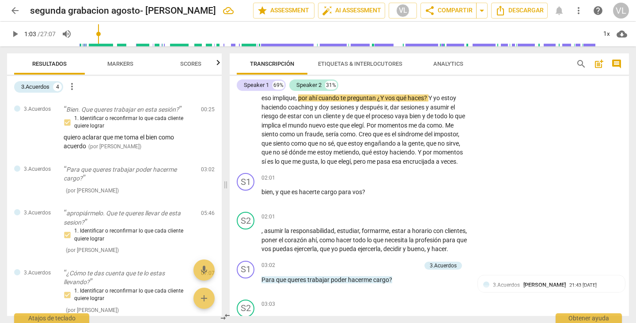
click at [101, 33] on input "range" at bounding box center [337, 34] width 518 height 28
click at [99, 34] on input "range" at bounding box center [337, 34] width 518 height 28
type input "49"
click at [95, 34] on input "range" at bounding box center [337, 34] width 518 height 28
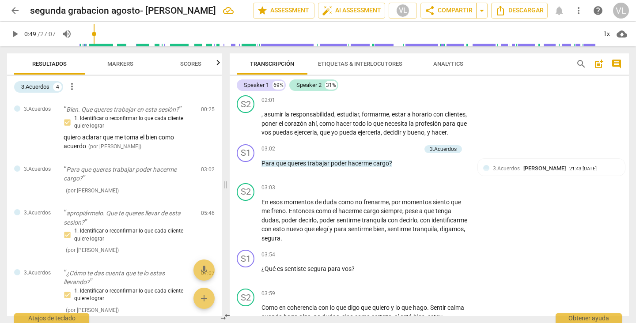
scroll to position [477, 0]
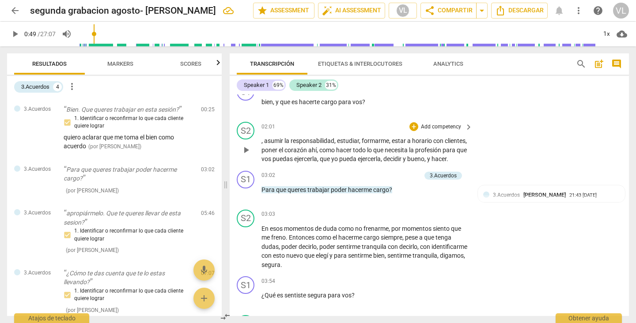
click at [513, 155] on div "S2 play_arrow pause 02:01 + Add competency keyboard_arrow_right , asumir la res…" at bounding box center [429, 142] width 399 height 49
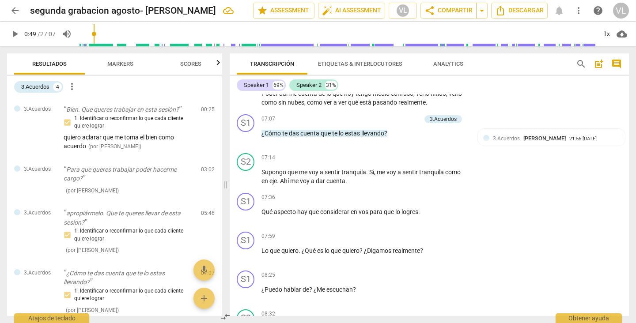
scroll to position [1131, 0]
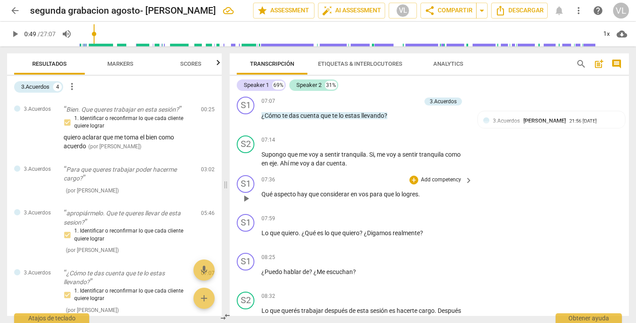
click at [417, 198] on span "logres" at bounding box center [409, 194] width 17 height 7
click at [245, 191] on div "S1" at bounding box center [246, 184] width 18 height 18
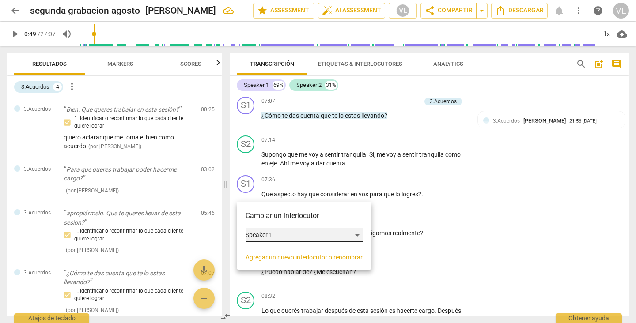
click at [268, 234] on div "Speaker 1" at bounding box center [304, 235] width 117 height 14
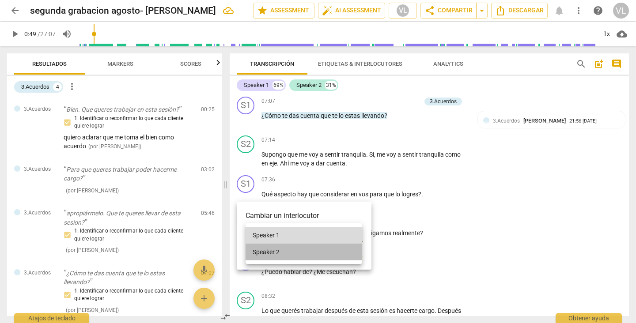
click at [270, 252] on li "Speaker 2" at bounding box center [304, 252] width 117 height 17
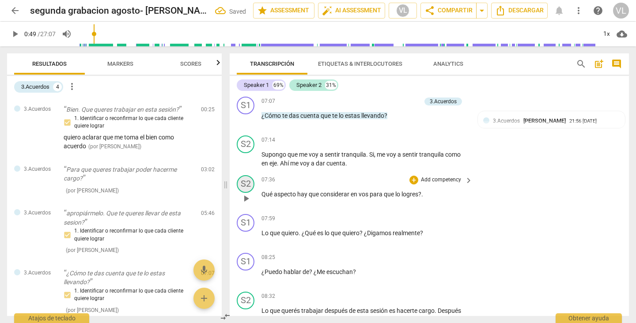
click at [246, 192] on div "S2" at bounding box center [246, 184] width 18 height 18
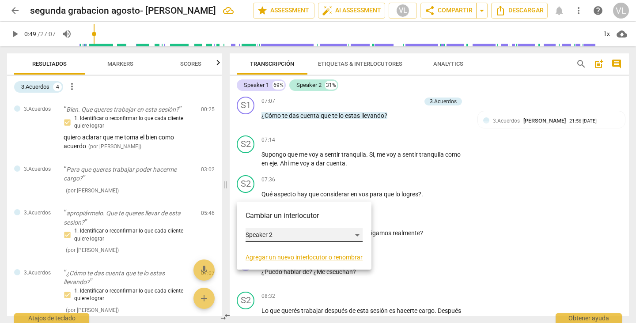
click at [255, 232] on div "Speaker 2" at bounding box center [304, 235] width 117 height 14
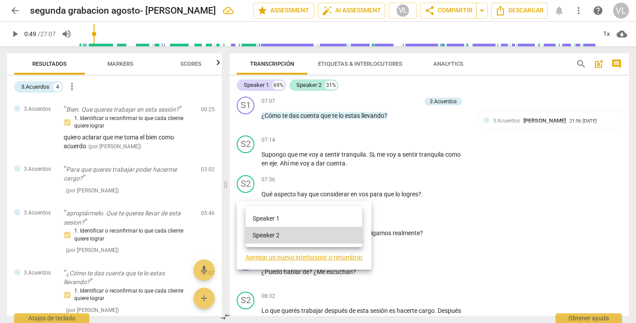
click at [255, 214] on li "Speaker 1" at bounding box center [304, 218] width 117 height 17
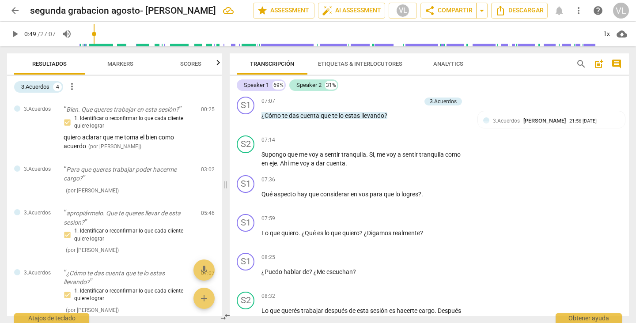
click at [102, 33] on input "range" at bounding box center [337, 34] width 518 height 28
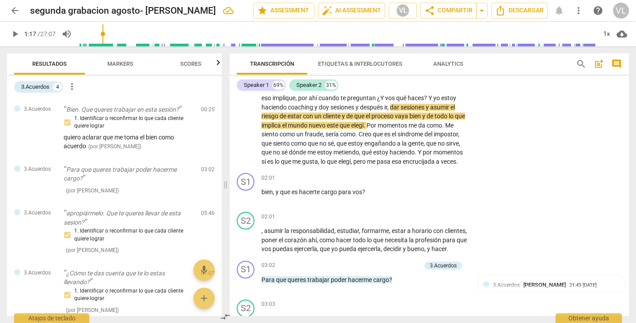
click at [104, 33] on input "range" at bounding box center [337, 34] width 518 height 28
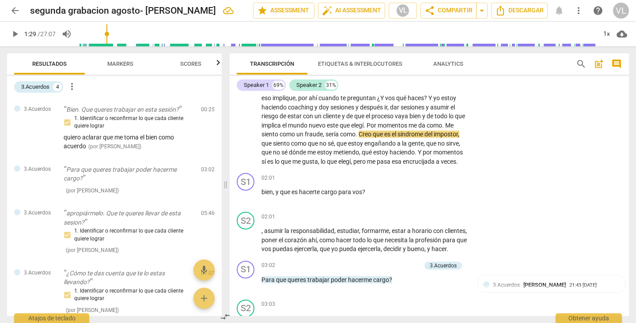
click at [108, 32] on input "range" at bounding box center [337, 34] width 518 height 28
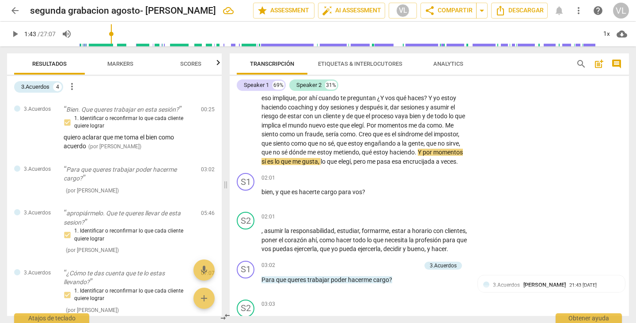
click at [113, 32] on input "range" at bounding box center [337, 34] width 518 height 28
click at [117, 32] on input "range" at bounding box center [337, 34] width 518 height 28
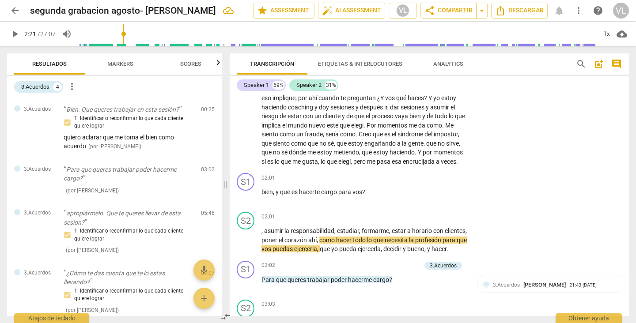
click at [125, 34] on input "range" at bounding box center [337, 34] width 518 height 28
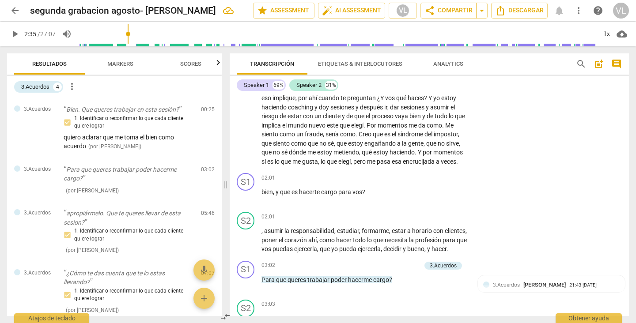
click at [129, 33] on input "range" at bounding box center [337, 34] width 518 height 28
click at [132, 33] on input "range" at bounding box center [337, 34] width 518 height 28
click at [137, 33] on input "range" at bounding box center [337, 34] width 518 height 28
click at [144, 31] on input "range" at bounding box center [337, 34] width 518 height 28
click at [152, 30] on input "range" at bounding box center [337, 34] width 518 height 28
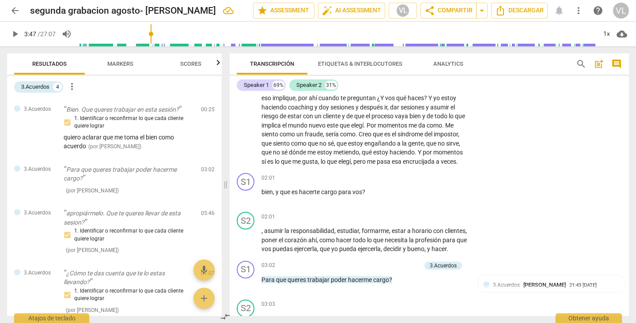
click at [168, 31] on input "range" at bounding box center [337, 34] width 518 height 28
click at [181, 31] on input "range" at bounding box center [337, 34] width 518 height 28
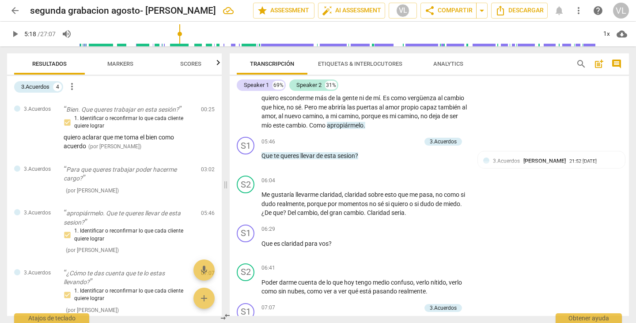
click at [187, 31] on input "range" at bounding box center [337, 34] width 518 height 28
click at [196, 32] on input "range" at bounding box center [337, 34] width 518 height 28
click at [200, 33] on input "range" at bounding box center [337, 34] width 518 height 28
click at [205, 33] on input "range" at bounding box center [337, 34] width 518 height 28
click at [209, 33] on input "range" at bounding box center [337, 34] width 518 height 28
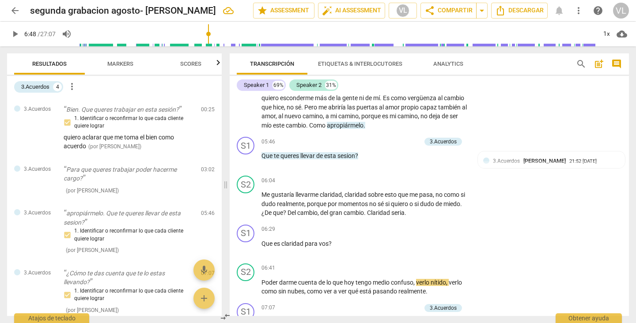
click at [213, 32] on input "range" at bounding box center [337, 34] width 518 height 28
click at [216, 32] on input "range" at bounding box center [337, 34] width 518 height 28
click at [219, 33] on input "range" at bounding box center [337, 34] width 518 height 28
click at [222, 33] on input "range" at bounding box center [337, 34] width 518 height 28
click at [226, 33] on input "range" at bounding box center [337, 34] width 518 height 28
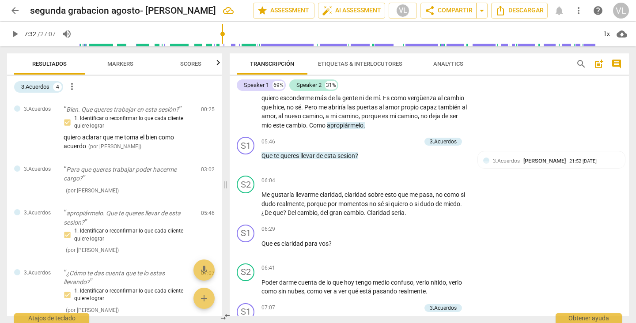
click at [223, 33] on input "range" at bounding box center [337, 34] width 518 height 28
click at [14, 33] on span "play_arrow" at bounding box center [15, 34] width 11 height 11
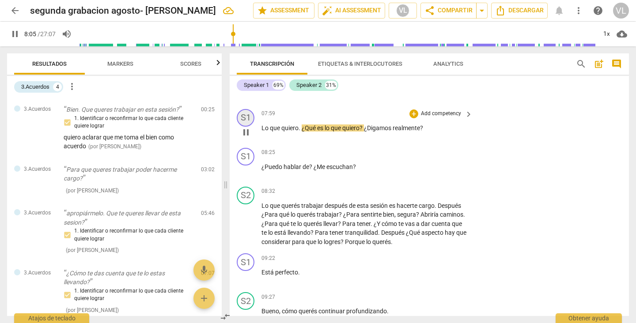
click at [242, 125] on div "S1" at bounding box center [246, 118] width 18 height 18
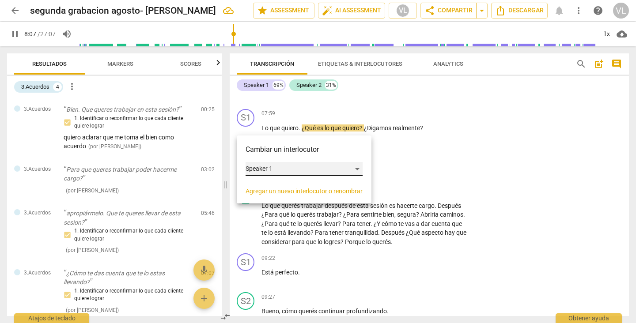
click at [271, 166] on div "Speaker 1" at bounding box center [304, 169] width 117 height 14
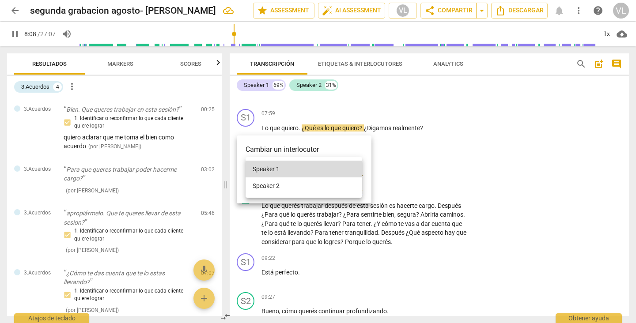
click at [276, 188] on li "Speaker 2" at bounding box center [304, 186] width 117 height 17
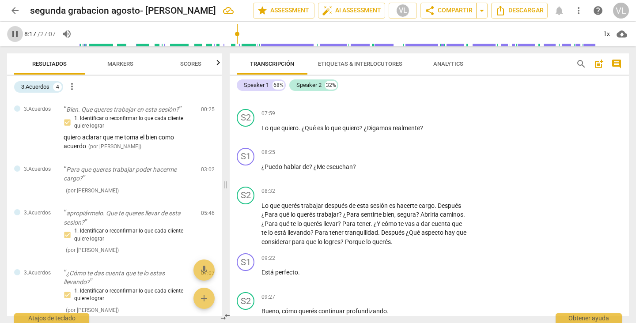
click at [13, 33] on span "pause" at bounding box center [15, 34] width 11 height 11
click at [365, 132] on span "¿Digamos" at bounding box center [378, 128] width 29 height 7
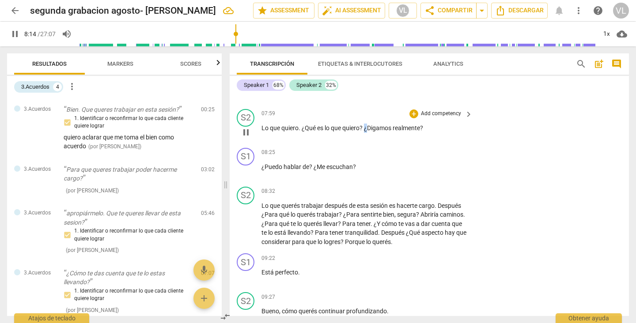
click at [365, 132] on span "¿Digamos" at bounding box center [378, 128] width 29 height 7
click at [367, 132] on span "¿Digamos" at bounding box center [378, 128] width 29 height 7
type input "496"
click at [388, 132] on span "Digamos" at bounding box center [377, 128] width 26 height 7
click at [420, 132] on span "?" at bounding box center [419, 128] width 3 height 7
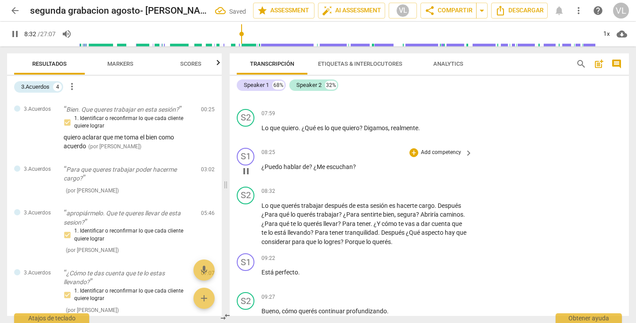
click at [325, 170] on span "¿Me" at bounding box center [320, 166] width 13 height 7
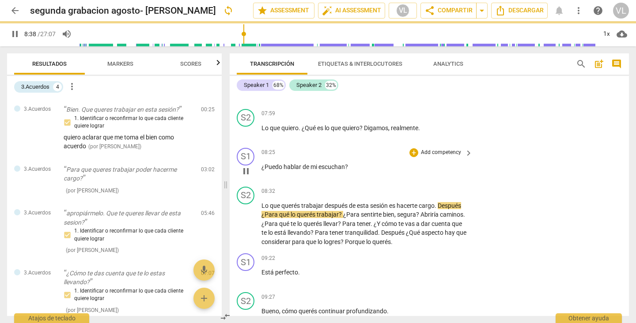
click at [344, 170] on span "escuchan" at bounding box center [331, 166] width 26 height 7
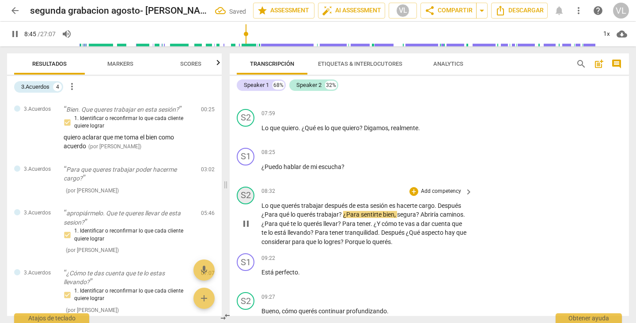
click at [246, 204] on div "S2" at bounding box center [246, 196] width 18 height 18
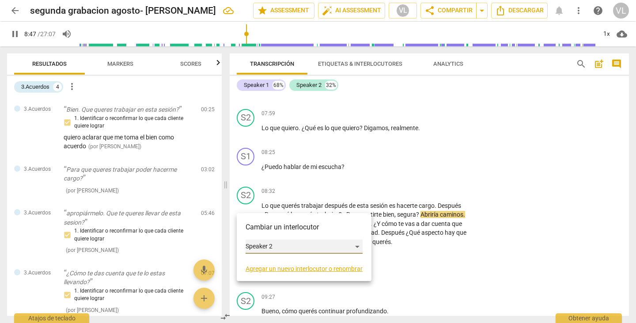
click at [265, 245] on div "Speaker 2" at bounding box center [304, 247] width 117 height 14
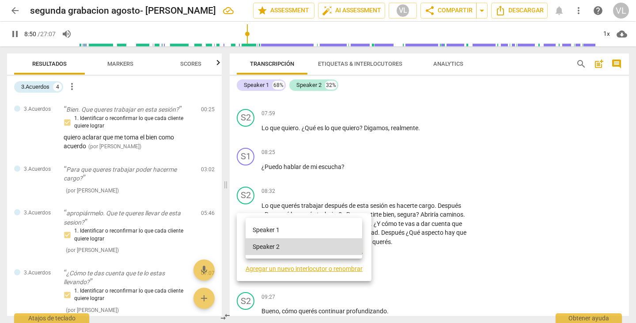
click at [266, 230] on li "Speaker 1" at bounding box center [304, 230] width 117 height 17
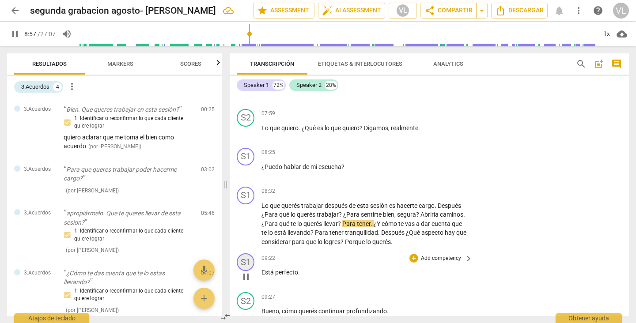
click at [244, 271] on div "S1" at bounding box center [246, 262] width 18 height 18
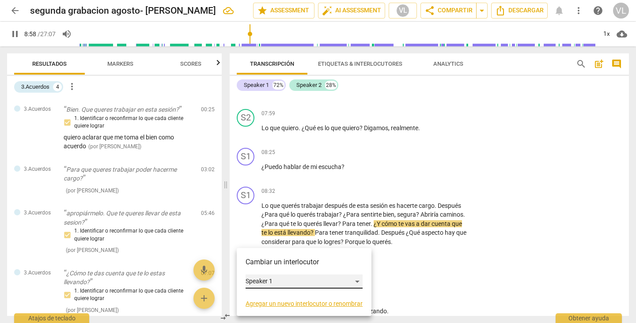
click at [259, 280] on div "Speaker 1" at bounding box center [304, 282] width 117 height 14
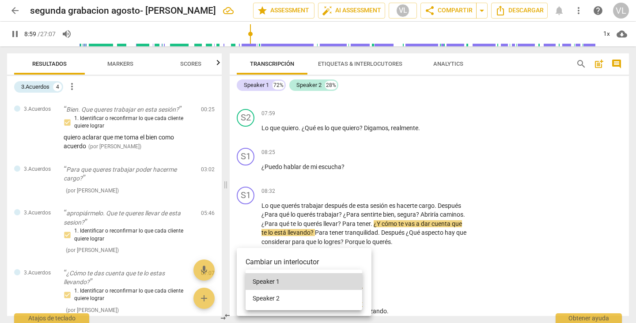
click at [262, 298] on li "Speaker 2" at bounding box center [304, 298] width 117 height 17
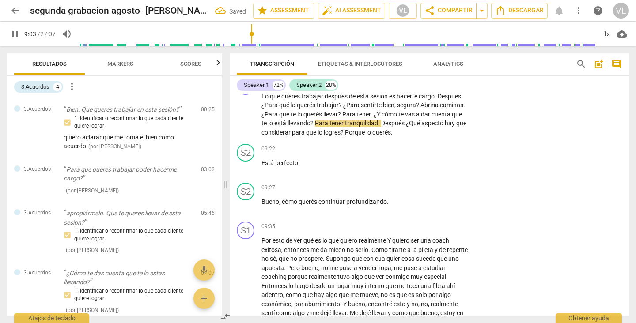
scroll to position [1352, 0]
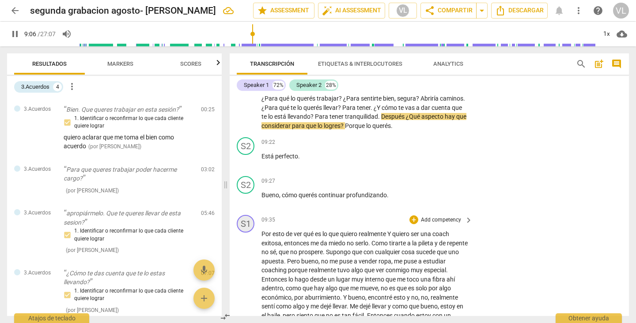
click at [243, 232] on div "S1" at bounding box center [246, 224] width 18 height 18
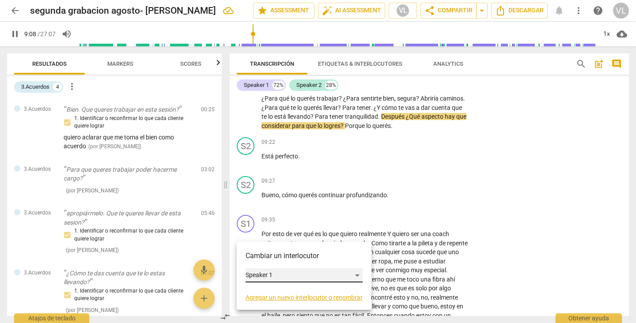
click at [264, 273] on div "Speaker 1" at bounding box center [304, 275] width 117 height 14
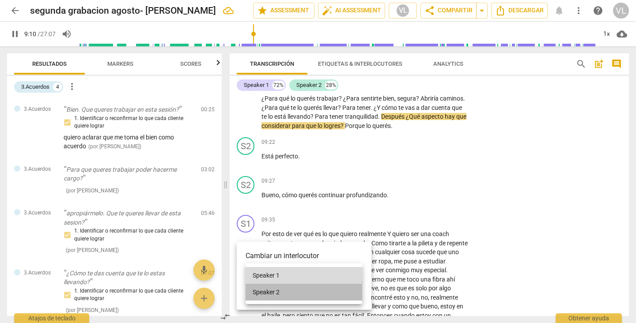
click at [266, 290] on li "Speaker 2" at bounding box center [304, 292] width 117 height 17
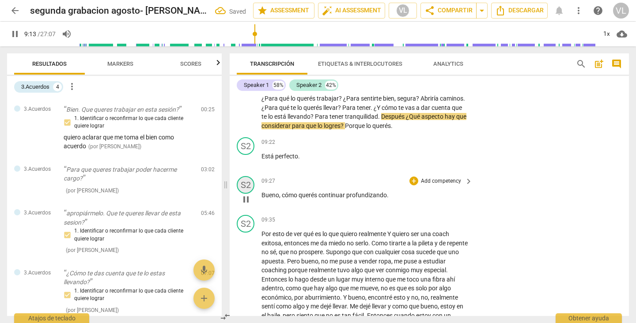
click at [249, 194] on div "S2" at bounding box center [246, 185] width 18 height 18
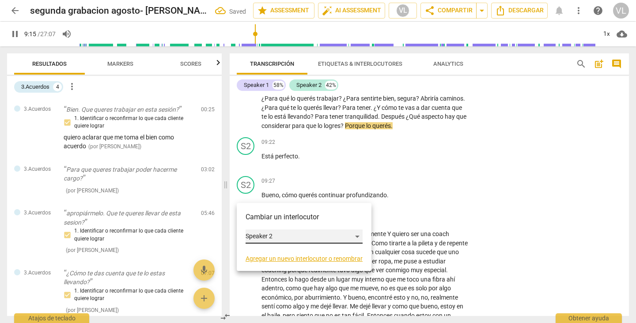
click at [276, 233] on div "Speaker 2" at bounding box center [304, 237] width 117 height 14
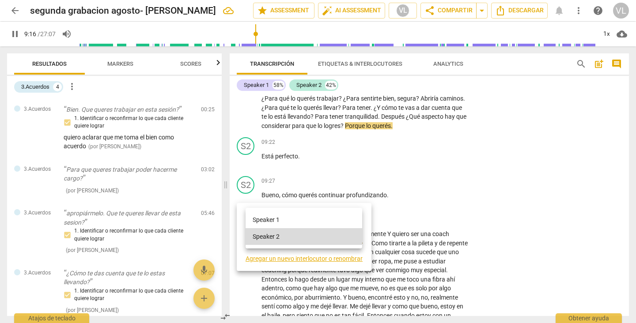
click at [278, 223] on li "Speaker 1" at bounding box center [304, 220] width 117 height 17
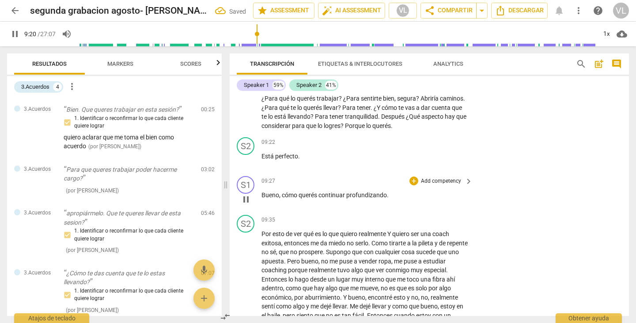
click at [388, 199] on span "." at bounding box center [388, 195] width 2 height 7
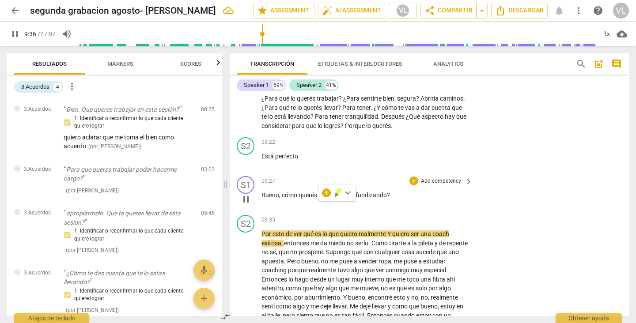
drag, startPoint x: 309, startPoint y: 202, endPoint x: 301, endPoint y: 214, distance: 14.3
click at [301, 208] on div "09:27 + Add competency keyboard_arrow_right Bueno , cómo querés continuar profu…" at bounding box center [367, 192] width 212 height 32
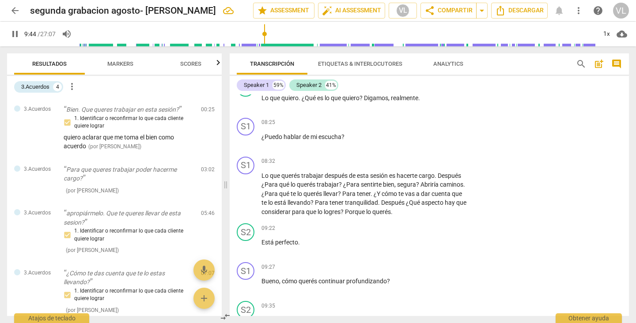
scroll to position [1259, 0]
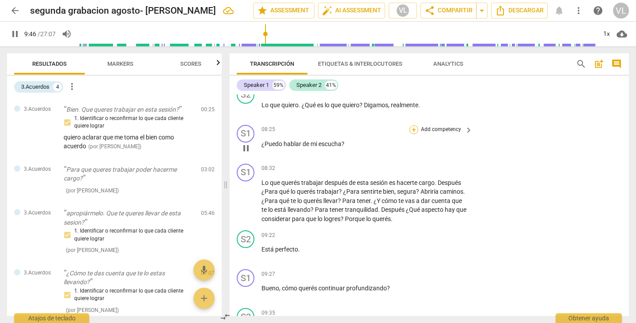
click at [409, 134] on div "+" at bounding box center [413, 129] width 9 height 9
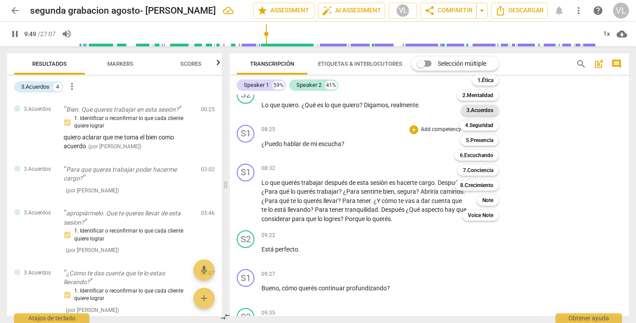
click at [476, 110] on b "3.Acuerdos" at bounding box center [479, 110] width 27 height 11
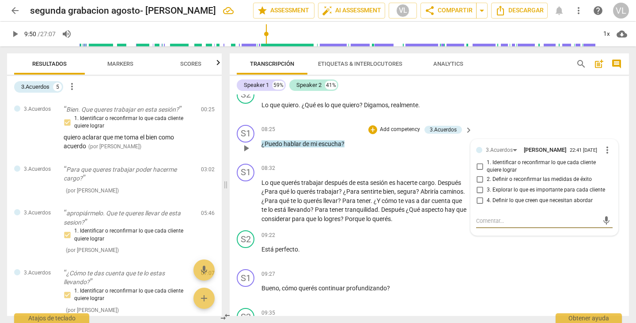
click at [477, 172] on input "1. Identificar o reconfirmar lo que cada cliente quiere lograr" at bounding box center [480, 166] width 14 height 11
click at [492, 121] on div "S2 play_arrow pause 07:59 + Add competency keyboard_arrow_right Lo que quiero .…" at bounding box center [429, 102] width 399 height 39
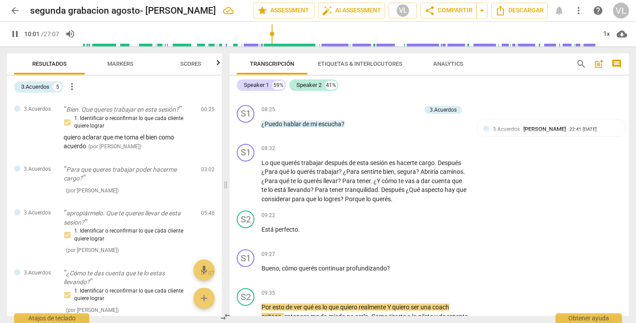
scroll to position [1285, 0]
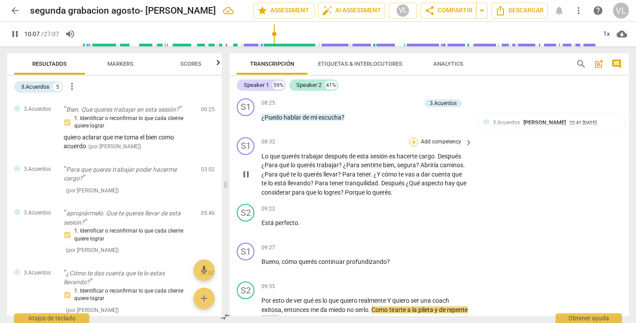
click at [411, 147] on div "+" at bounding box center [413, 142] width 9 height 9
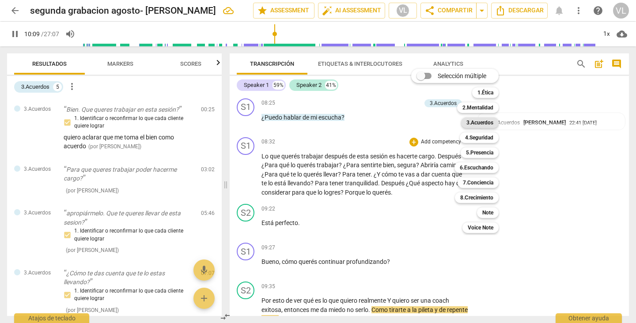
click at [470, 122] on b "3.Acuerdos" at bounding box center [479, 122] width 27 height 11
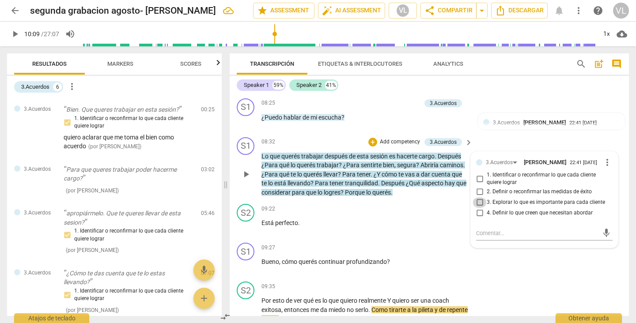
click at [477, 208] on input "3. Explorar lo que es importante para cada cliente" at bounding box center [480, 202] width 14 height 11
click at [449, 239] on div "S2 play_arrow pause 09:22 + Add competency keyboard_arrow_right Está perfecto ." at bounding box center [429, 219] width 399 height 39
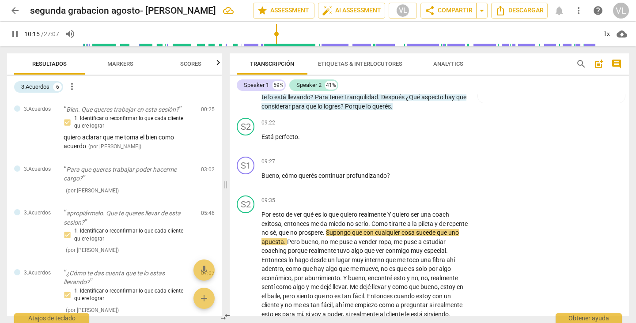
scroll to position [1372, 0]
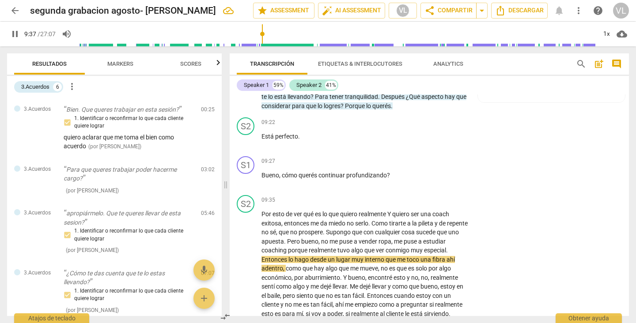
click at [265, 45] on input "range" at bounding box center [337, 34] width 518 height 28
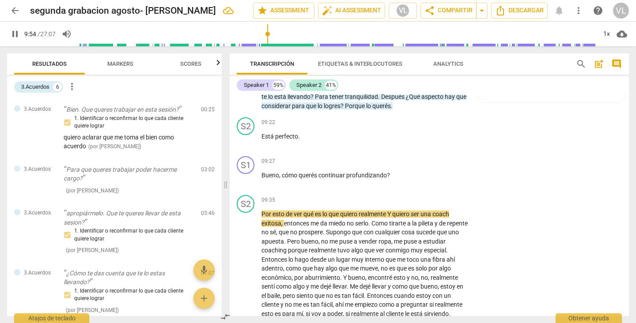
click at [12, 34] on span "pause" at bounding box center [15, 34] width 11 height 11
click at [386, 218] on span "realmente" at bounding box center [373, 214] width 29 height 7
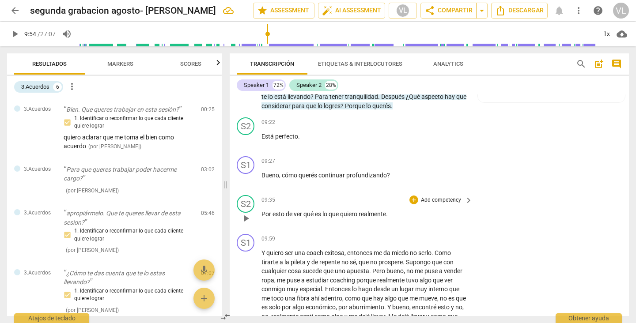
click at [390, 219] on p "Por esto de ver qué es lo que quiero realmente ." at bounding box center [364, 214] width 207 height 9
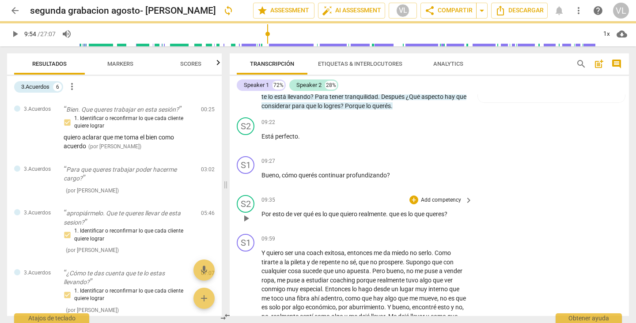
click at [388, 218] on span ". que es lo que queres?" at bounding box center [416, 214] width 61 height 7
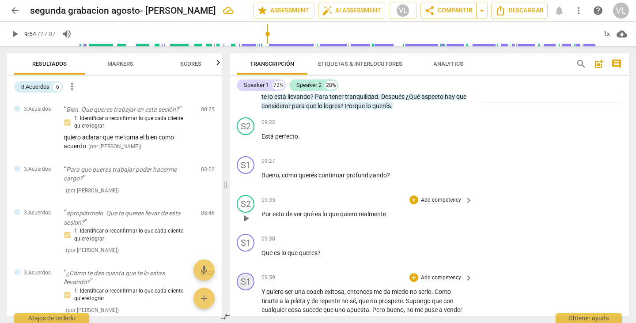
click at [249, 288] on div "S1" at bounding box center [246, 282] width 18 height 18
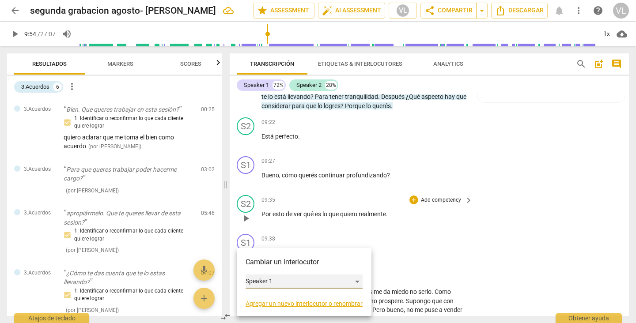
click at [306, 282] on div "Speaker 1" at bounding box center [304, 282] width 117 height 14
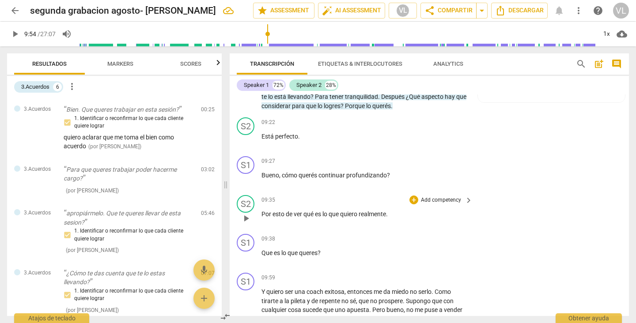
click at [306, 282] on div "09:59 + Add competency keyboard_arrow_right" at bounding box center [367, 278] width 212 height 10
click at [250, 291] on div "S1" at bounding box center [246, 282] width 18 height 18
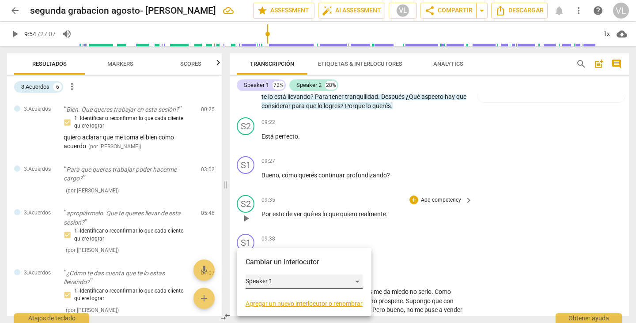
click at [277, 279] on div "Speaker 1" at bounding box center [304, 282] width 117 height 14
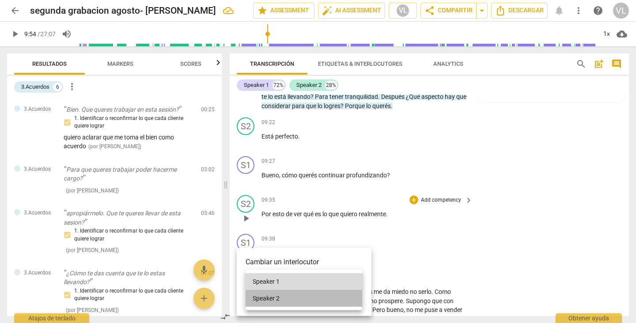
click at [275, 297] on li "Speaker 2" at bounding box center [304, 298] width 117 height 17
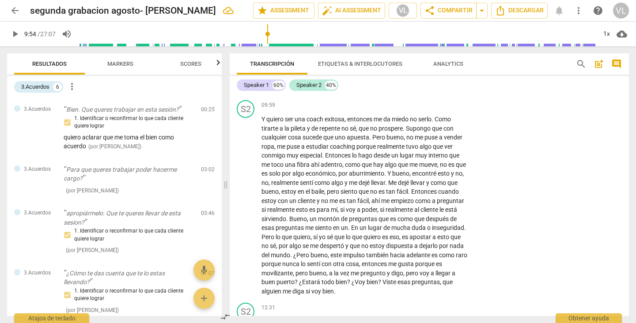
scroll to position [1558, 0]
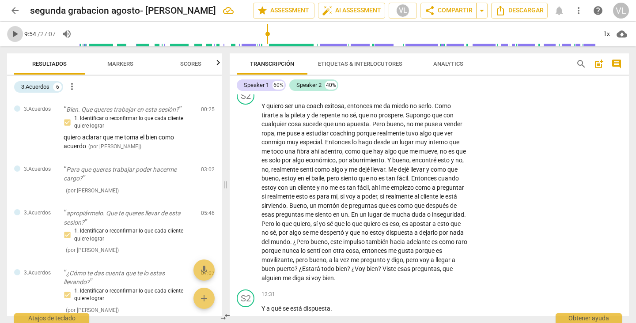
click at [13, 31] on span "play_arrow" at bounding box center [15, 34] width 11 height 11
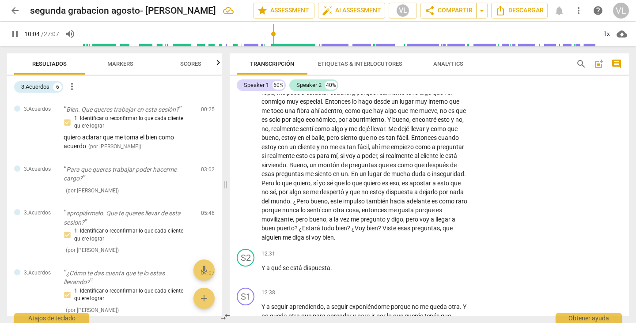
scroll to position [1605, 0]
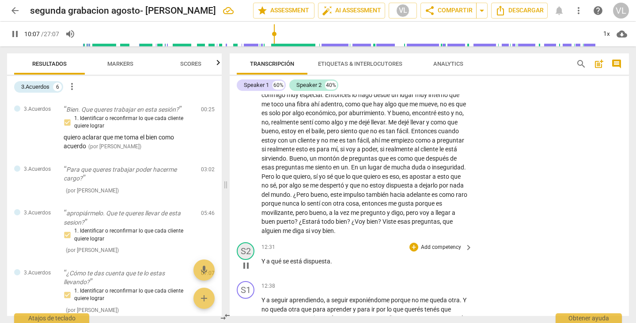
click at [246, 260] on div "S2" at bounding box center [246, 251] width 18 height 18
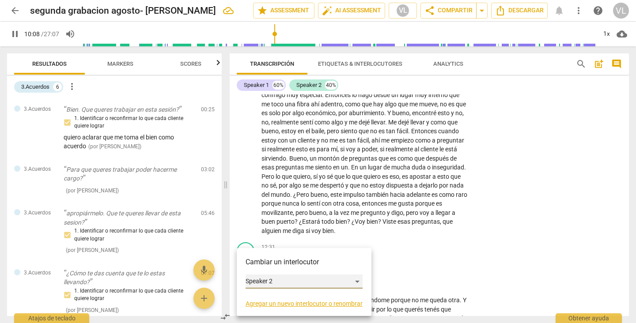
click at [280, 279] on div "Speaker 2" at bounding box center [304, 282] width 117 height 14
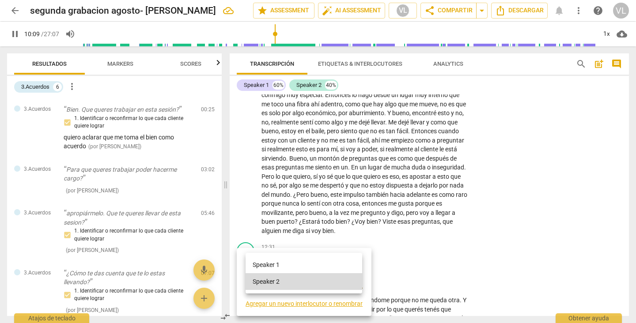
click at [279, 267] on li "Speaker 1" at bounding box center [304, 265] width 117 height 17
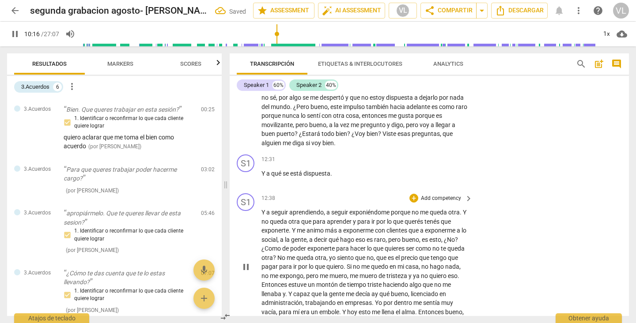
scroll to position [1693, 0]
click at [248, 211] on div "S1" at bounding box center [246, 202] width 18 height 18
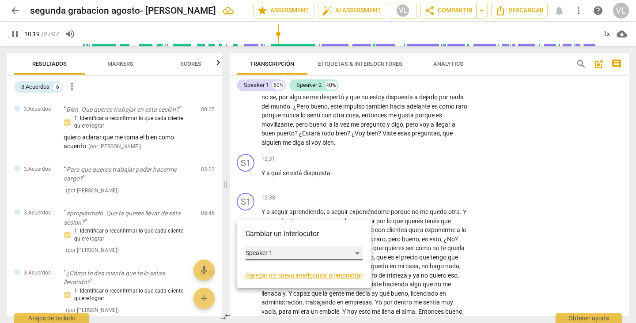
click at [277, 253] on div "Speaker 1" at bounding box center [304, 253] width 117 height 14
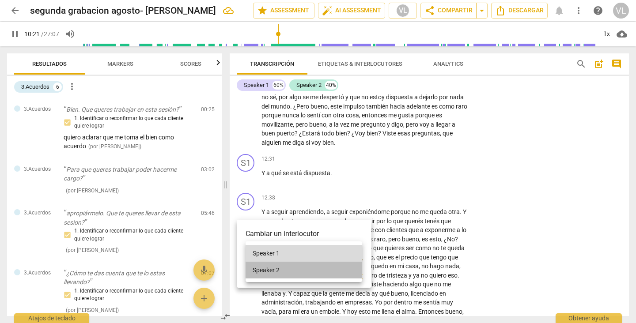
click at [275, 271] on li "Speaker 2" at bounding box center [304, 270] width 117 height 17
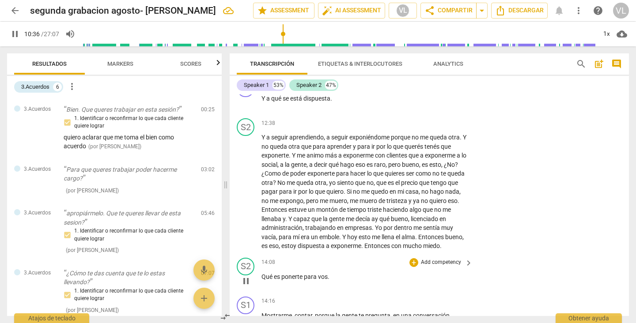
scroll to position [1611, 0]
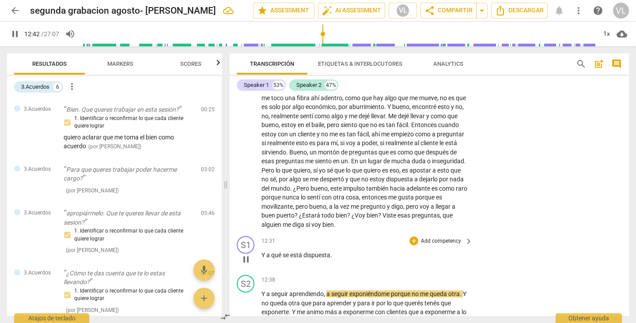
click at [329, 259] on span "dispuesta" at bounding box center [316, 255] width 27 height 7
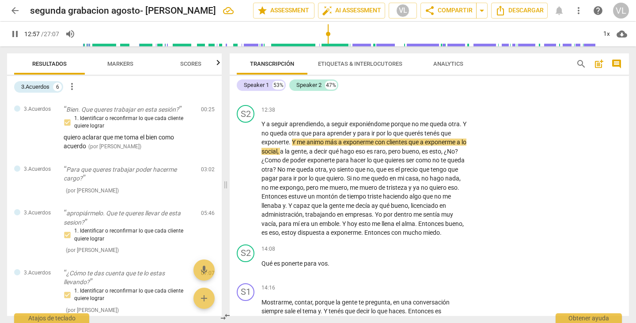
scroll to position [1788, 0]
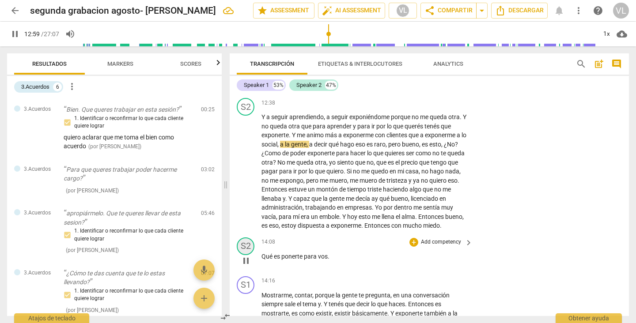
click at [247, 255] on div "S2" at bounding box center [246, 247] width 18 height 18
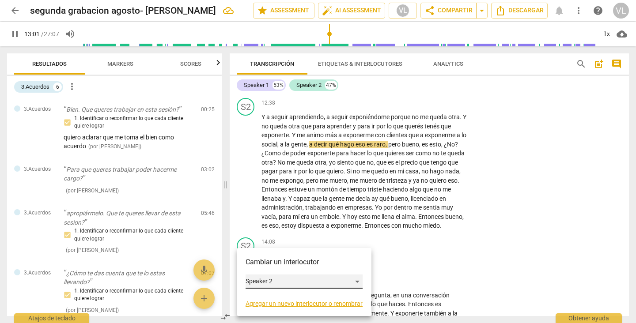
click at [271, 279] on div "Speaker 2" at bounding box center [304, 282] width 117 height 14
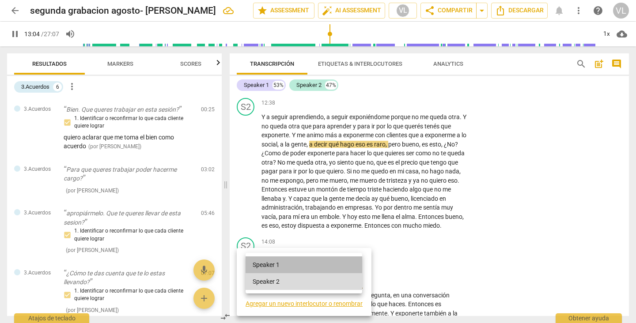
click at [276, 268] on li "Speaker 1" at bounding box center [304, 265] width 117 height 17
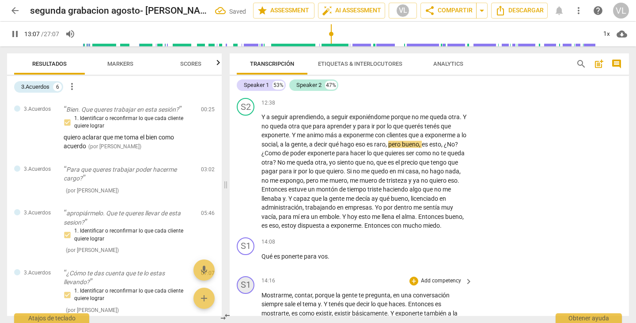
click at [244, 294] on div "S1" at bounding box center [246, 285] width 18 height 18
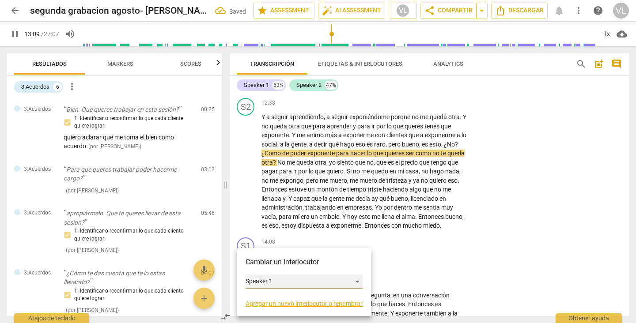
click at [264, 283] on div "Speaker 1" at bounding box center [304, 282] width 117 height 14
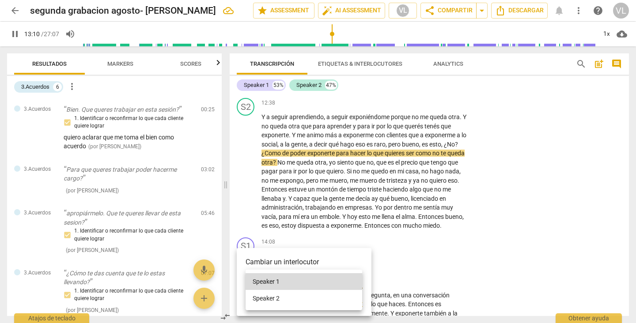
click at [265, 299] on li "Speaker 2" at bounding box center [304, 298] width 117 height 17
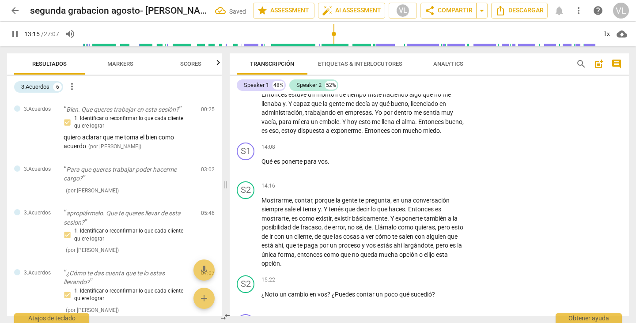
scroll to position [1876, 0]
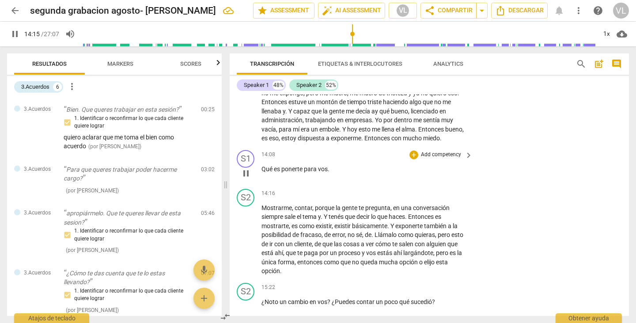
click at [280, 173] on span "es" at bounding box center [278, 169] width 8 height 7
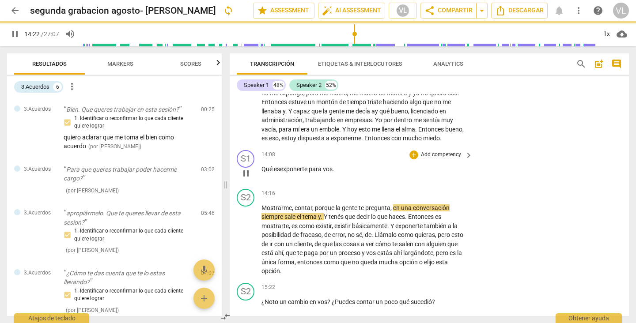
click at [334, 173] on span "." at bounding box center [334, 169] width 2 height 7
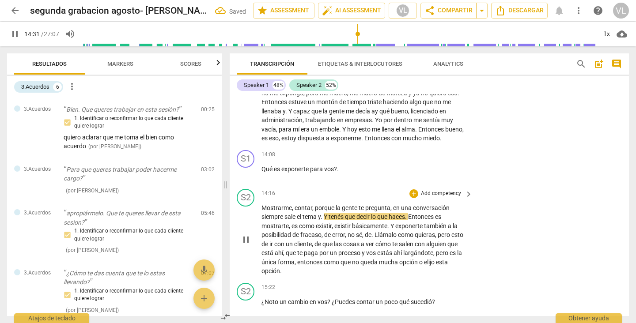
click at [501, 226] on div "S2 play_arrow pause 14:16 + Add competency keyboard_arrow_right Mostrarme , con…" at bounding box center [429, 232] width 399 height 94
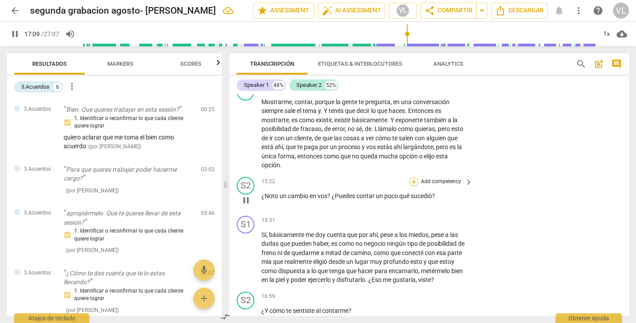
scroll to position [2242, 0]
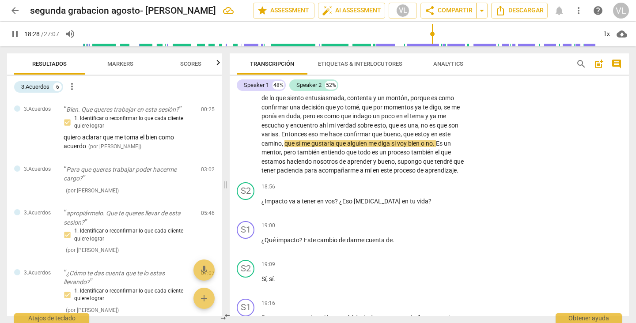
click at [15, 32] on span "pause" at bounding box center [15, 34] width 11 height 11
click at [473, 177] on div "S1 play_arrow pause 17:08 + Add competency keyboard_arrow_right Me siento con c…" at bounding box center [429, 123] width 399 height 112
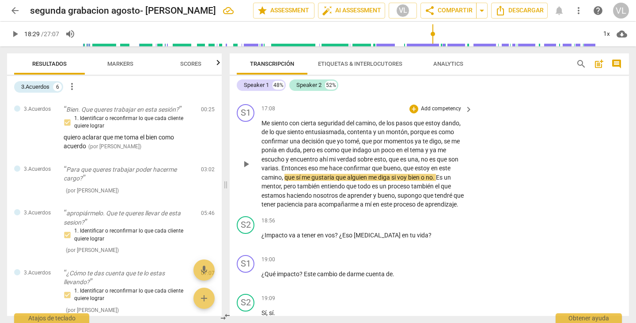
scroll to position [2207, 0]
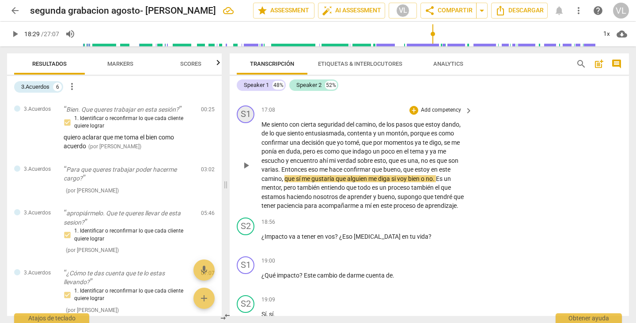
click at [238, 123] on div "S1" at bounding box center [246, 115] width 18 height 18
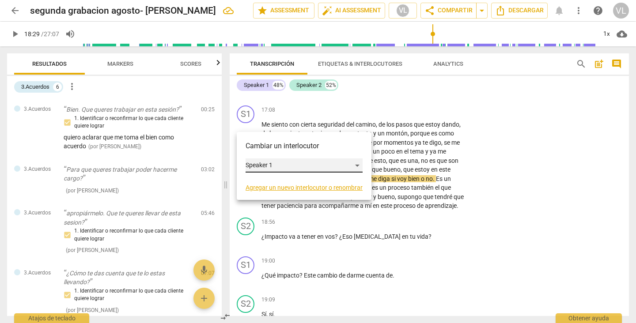
click at [267, 170] on div "Speaker 1" at bounding box center [304, 166] width 117 height 14
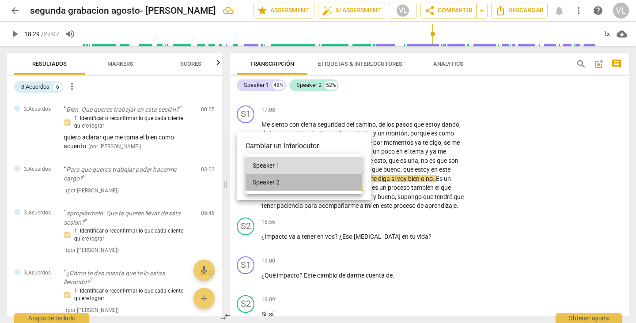
click at [268, 178] on li "Speaker 2" at bounding box center [304, 182] width 117 height 17
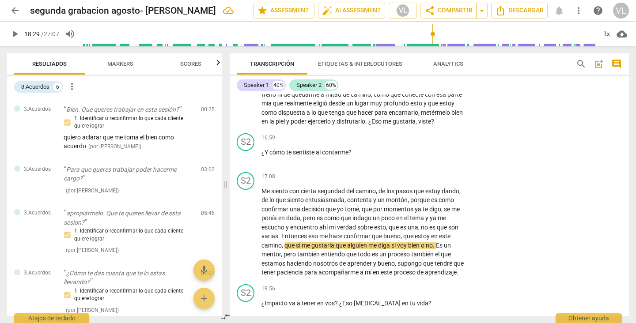
scroll to position [2126, 0]
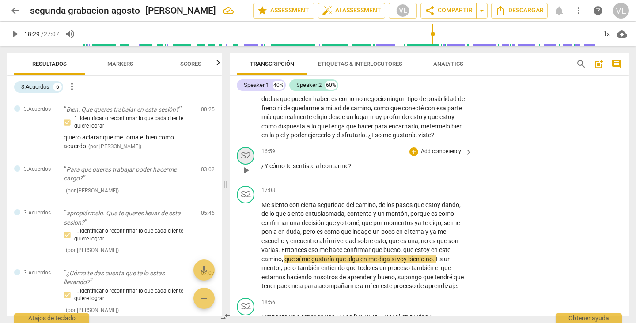
click at [244, 165] on div "S2" at bounding box center [246, 156] width 18 height 18
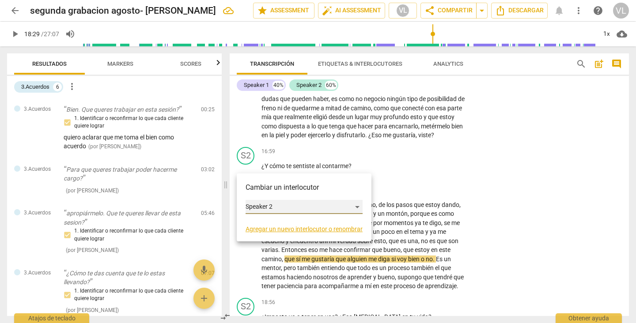
click at [275, 203] on div "Speaker 2" at bounding box center [304, 207] width 117 height 14
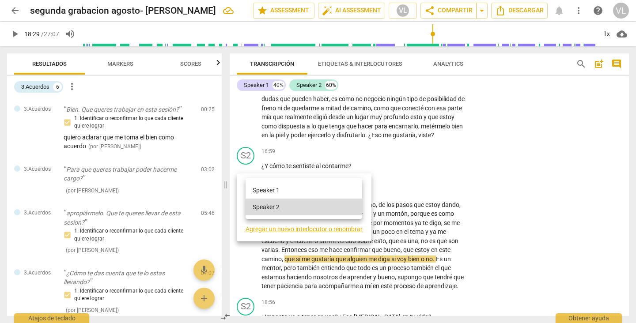
click at [278, 185] on li "Speaker 1" at bounding box center [304, 190] width 117 height 17
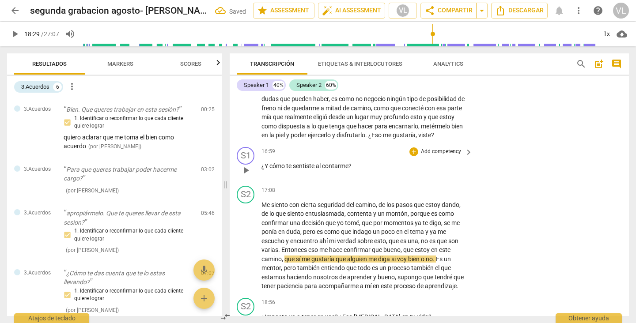
click at [570, 182] on div "S1 play_arrow pause 16:59 + Add competency keyboard_arrow_right ¿Y cómo te sent…" at bounding box center [429, 163] width 399 height 39
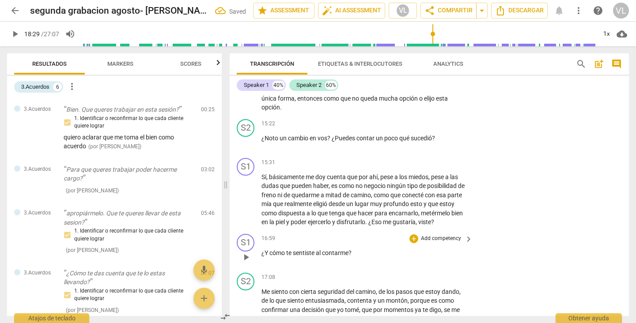
scroll to position [2038, 0]
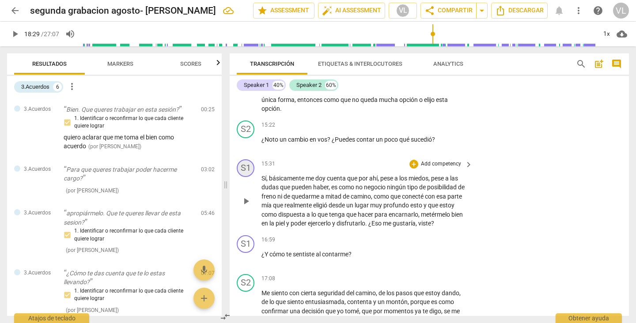
click at [246, 177] on div "S1" at bounding box center [246, 168] width 18 height 18
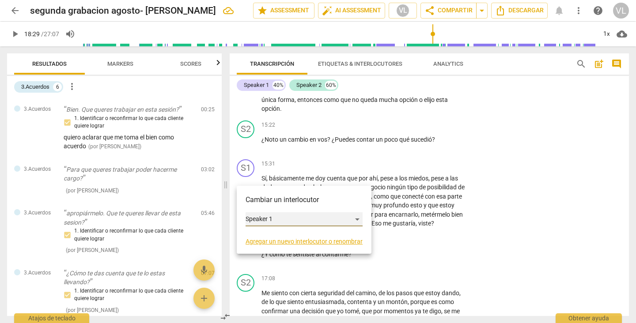
click at [265, 216] on div "Speaker 1" at bounding box center [304, 219] width 117 height 14
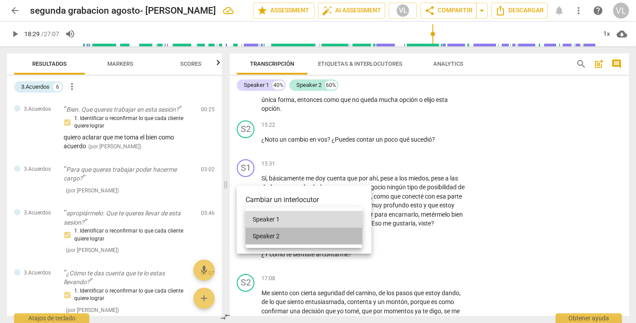
click at [275, 240] on li "Speaker 2" at bounding box center [304, 236] width 117 height 17
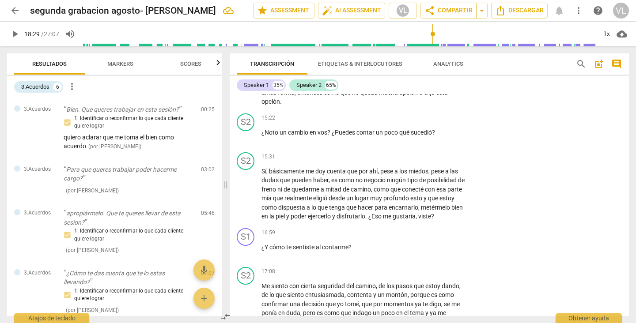
scroll to position [2052, 0]
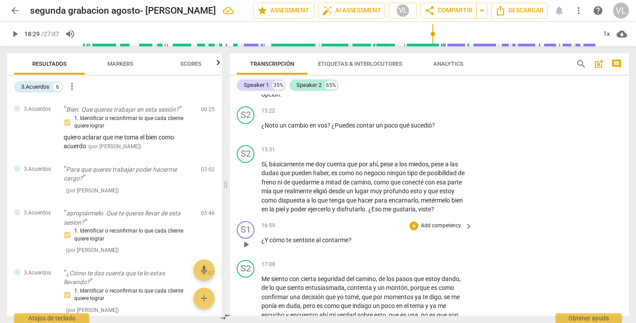
click at [518, 227] on div "S1 play_arrow pause 16:59 + Add competency keyboard_arrow_right ¿Y cómo te sent…" at bounding box center [429, 237] width 399 height 39
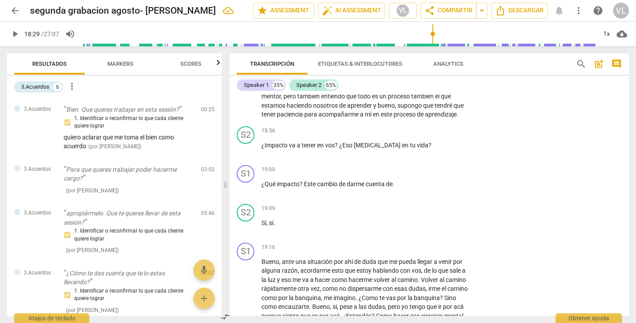
scroll to position [2299, 0]
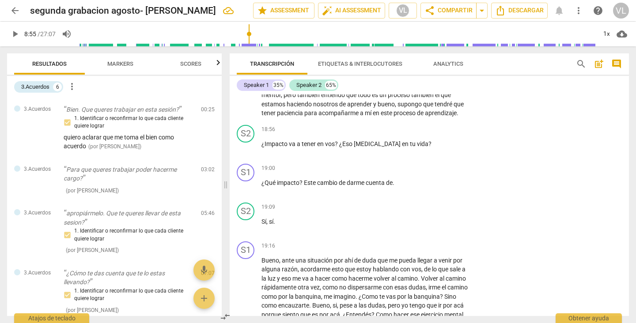
click at [250, 46] on input "range" at bounding box center [337, 34] width 518 height 28
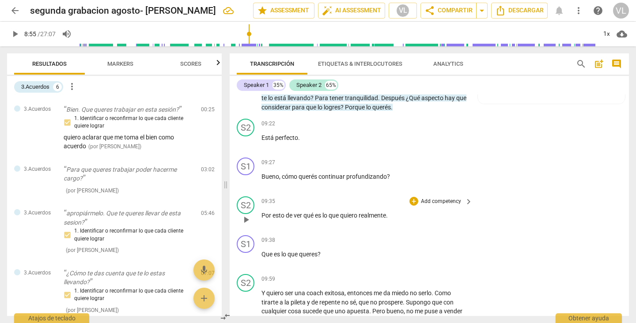
click at [13, 34] on span "play_arrow" at bounding box center [15, 34] width 11 height 11
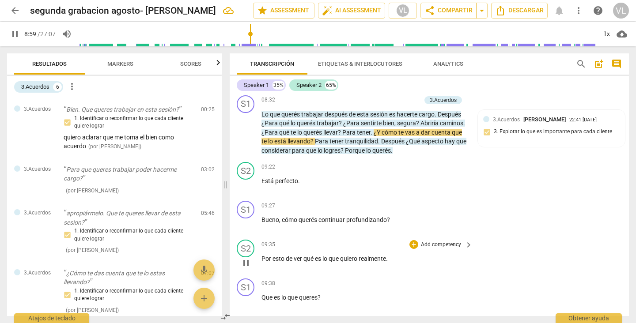
scroll to position [1327, 0]
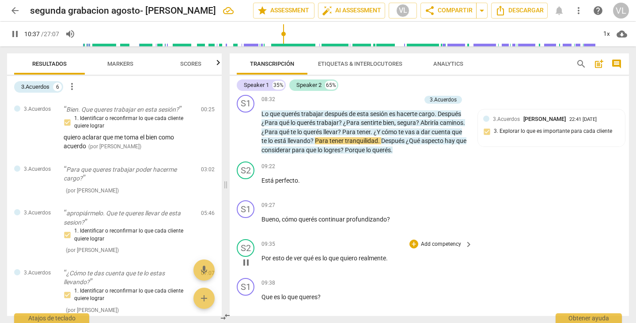
click at [282, 41] on input "range" at bounding box center [339, 34] width 514 height 28
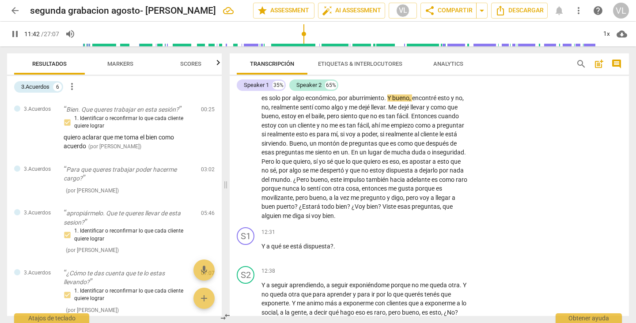
click at [304, 45] on input "range" at bounding box center [339, 34] width 514 height 28
click at [311, 46] on input "range" at bounding box center [339, 34] width 514 height 28
click at [551, 191] on div "S2 play_arrow pause 09:59 + Add competency keyboard_arrow_right Y quiero ser un…" at bounding box center [429, 122] width 399 height 203
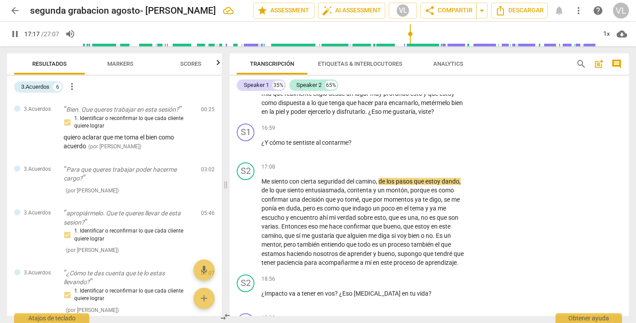
scroll to position [2167, 0]
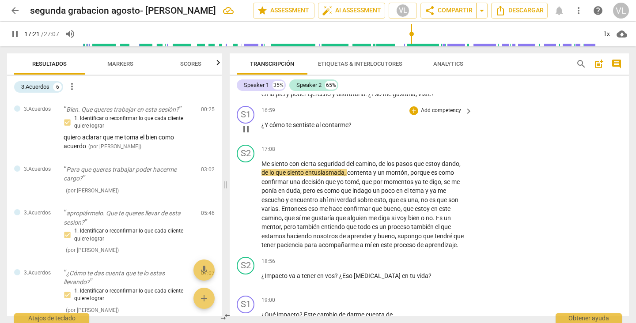
click at [348, 129] on span "?" at bounding box center [349, 124] width 3 height 7
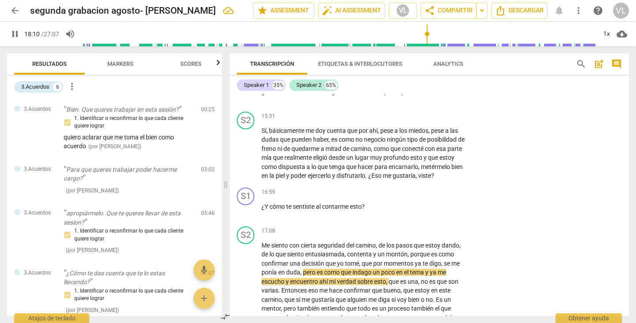
scroll to position [2065, 0]
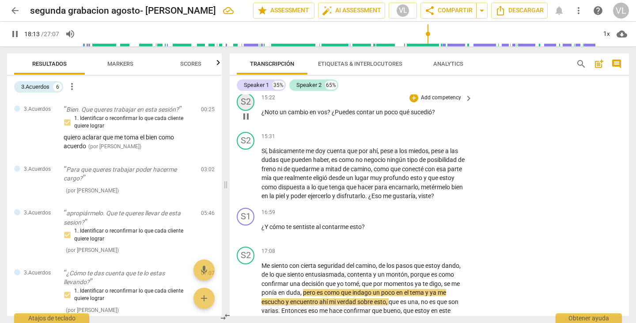
click at [250, 108] on div "S2" at bounding box center [246, 102] width 18 height 18
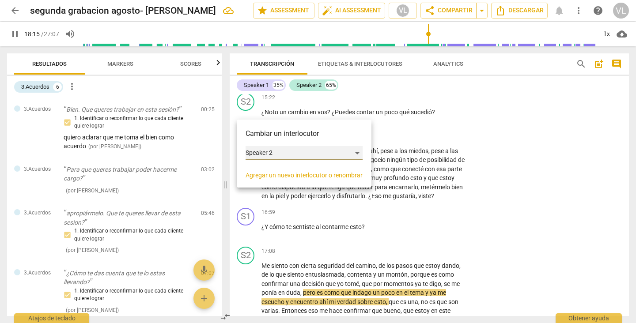
click at [294, 157] on div "Speaker 2" at bounding box center [304, 153] width 117 height 14
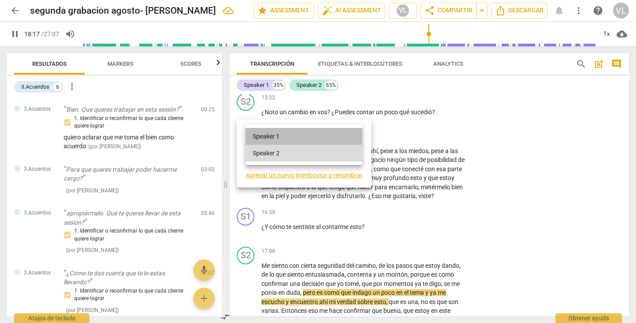
click at [291, 137] on li "Speaker 1" at bounding box center [304, 136] width 117 height 17
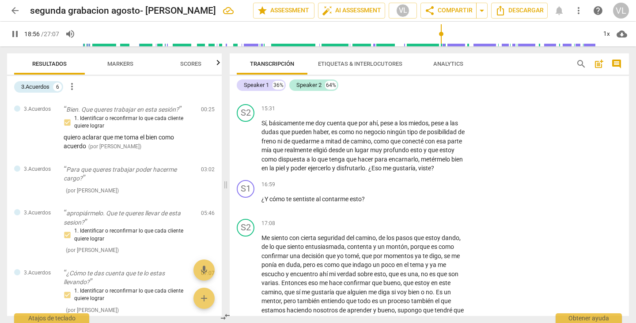
scroll to position [2354, 0]
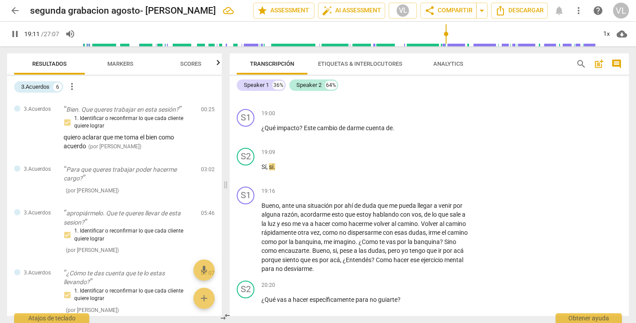
click at [116, 64] on span "Markers" at bounding box center [120, 64] width 26 height 7
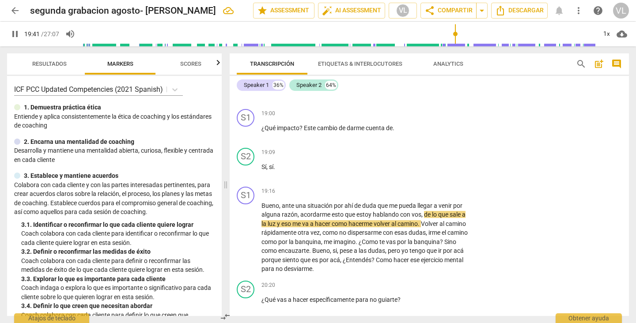
click at [16, 33] on span "pause" at bounding box center [15, 34] width 11 height 11
click at [242, 204] on div "S1" at bounding box center [246, 196] width 18 height 18
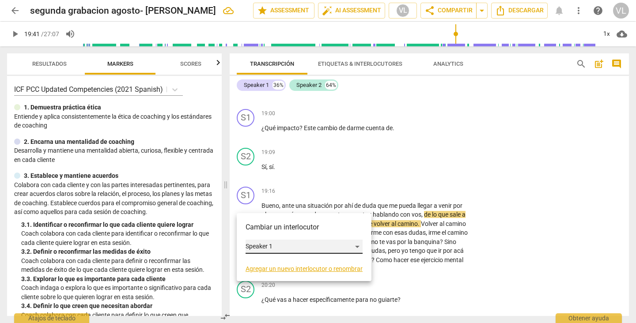
click at [262, 245] on div "Speaker 1" at bounding box center [304, 247] width 117 height 14
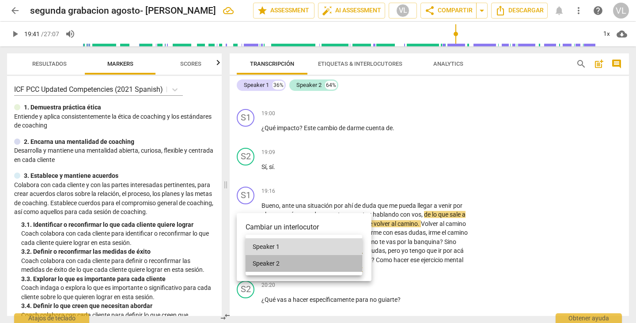
click at [266, 261] on li "Speaker 2" at bounding box center [304, 263] width 117 height 17
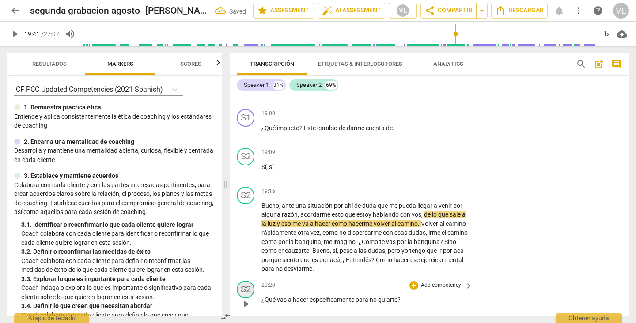
click at [246, 296] on div "S2" at bounding box center [246, 290] width 18 height 18
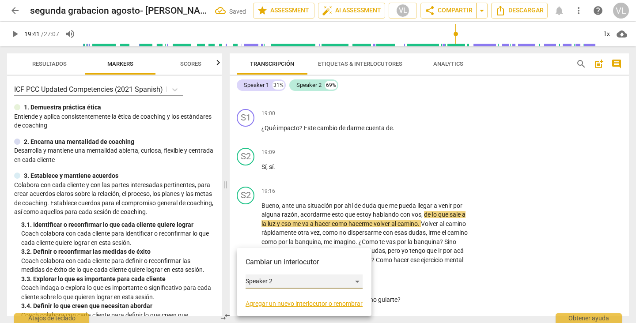
click at [261, 284] on div "Speaker 2" at bounding box center [304, 282] width 117 height 14
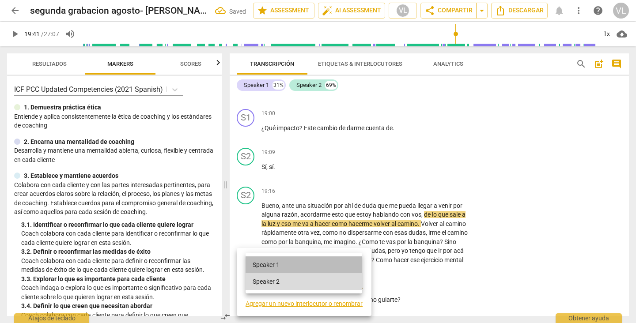
click at [264, 266] on li "Speaker 1" at bounding box center [304, 265] width 117 height 17
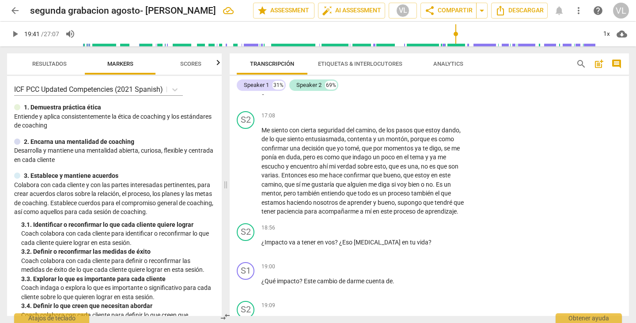
scroll to position [2208, 0]
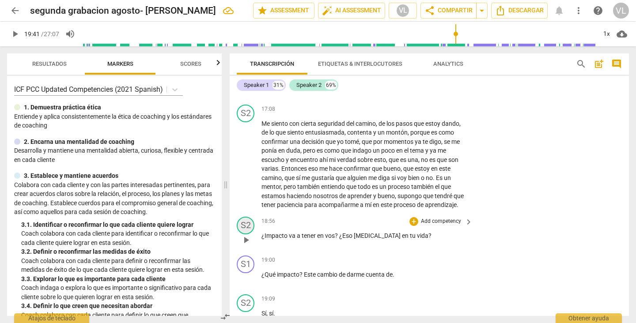
click at [244, 234] on div "S2" at bounding box center [246, 226] width 18 height 18
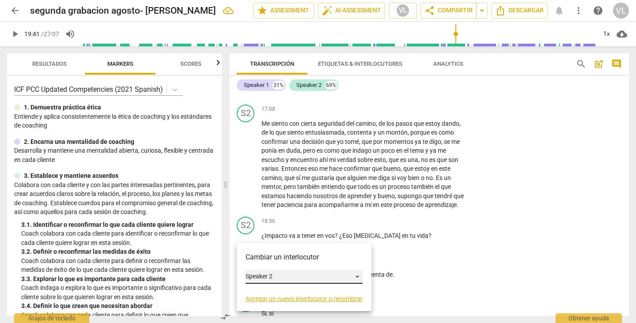
click at [267, 278] on div "Speaker 2" at bounding box center [304, 277] width 117 height 14
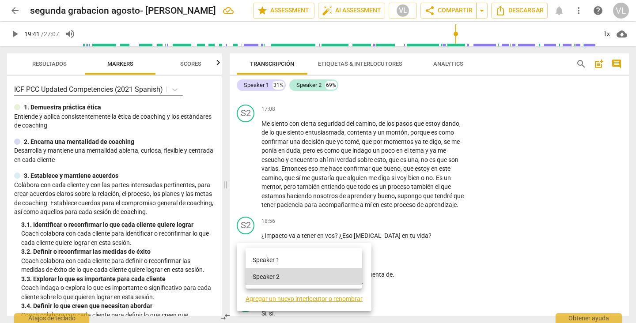
click at [272, 258] on li "Speaker 1" at bounding box center [304, 260] width 117 height 17
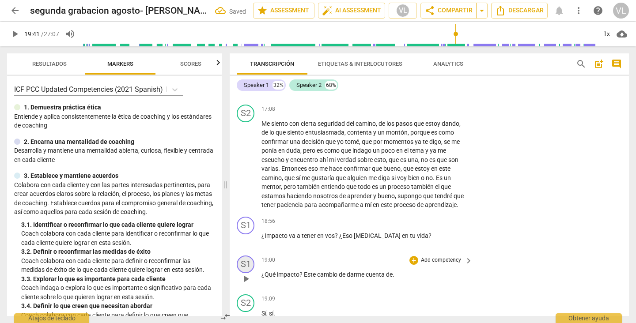
click at [244, 273] on div "S1" at bounding box center [246, 265] width 18 height 18
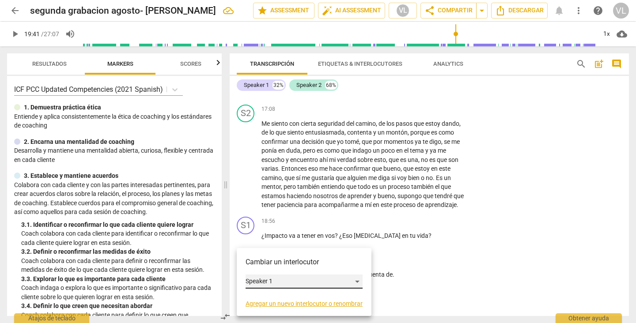
click at [251, 280] on div "Speaker 1" at bounding box center [304, 282] width 117 height 14
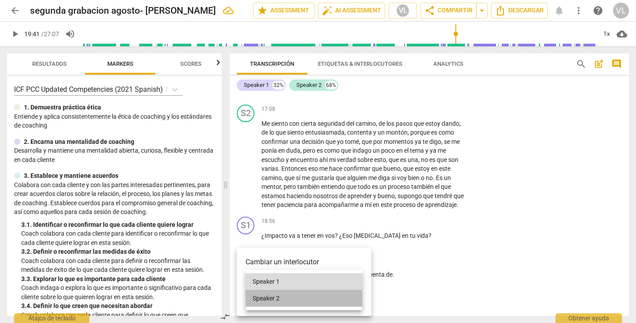
click at [265, 296] on li "Speaker 2" at bounding box center [304, 298] width 117 height 17
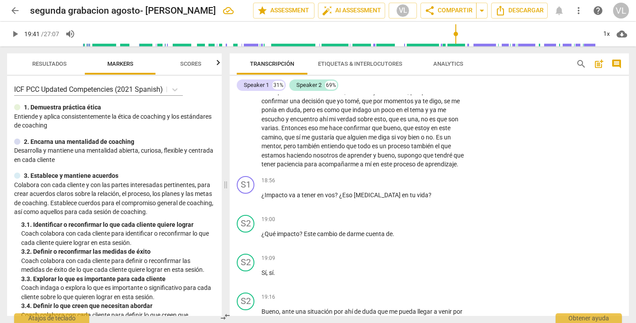
scroll to position [2255, 0]
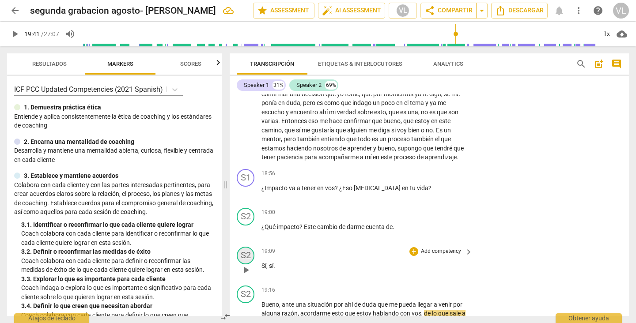
click at [247, 263] on div "S2" at bounding box center [246, 256] width 18 height 18
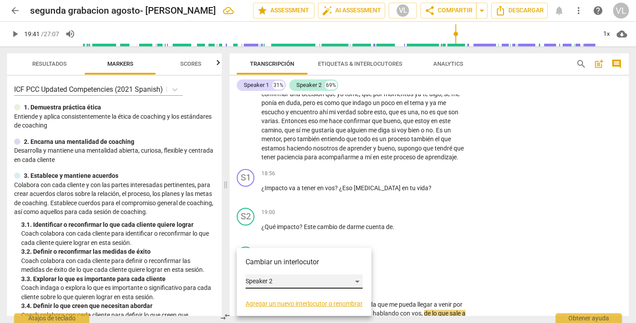
click at [267, 278] on div "Speaker 2" at bounding box center [304, 282] width 117 height 14
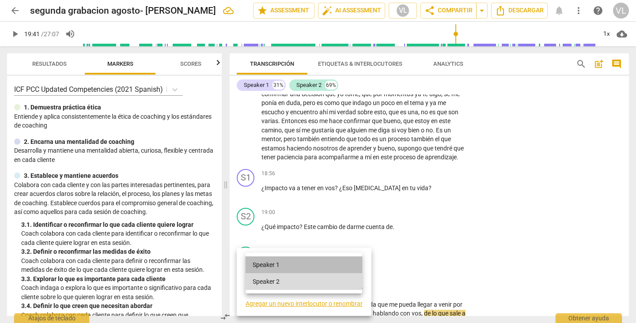
click at [269, 266] on li "Speaker 1" at bounding box center [304, 265] width 117 height 17
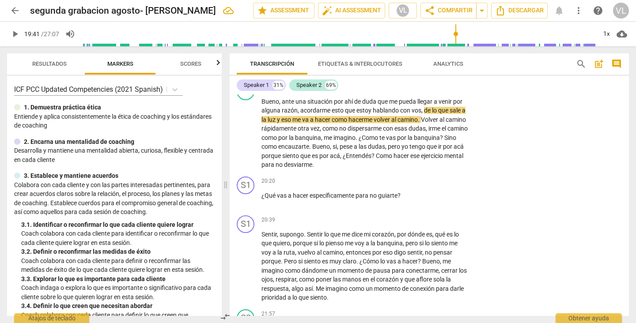
scroll to position [2465, 0]
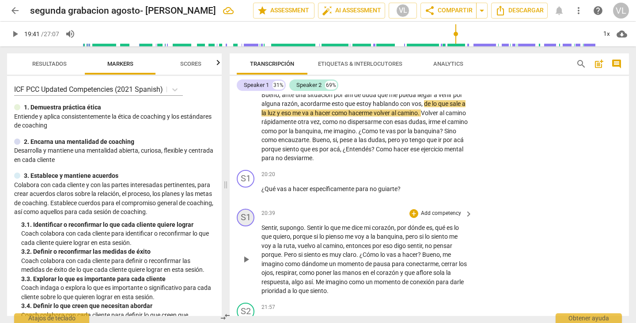
click at [246, 227] on div "S1" at bounding box center [246, 218] width 18 height 18
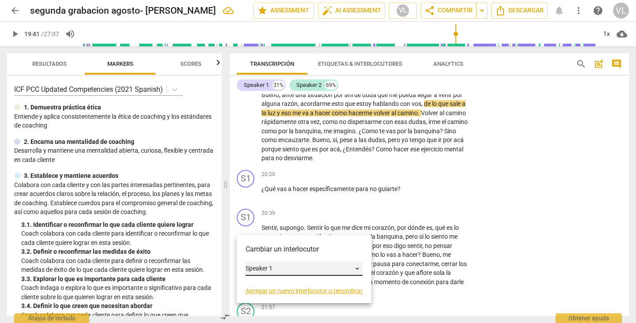
click at [268, 269] on div "Speaker 1" at bounding box center [304, 269] width 117 height 14
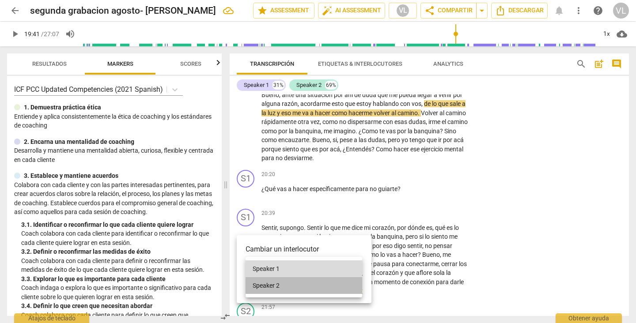
click at [276, 285] on li "Speaker 2" at bounding box center [304, 285] width 117 height 17
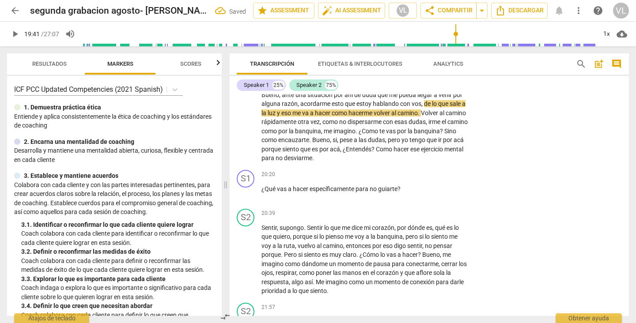
click at [465, 44] on input "range" at bounding box center [339, 34] width 514 height 28
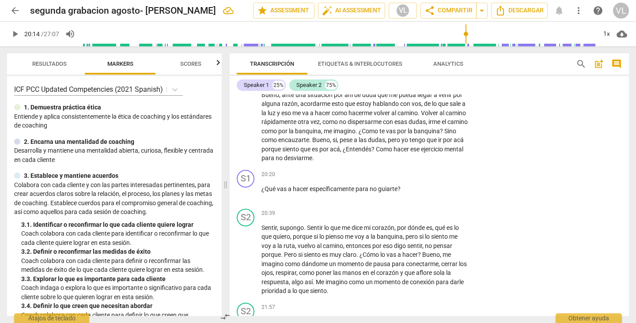
click at [17, 34] on span "play_arrow" at bounding box center [15, 34] width 11 height 11
click at [396, 193] on span "guiarte" at bounding box center [387, 188] width 19 height 7
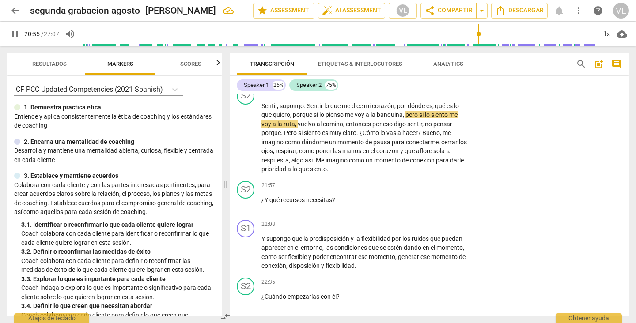
scroll to position [2594, 0]
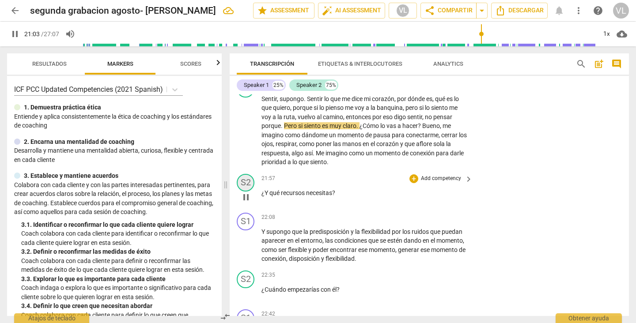
click at [247, 187] on div "S2" at bounding box center [246, 183] width 18 height 18
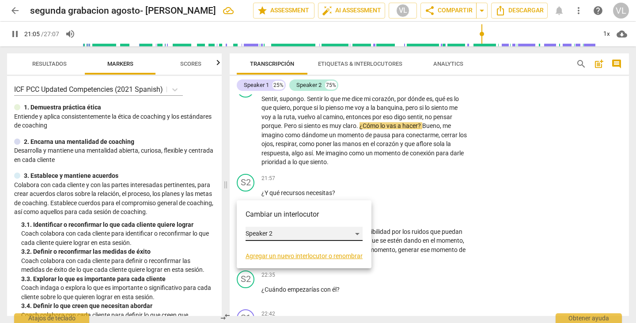
click at [263, 230] on div "Speaker 2" at bounding box center [304, 234] width 117 height 14
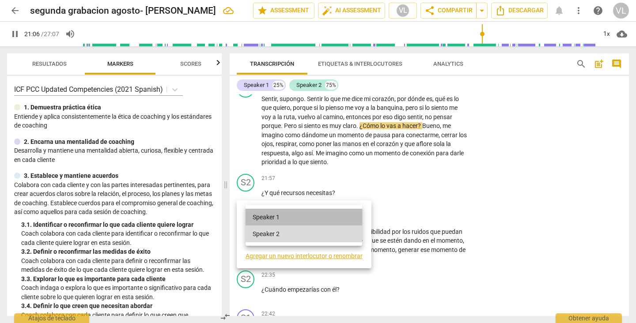
click at [268, 215] on li "Speaker 1" at bounding box center [304, 217] width 117 height 17
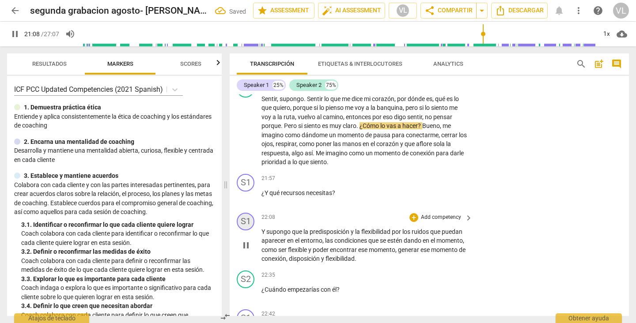
click at [245, 230] on div "S1" at bounding box center [246, 222] width 18 height 18
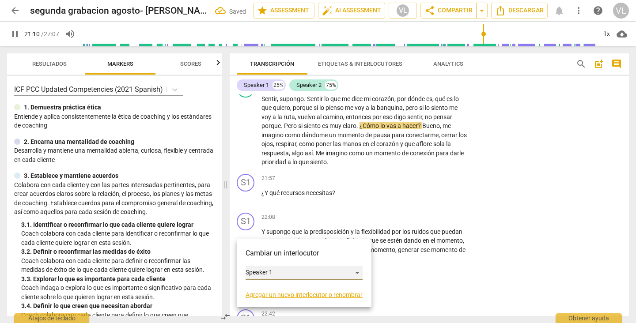
click at [260, 272] on div "Speaker 1" at bounding box center [304, 273] width 117 height 14
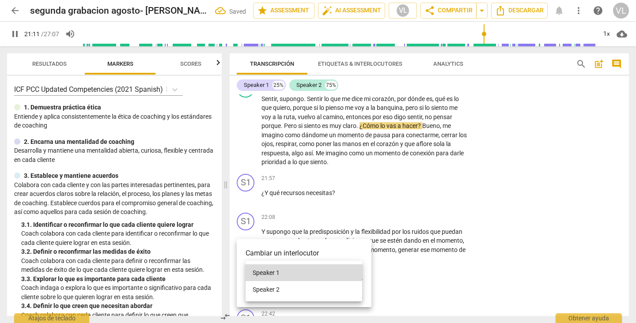
click at [265, 289] on li "Speaker 2" at bounding box center [304, 289] width 117 height 17
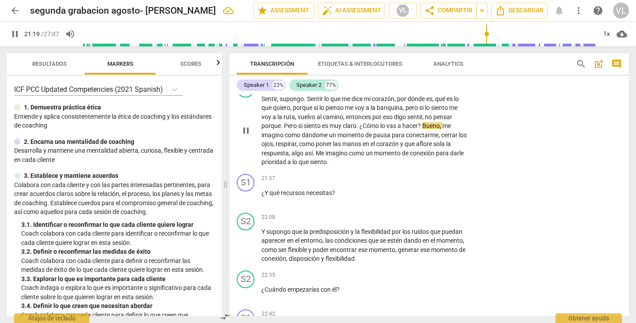
click at [359, 129] on span "." at bounding box center [357, 125] width 3 height 7
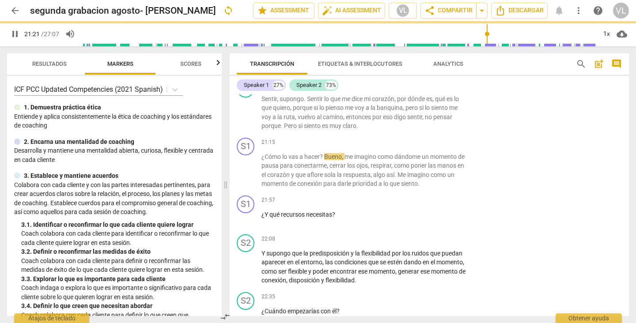
scroll to position [2616, 0]
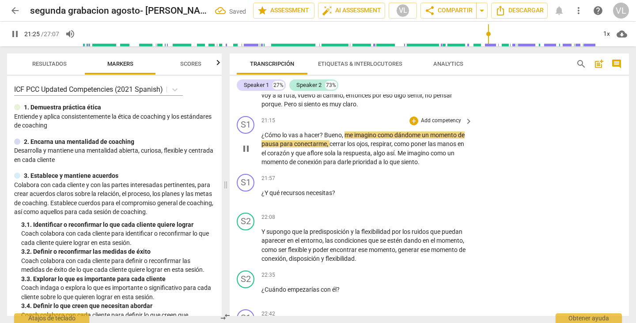
click at [322, 139] on span "?" at bounding box center [322, 135] width 4 height 7
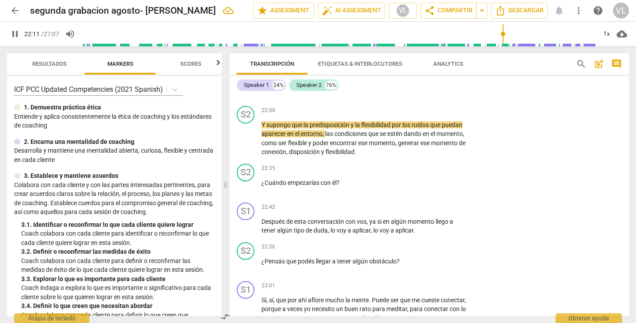
scroll to position [2768, 0]
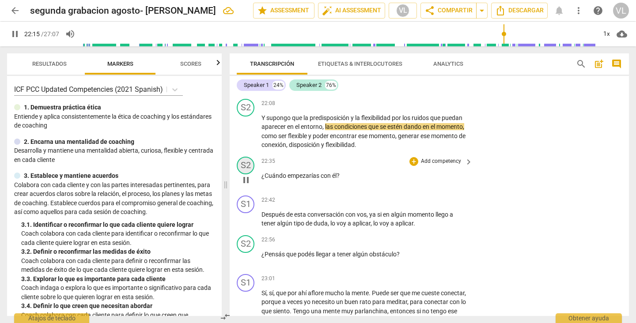
click at [247, 174] on div "S2" at bounding box center [246, 166] width 18 height 18
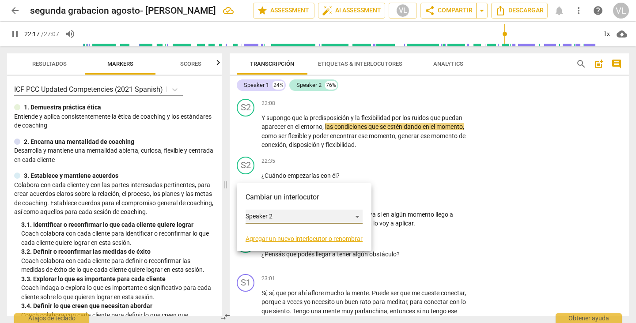
click at [260, 216] on div "Speaker 2" at bounding box center [304, 217] width 117 height 14
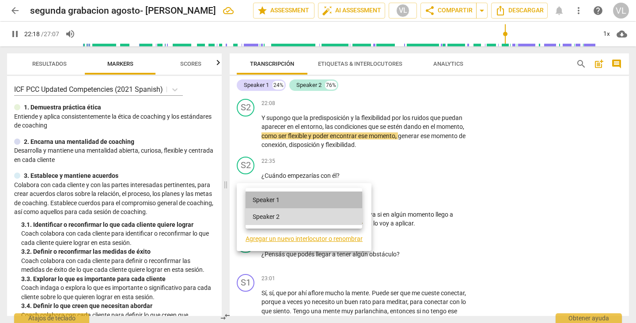
click at [264, 198] on li "Speaker 1" at bounding box center [304, 200] width 117 height 17
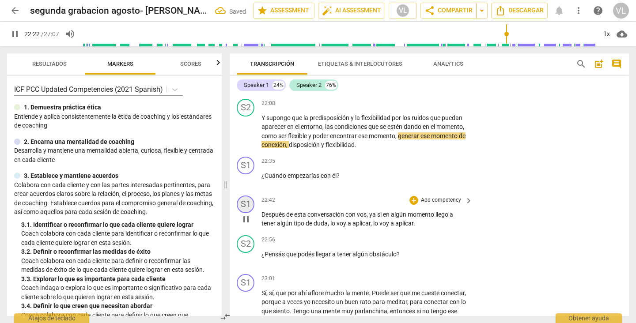
click at [246, 212] on div "S1" at bounding box center [246, 205] width 18 height 18
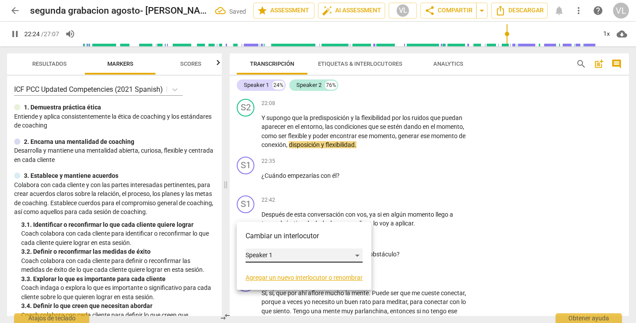
click at [266, 252] on div "Speaker 1" at bounding box center [304, 256] width 117 height 14
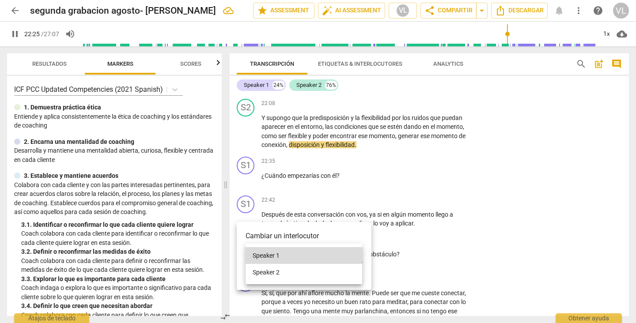
click at [271, 270] on li "Speaker 2" at bounding box center [304, 272] width 117 height 17
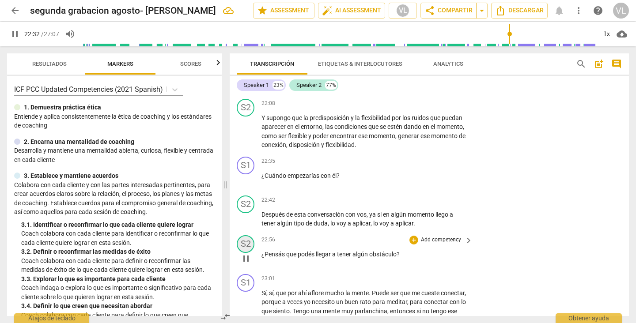
click at [242, 251] on div "S2" at bounding box center [246, 244] width 18 height 18
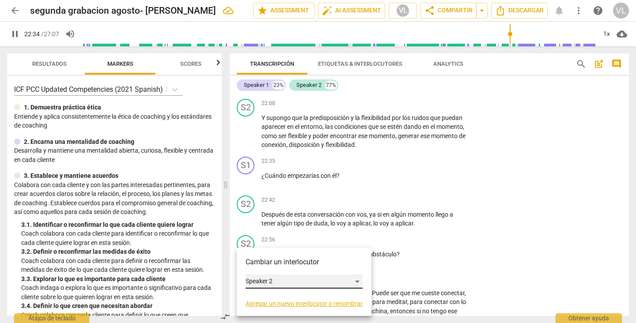
click at [268, 280] on div "Speaker 2" at bounding box center [304, 282] width 117 height 14
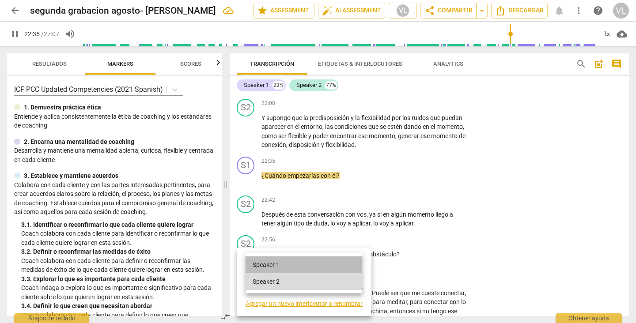
click at [274, 266] on li "Speaker 1" at bounding box center [304, 265] width 117 height 17
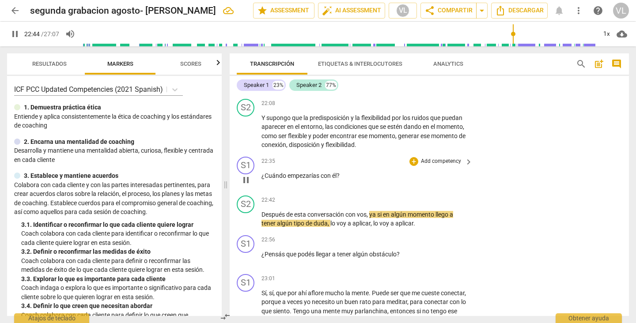
click at [336, 179] on span "él" at bounding box center [334, 175] width 4 height 7
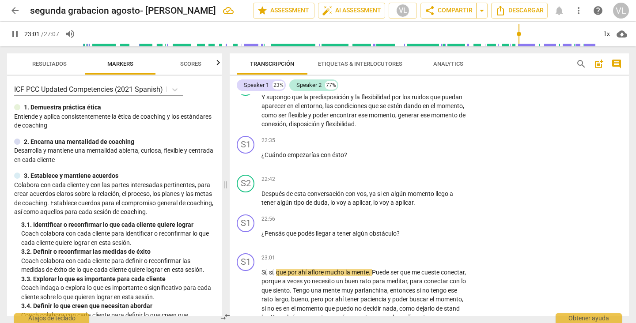
scroll to position [2796, 0]
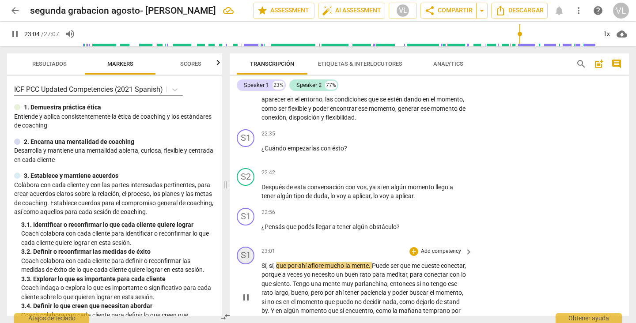
click at [246, 265] on div "S1" at bounding box center [246, 256] width 18 height 18
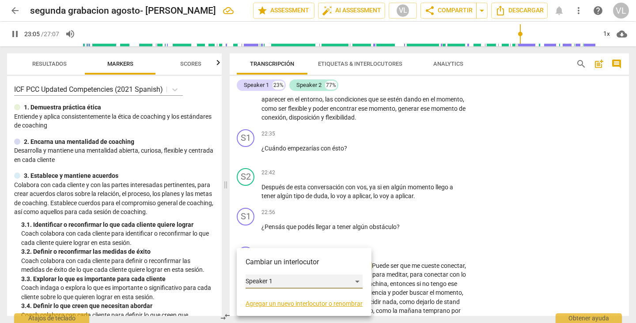
click at [289, 284] on div "Speaker 1" at bounding box center [304, 282] width 117 height 14
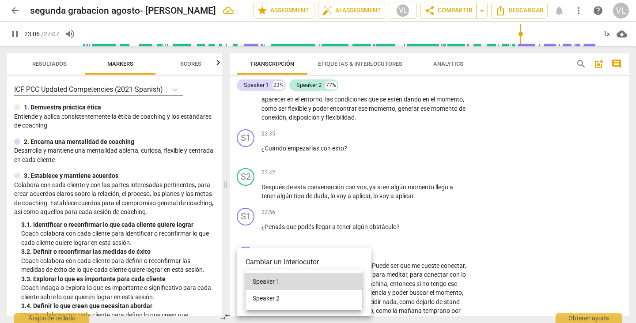
click at [290, 299] on li "Speaker 2" at bounding box center [304, 298] width 117 height 17
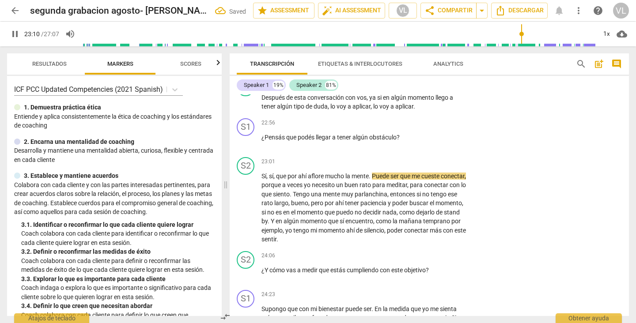
scroll to position [2927, 0]
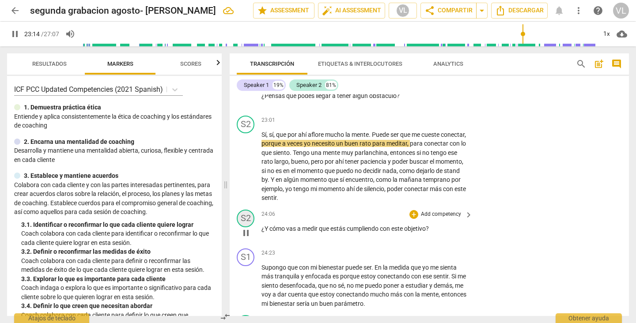
click at [245, 227] on div "S2" at bounding box center [246, 219] width 18 height 18
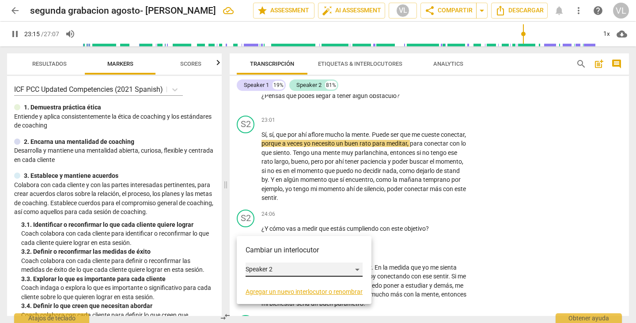
click at [265, 268] on div "Speaker 2" at bounding box center [304, 270] width 117 height 14
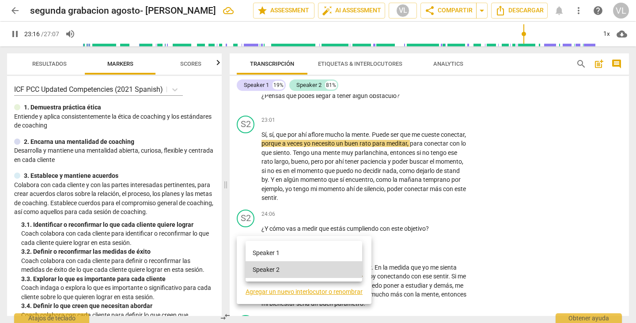
click at [268, 253] on li "Speaker 1" at bounding box center [304, 253] width 117 height 17
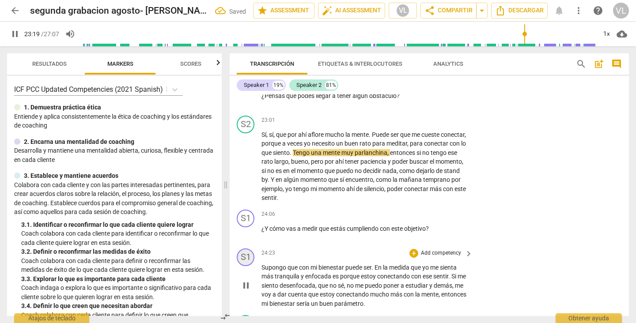
click at [245, 266] on div "S1" at bounding box center [246, 258] width 18 height 18
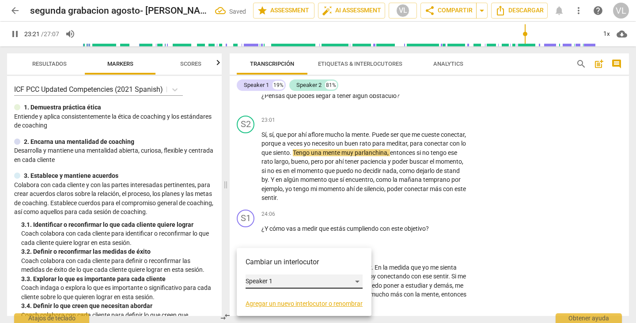
click at [261, 280] on div "Speaker 1" at bounding box center [304, 282] width 117 height 14
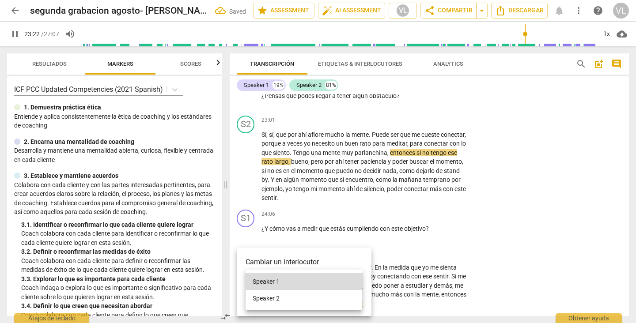
click at [264, 299] on li "Speaker 2" at bounding box center [304, 298] width 117 height 17
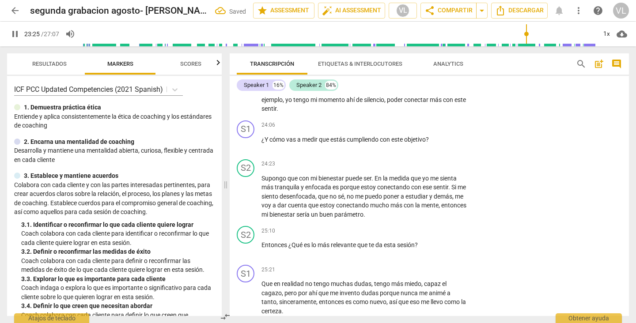
scroll to position [3030, 0]
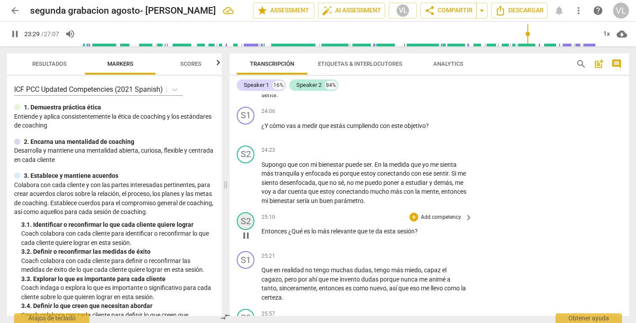
click at [246, 230] on div "S2" at bounding box center [246, 221] width 18 height 18
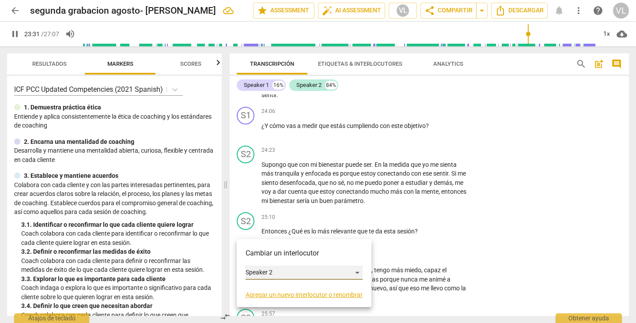
click at [256, 269] on div "Speaker 2" at bounding box center [304, 273] width 117 height 14
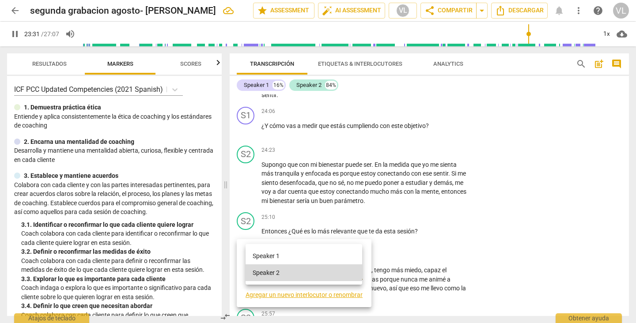
click at [257, 260] on li "Speaker 1" at bounding box center [304, 256] width 117 height 17
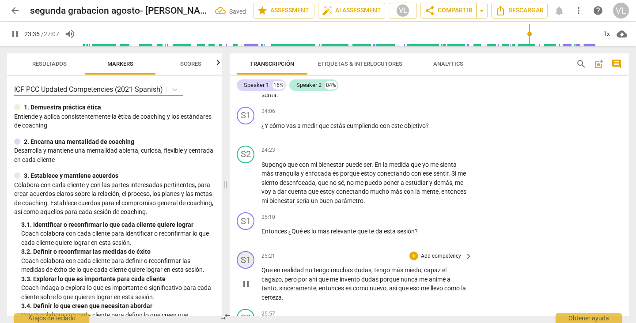
click at [245, 269] on div "S1" at bounding box center [246, 260] width 18 height 18
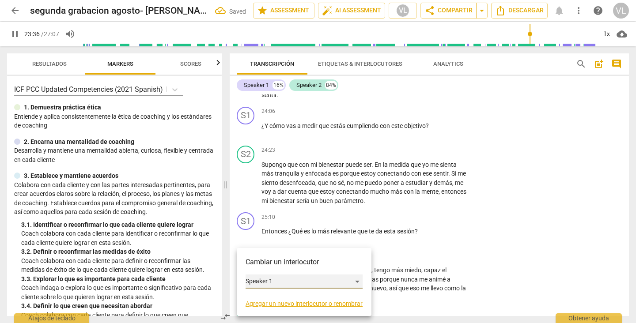
click at [272, 281] on div "Speaker 1" at bounding box center [304, 282] width 117 height 14
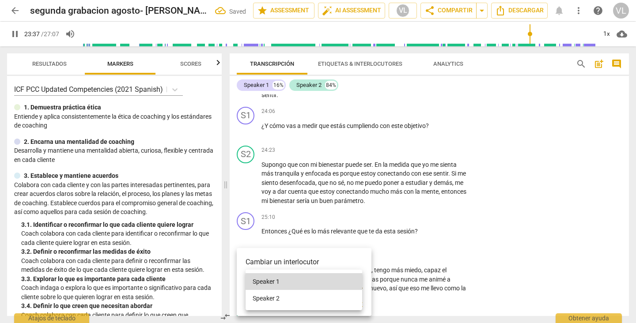
click at [275, 299] on li "Speaker 2" at bounding box center [304, 298] width 117 height 17
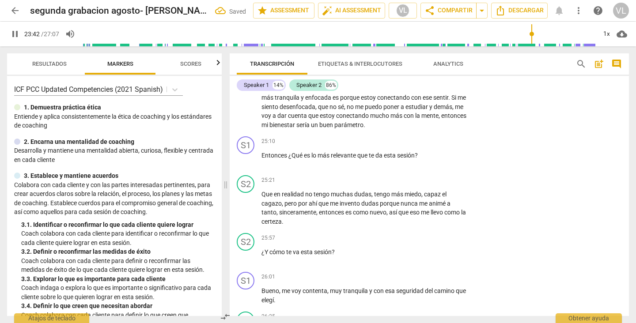
scroll to position [3112, 0]
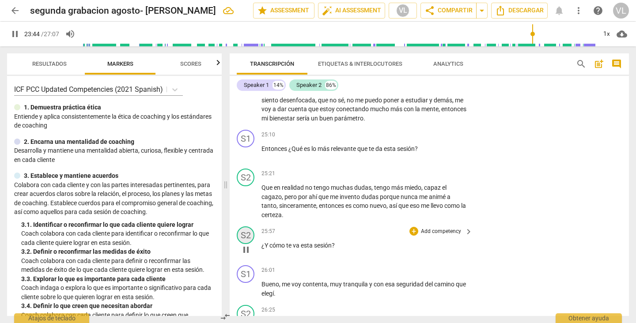
click at [246, 240] on div "S2" at bounding box center [246, 236] width 18 height 18
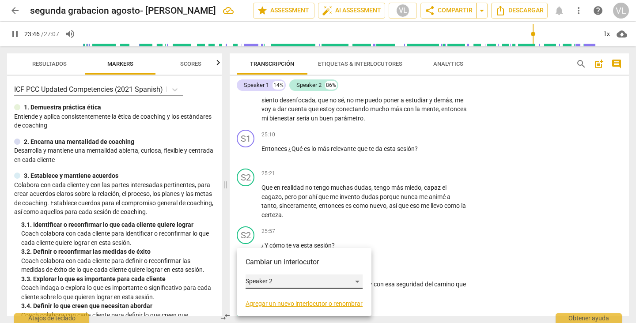
click at [259, 280] on div "Speaker 2" at bounding box center [304, 282] width 117 height 14
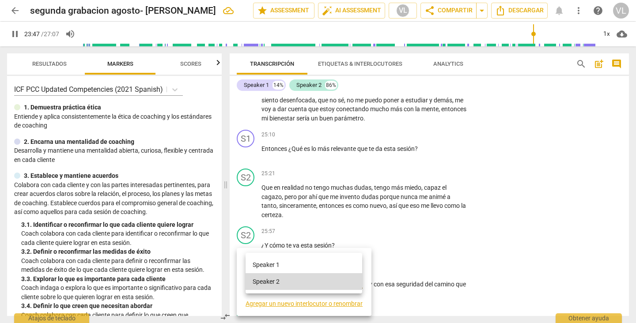
click at [265, 263] on li "Speaker 1" at bounding box center [304, 265] width 117 height 17
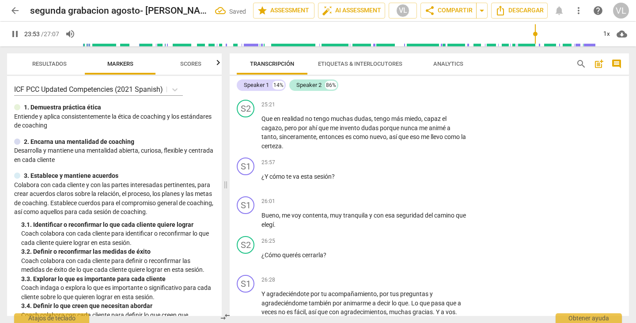
scroll to position [3188, 0]
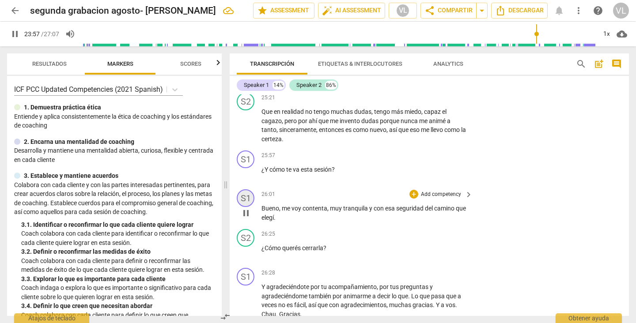
click at [245, 207] on div "S1" at bounding box center [246, 198] width 18 height 18
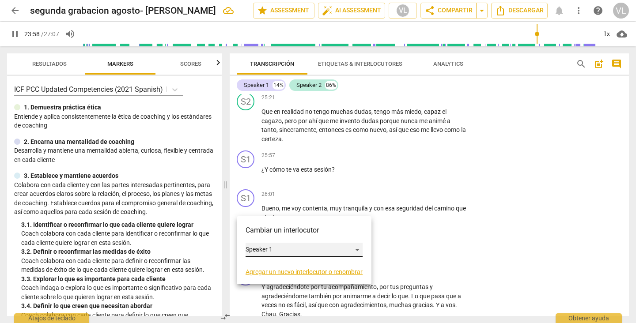
click at [269, 250] on div "Speaker 1" at bounding box center [304, 250] width 117 height 14
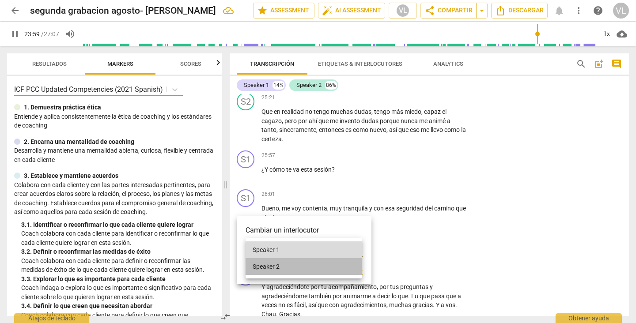
click at [272, 264] on li "Speaker 2" at bounding box center [304, 266] width 117 height 17
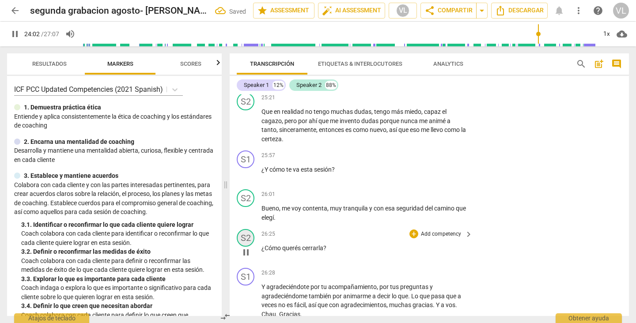
click at [243, 247] on div "S2" at bounding box center [246, 238] width 18 height 18
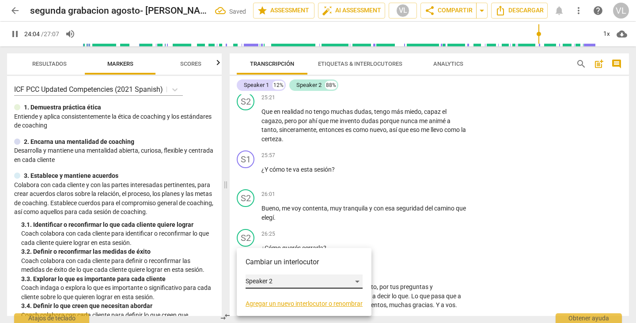
click at [262, 280] on div "Speaker 2" at bounding box center [304, 282] width 117 height 14
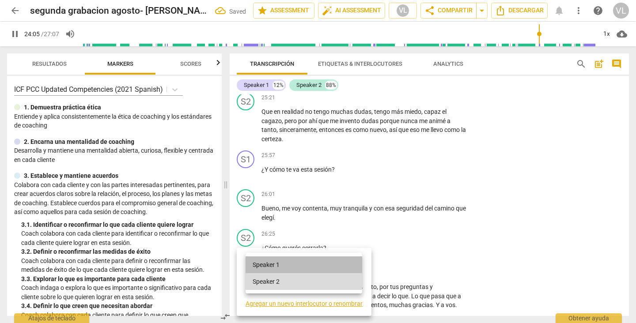
click at [261, 264] on li "Speaker 1" at bounding box center [304, 265] width 117 height 17
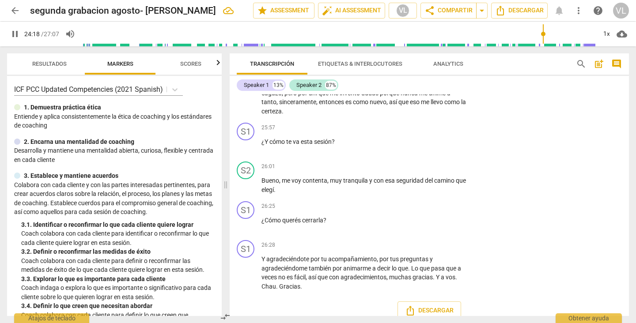
scroll to position [3229, 0]
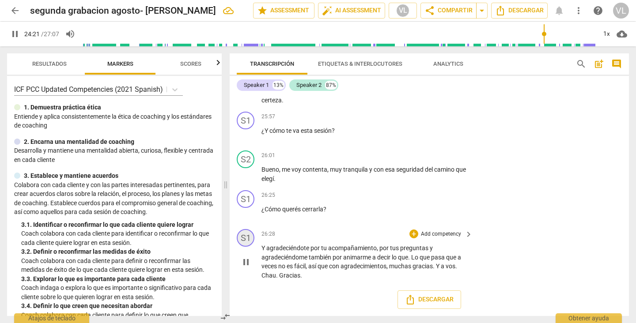
click at [242, 242] on div "S1" at bounding box center [246, 238] width 18 height 18
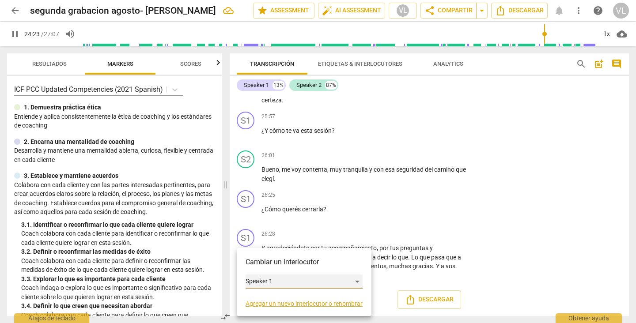
click at [257, 279] on div "Speaker 1" at bounding box center [304, 282] width 117 height 14
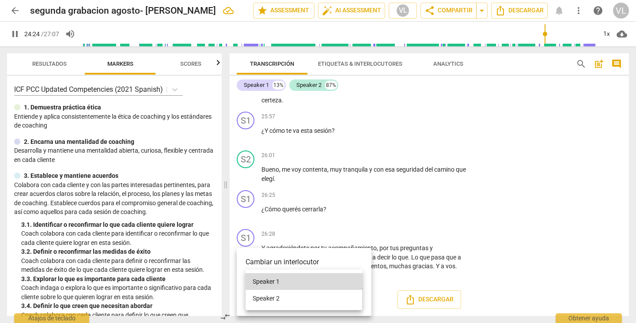
click at [268, 300] on li "Speaker 2" at bounding box center [304, 298] width 117 height 17
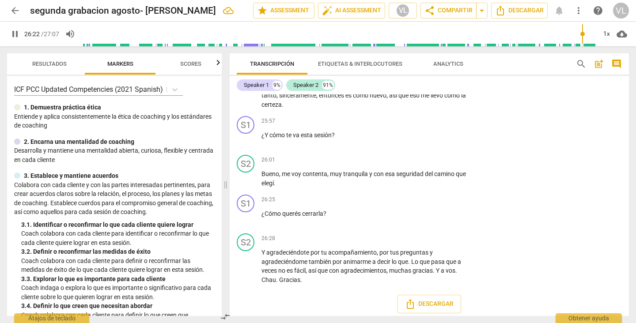
scroll to position [3237, 0]
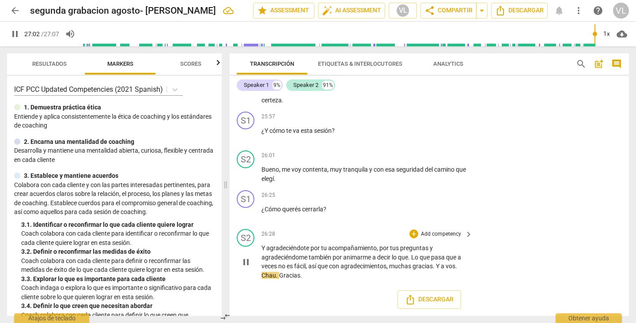
click at [387, 267] on span "," at bounding box center [387, 266] width 3 height 7
click at [387, 266] on span "," at bounding box center [387, 266] width 3 height 7
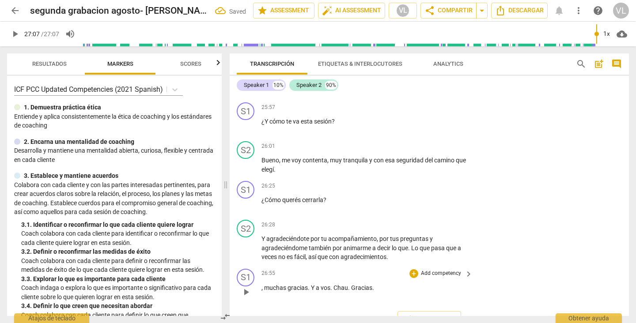
click at [310, 291] on span "." at bounding box center [309, 287] width 3 height 7
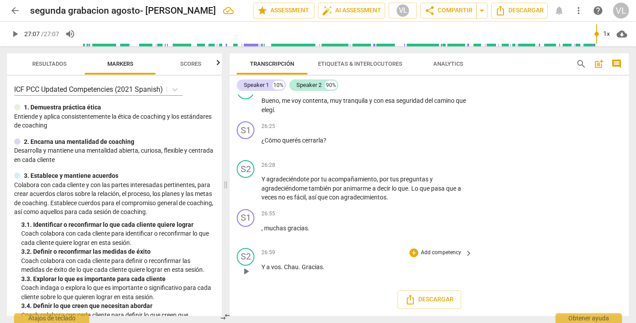
click at [282, 266] on span "." at bounding box center [282, 267] width 3 height 7
click at [282, 265] on span "." at bounding box center [282, 267] width 3 height 7
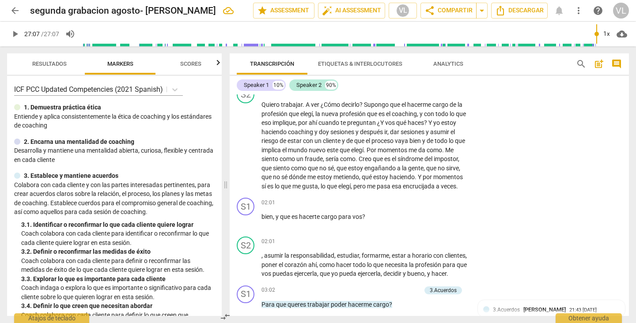
scroll to position [353, 0]
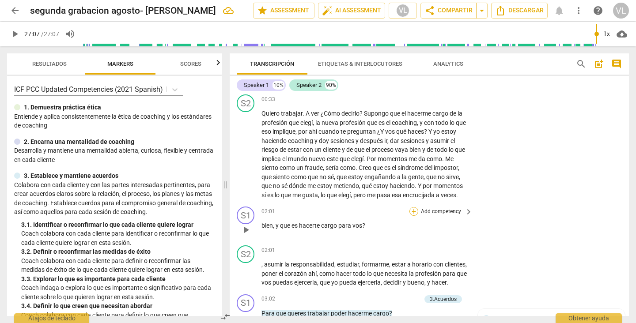
click at [412, 212] on div "+" at bounding box center [413, 211] width 9 height 9
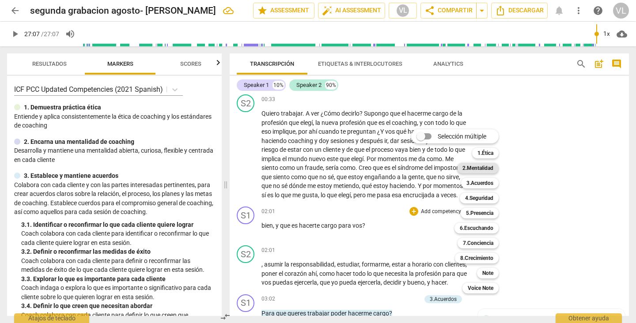
click at [487, 170] on b "2.Mentalidad" at bounding box center [477, 168] width 31 height 11
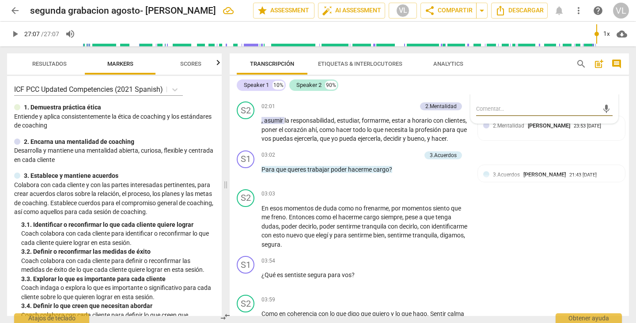
scroll to position [426, 0]
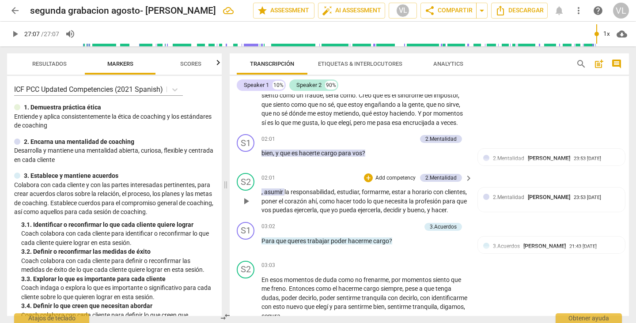
click at [283, 191] on span "asumir" at bounding box center [274, 192] width 20 height 7
click at [282, 191] on span "asumir" at bounding box center [274, 192] width 20 height 7
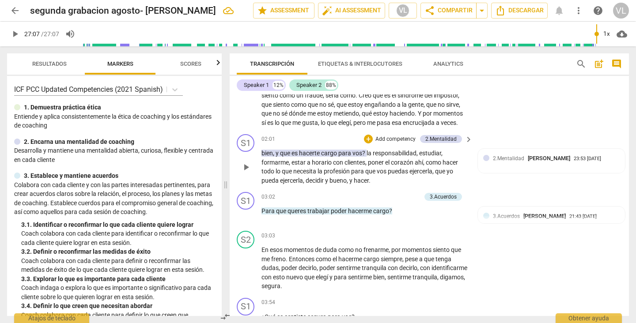
click at [366, 152] on span "?" at bounding box center [364, 153] width 4 height 7
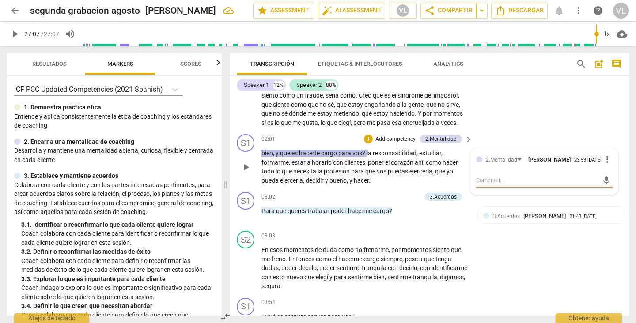
click at [366, 152] on span "?" at bounding box center [364, 153] width 4 height 7
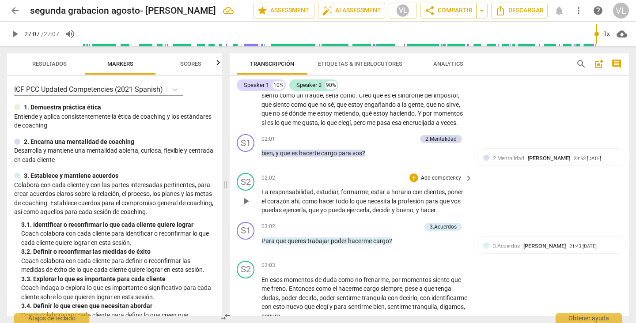
click at [567, 195] on div "S2 play_arrow pause 02:02 + Add competency keyboard_arrow_right La responsabili…" at bounding box center [429, 194] width 399 height 49
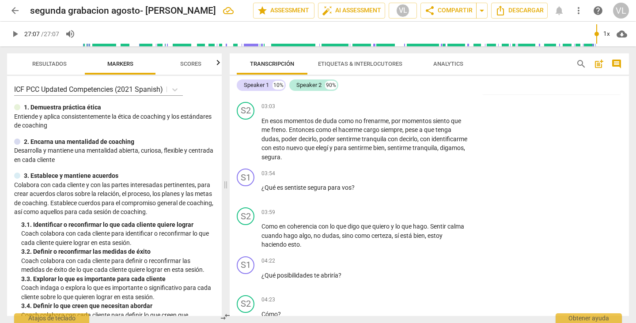
scroll to position [602, 0]
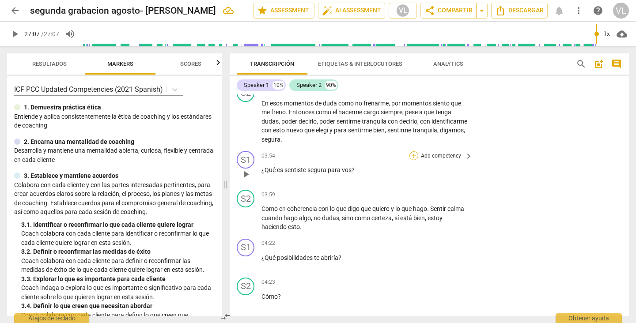
click at [413, 153] on div "+" at bounding box center [413, 155] width 9 height 9
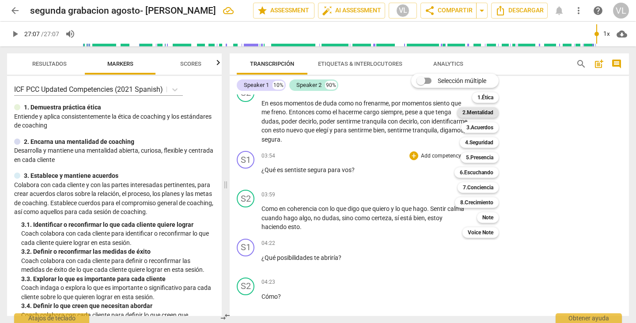
click at [471, 115] on b "2.Mentalidad" at bounding box center [477, 112] width 31 height 11
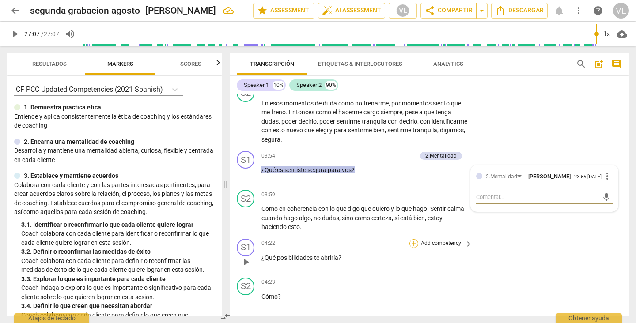
click at [411, 243] on div "+" at bounding box center [413, 243] width 9 height 9
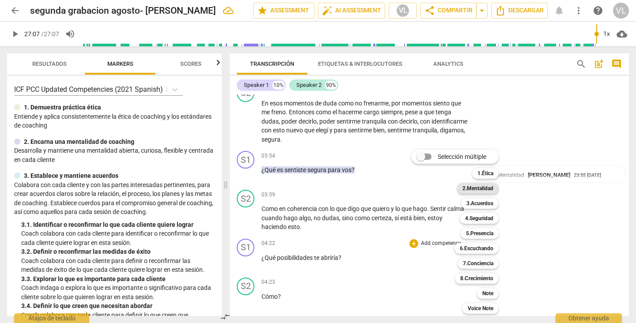
click at [477, 189] on b "2.Mentalidad" at bounding box center [477, 188] width 31 height 11
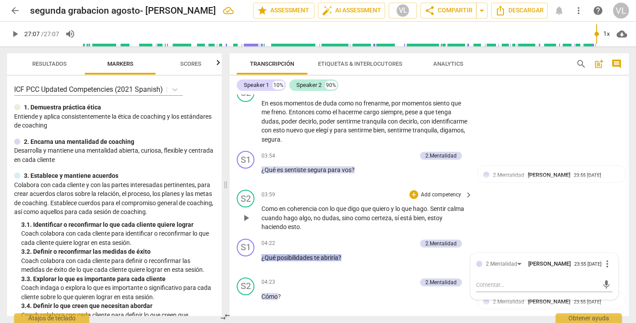
click at [535, 206] on div "S2 play_arrow pause 03:59 + Add competency keyboard_arrow_right Como en coheren…" at bounding box center [429, 210] width 399 height 49
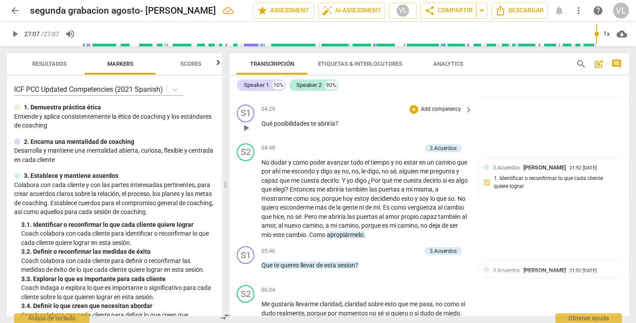
scroll to position [832, 0]
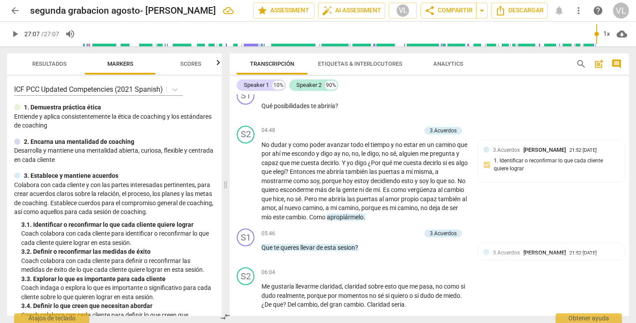
click at [363, 219] on span "apropiármelo" at bounding box center [345, 217] width 37 height 7
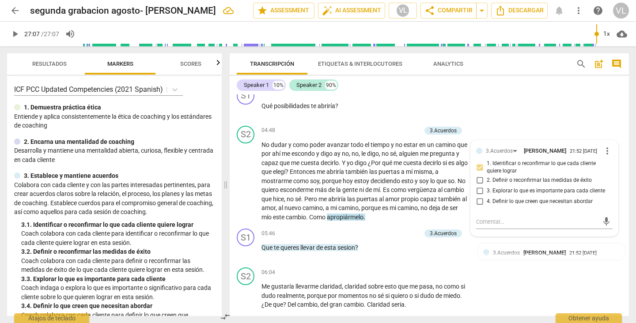
click at [428, 219] on p "No dudar y como poder avanzar todo el tiempo y no estar en un camino que por ah…" at bounding box center [364, 181] width 207 height 82
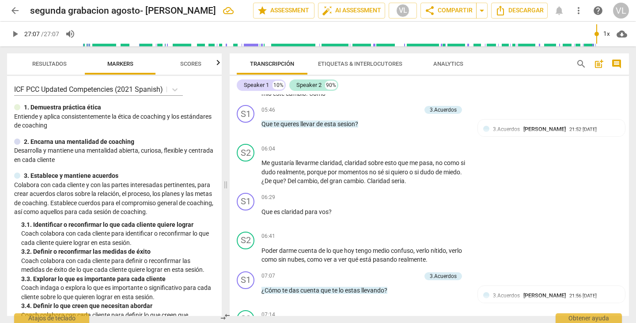
scroll to position [963, 0]
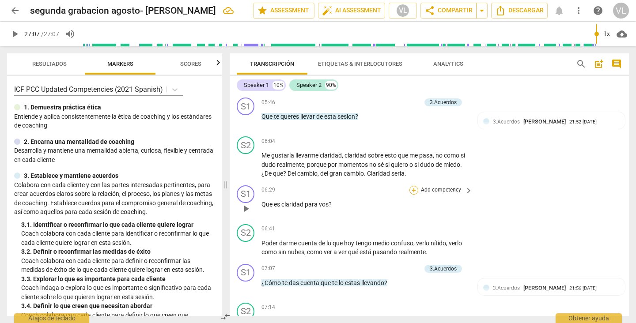
click at [413, 192] on div "+" at bounding box center [413, 190] width 9 height 9
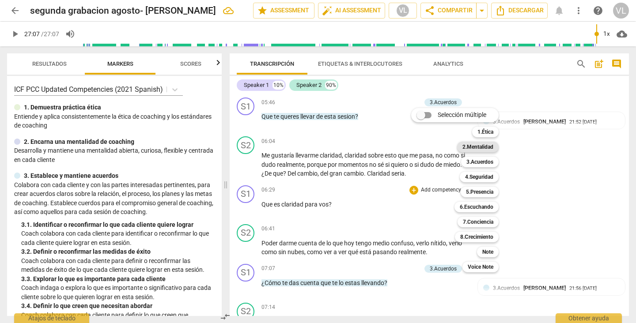
click at [477, 145] on b "2.Mentalidad" at bounding box center [477, 147] width 31 height 11
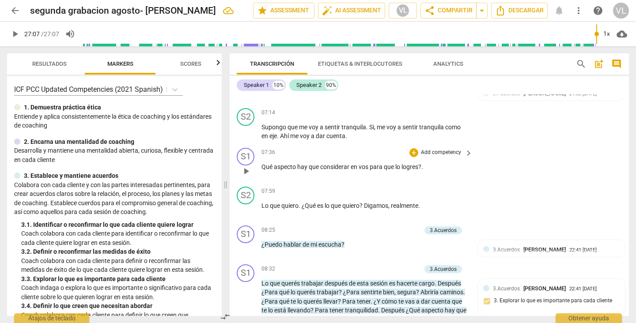
scroll to position [1140, 0]
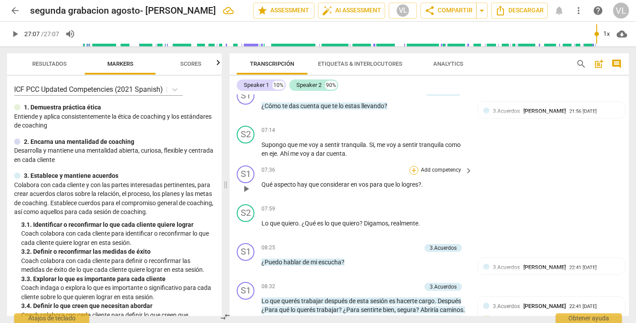
click at [412, 170] on div "+" at bounding box center [413, 170] width 9 height 9
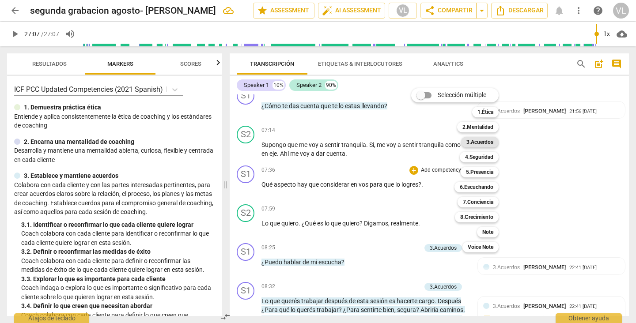
click at [476, 144] on b "3.Acuerdos" at bounding box center [479, 142] width 27 height 11
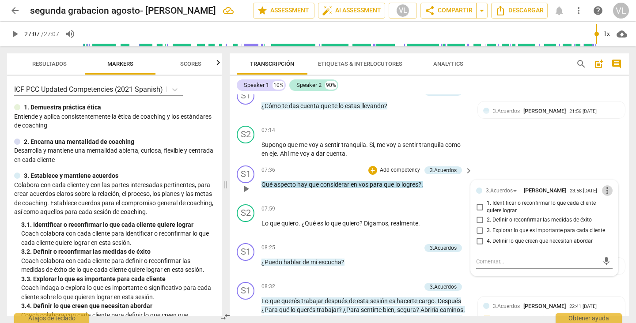
click at [606, 189] on span "more_vert" at bounding box center [607, 190] width 11 height 11
click at [607, 205] on li "Borrar" at bounding box center [612, 207] width 31 height 17
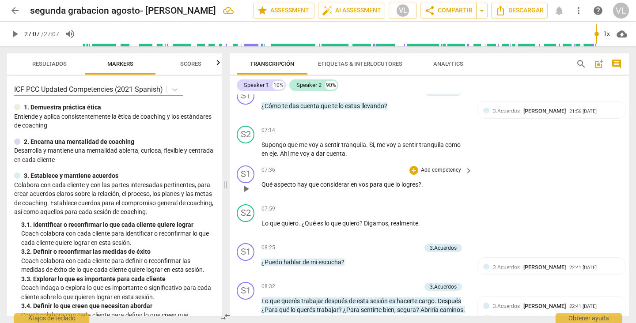
click at [541, 169] on div "S1 play_arrow pause 07:36 + Add competency keyboard_arrow_right Qué aspecto hay…" at bounding box center [429, 181] width 399 height 39
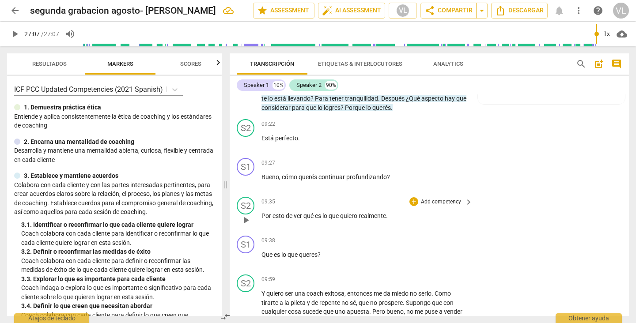
scroll to position [1388, 0]
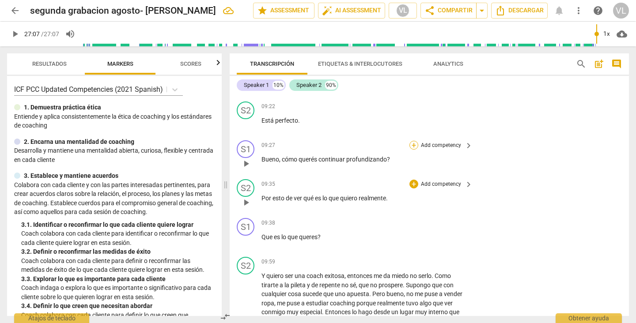
click at [411, 144] on div "+" at bounding box center [413, 145] width 9 height 9
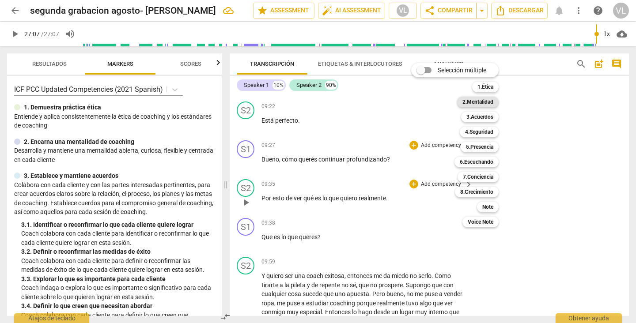
click at [479, 102] on b "2.Mentalidad" at bounding box center [477, 102] width 31 height 11
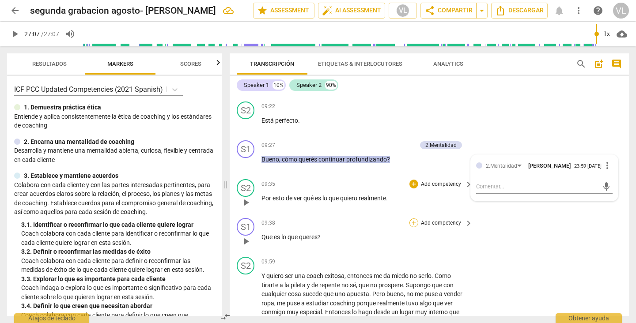
click at [412, 222] on div "+" at bounding box center [413, 223] width 9 height 9
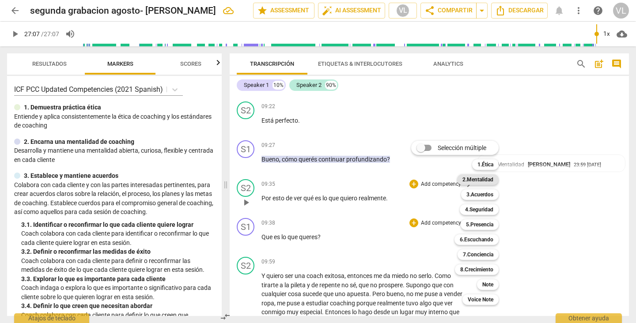
click at [470, 176] on b "2.Mentalidad" at bounding box center [477, 179] width 31 height 11
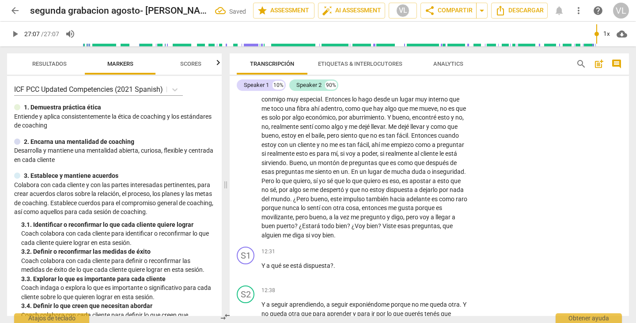
scroll to position [1607, 0]
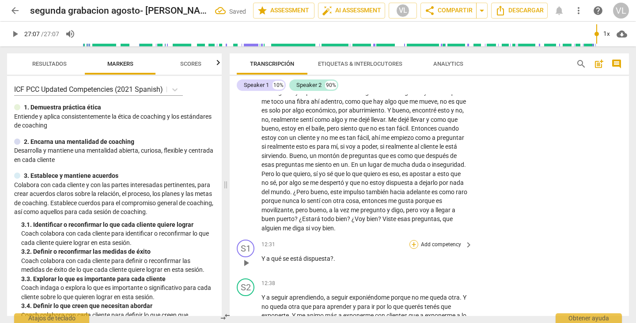
click at [412, 241] on div "+" at bounding box center [413, 244] width 9 height 9
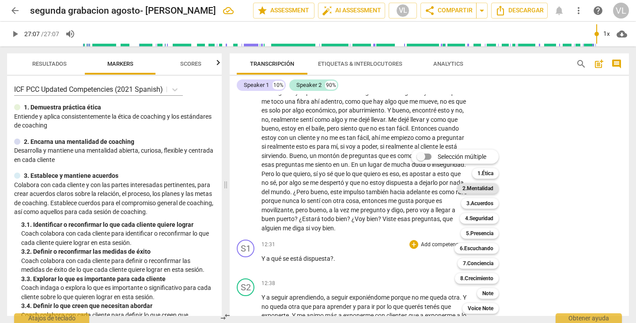
click at [471, 189] on b "2.Mentalidad" at bounding box center [477, 188] width 31 height 11
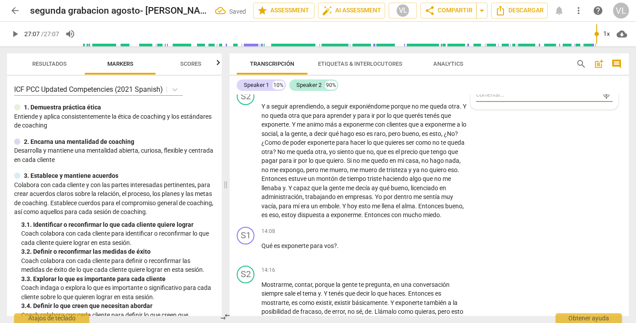
scroll to position [1806, 0]
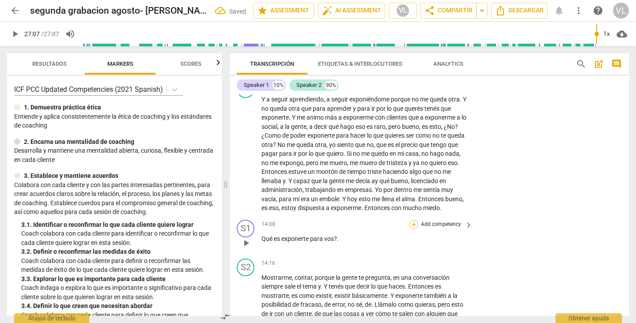
click at [411, 225] on div "+" at bounding box center [413, 224] width 9 height 9
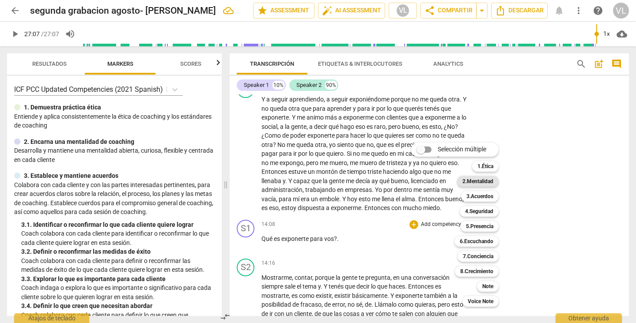
click at [471, 181] on b "2.Mentalidad" at bounding box center [477, 181] width 31 height 11
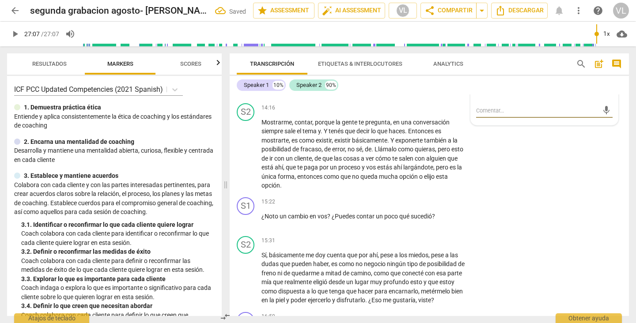
scroll to position [1969, 0]
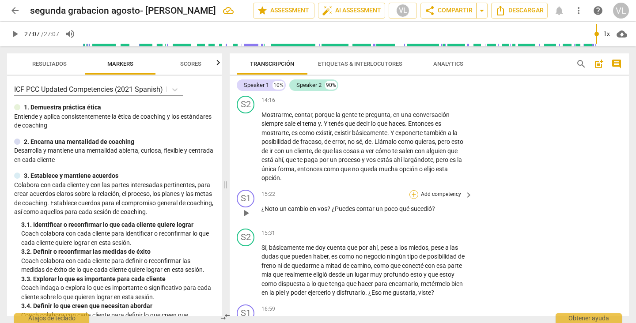
click at [411, 194] on div "+" at bounding box center [413, 194] width 9 height 9
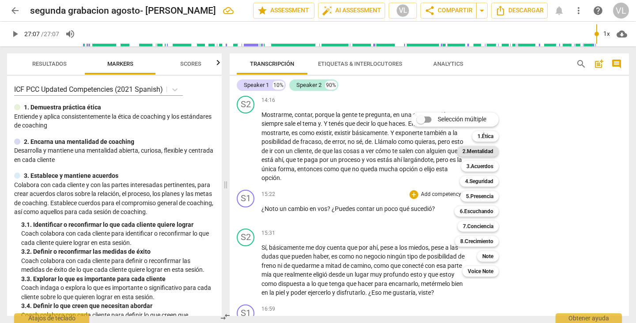
click at [484, 151] on b "2.Mentalidad" at bounding box center [477, 151] width 31 height 11
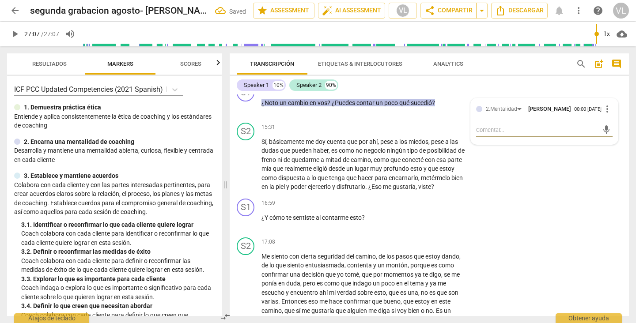
scroll to position [2082, 0]
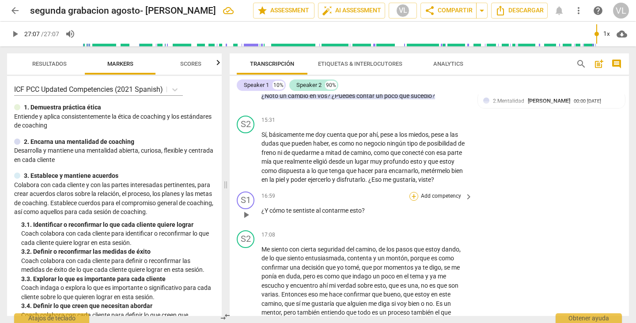
click at [412, 197] on div "+" at bounding box center [413, 196] width 9 height 9
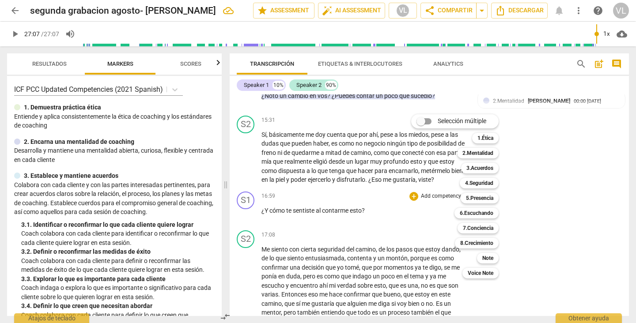
drag, startPoint x: 627, startPoint y: 231, endPoint x: 628, endPoint y: 236, distance: 4.4
click at [628, 236] on div at bounding box center [318, 161] width 636 height 323
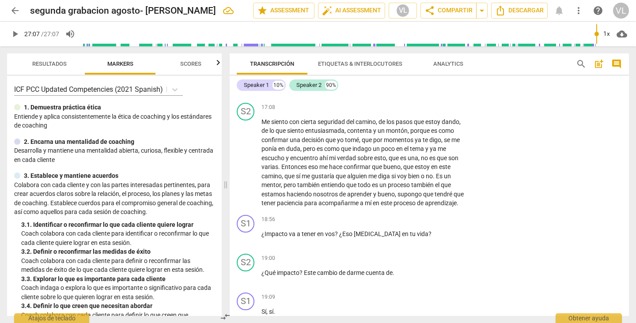
scroll to position [2216, 0]
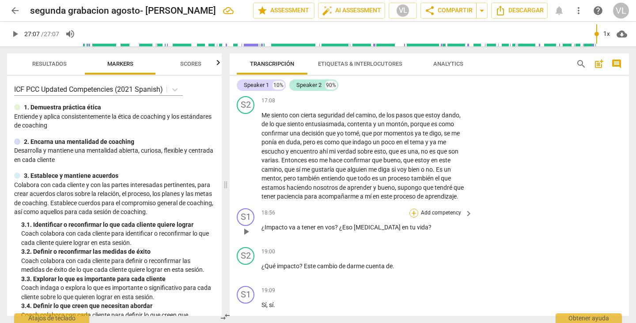
click at [412, 213] on div "+" at bounding box center [413, 213] width 9 height 9
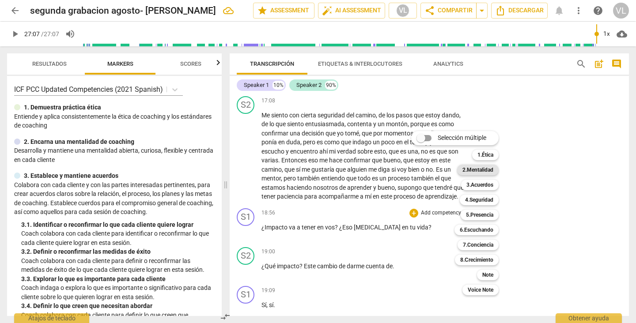
click at [478, 171] on b "2.Mentalidad" at bounding box center [477, 170] width 31 height 11
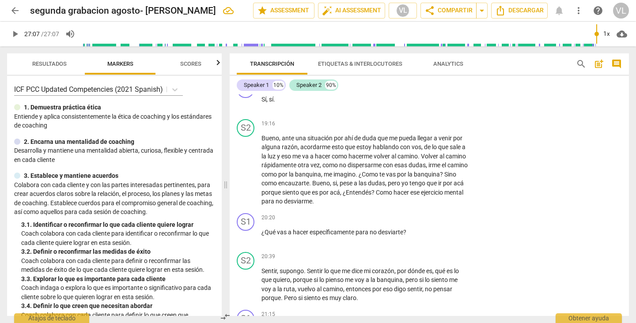
scroll to position [2429, 0]
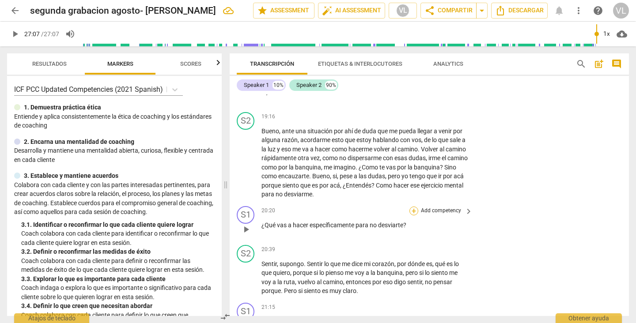
click at [412, 212] on div "+" at bounding box center [413, 211] width 9 height 9
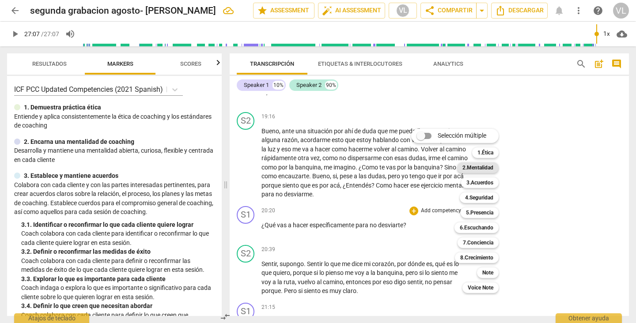
click at [484, 169] on b "2.Mentalidad" at bounding box center [477, 168] width 31 height 11
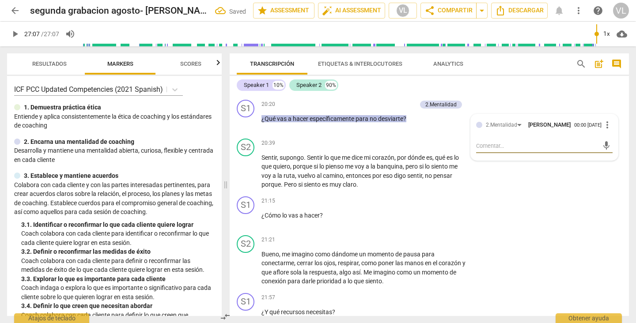
scroll to position [2542, 0]
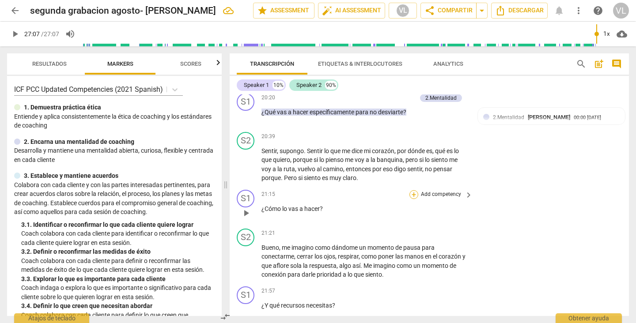
click at [411, 196] on div "+" at bounding box center [413, 194] width 9 height 9
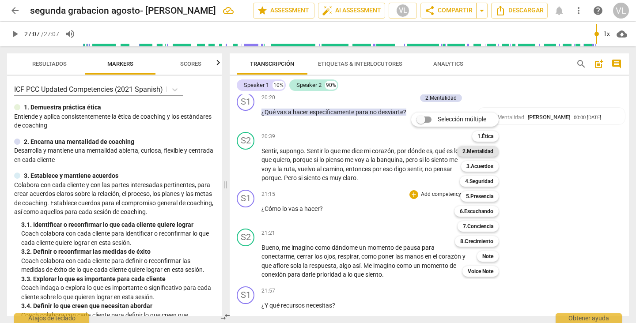
click at [475, 151] on b "2.Mentalidad" at bounding box center [477, 151] width 31 height 11
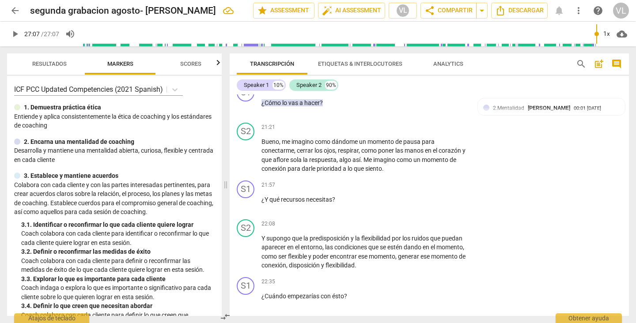
scroll to position [2662, 0]
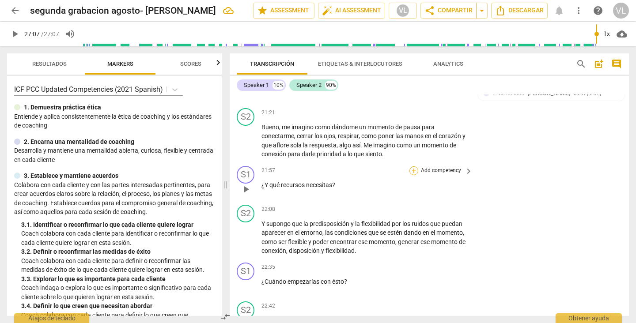
click at [412, 170] on div "+" at bounding box center [413, 170] width 9 height 9
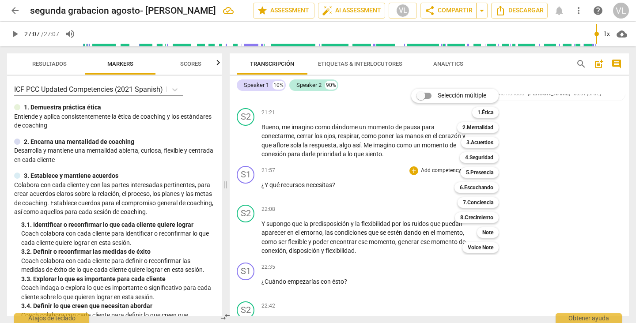
click at [543, 178] on div at bounding box center [318, 161] width 636 height 323
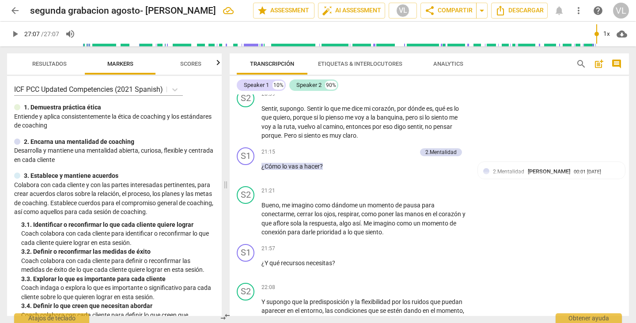
scroll to position [2570, 0]
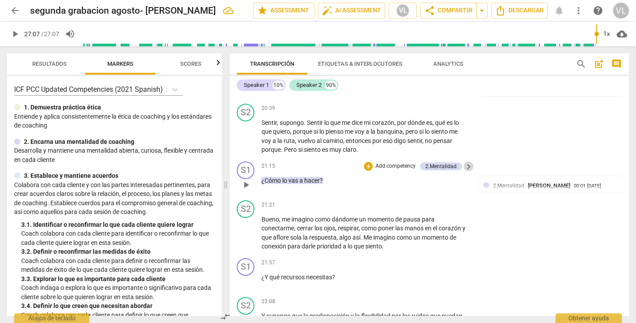
click at [465, 167] on span "keyboard_arrow_right" at bounding box center [468, 167] width 11 height 11
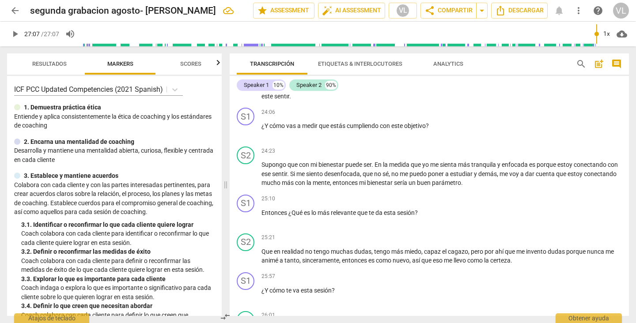
scroll to position [2360, 0]
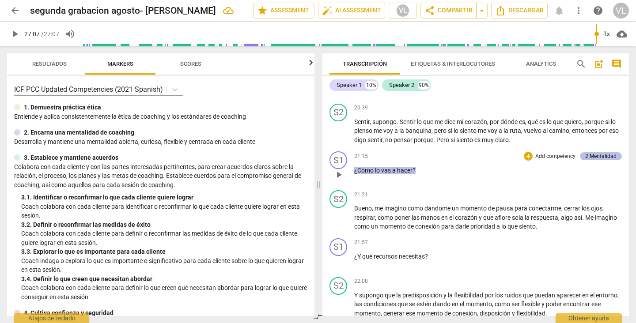
click at [585, 156] on div "2.Mentalidad" at bounding box center [600, 156] width 31 height 8
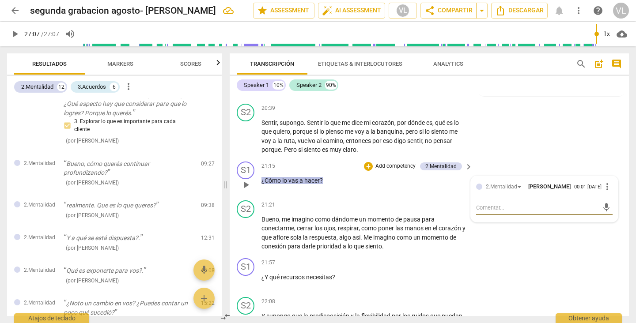
scroll to position [519, 0]
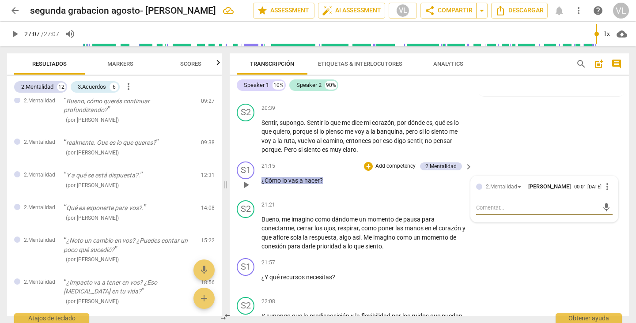
click at [604, 189] on span "more_vert" at bounding box center [607, 187] width 11 height 11
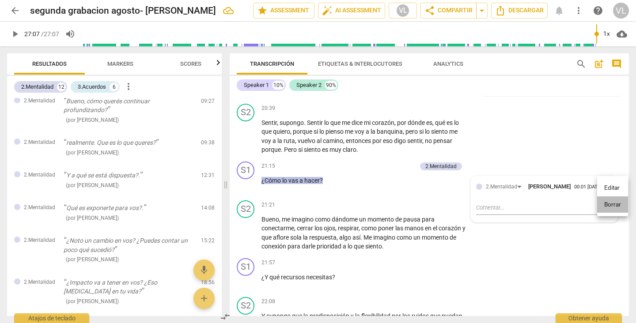
click at [609, 203] on li "Borrar" at bounding box center [612, 205] width 31 height 17
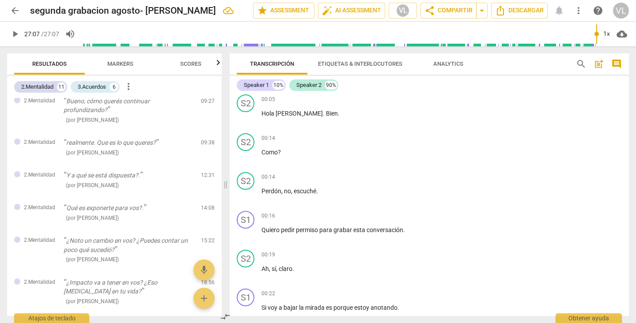
scroll to position [0, 0]
